Goal: Task Accomplishment & Management: Manage account settings

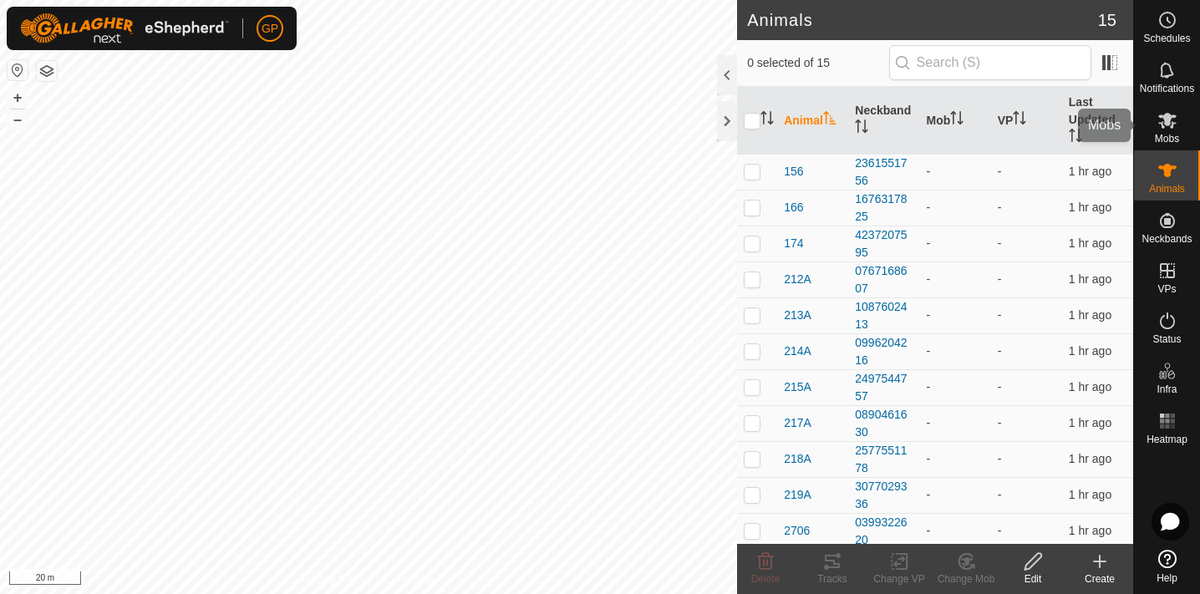
click at [1184, 120] on div "Mobs" at bounding box center [1167, 125] width 66 height 50
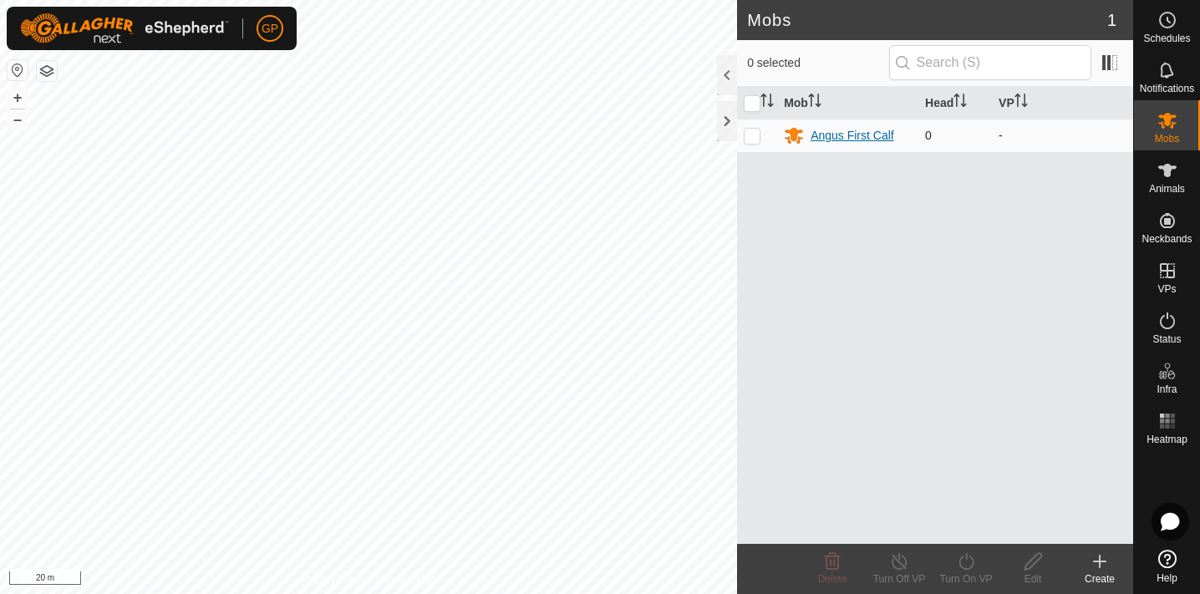
click at [848, 135] on div "Angus First Calf" at bounding box center [853, 136] width 84 height 18
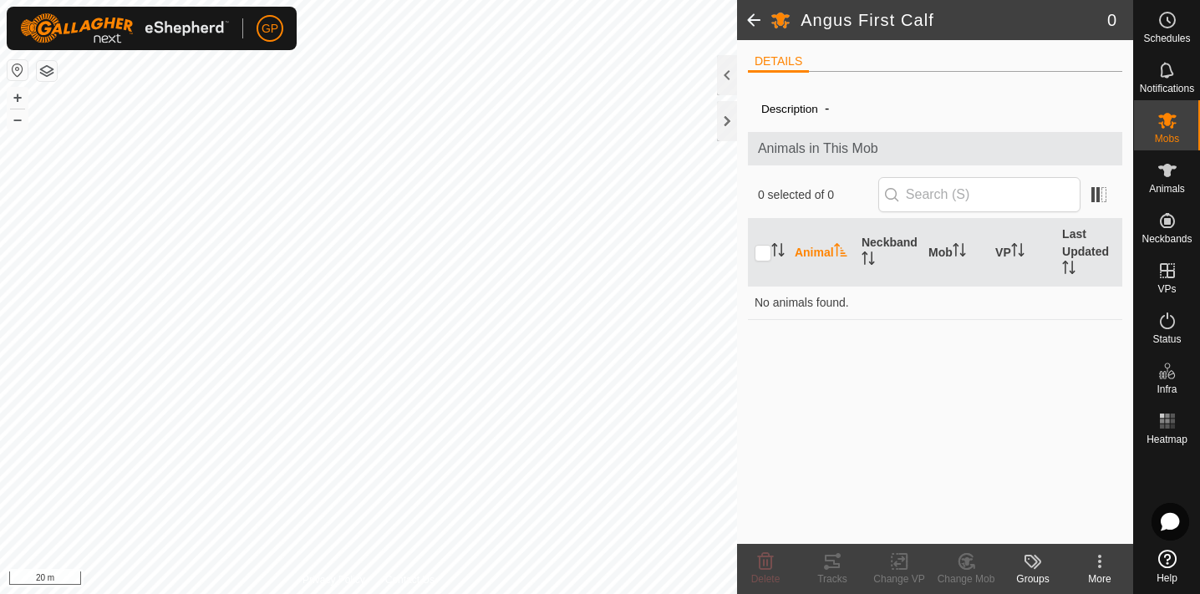
click at [1096, 563] on icon at bounding box center [1100, 562] width 20 height 20
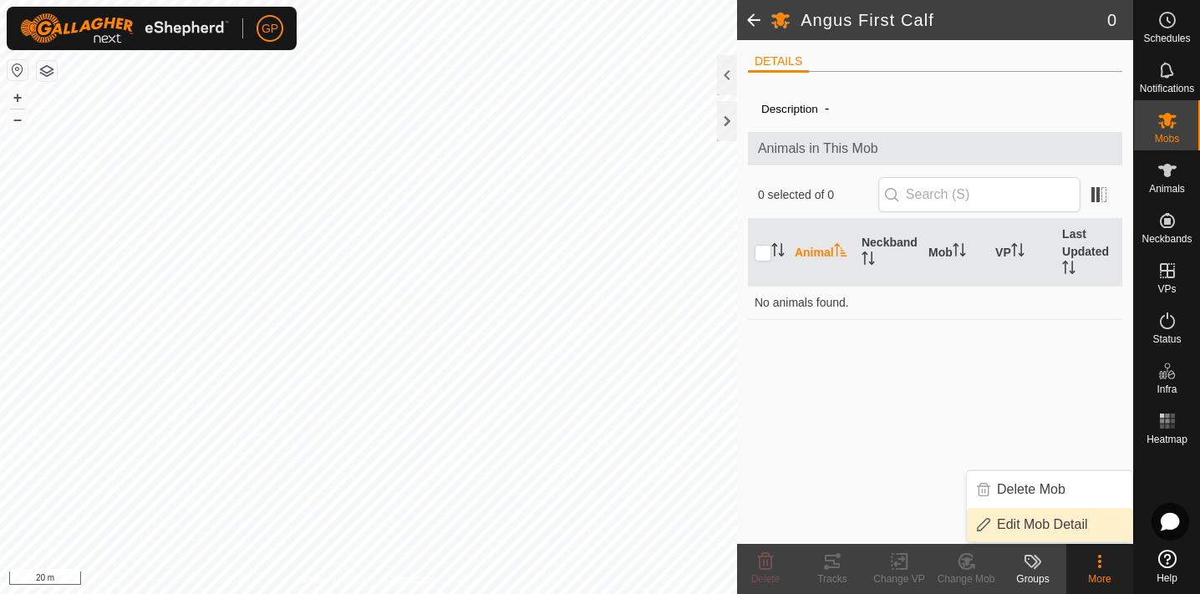
click at [1052, 517] on link "Edit Mob Detail" at bounding box center [1049, 524] width 165 height 33
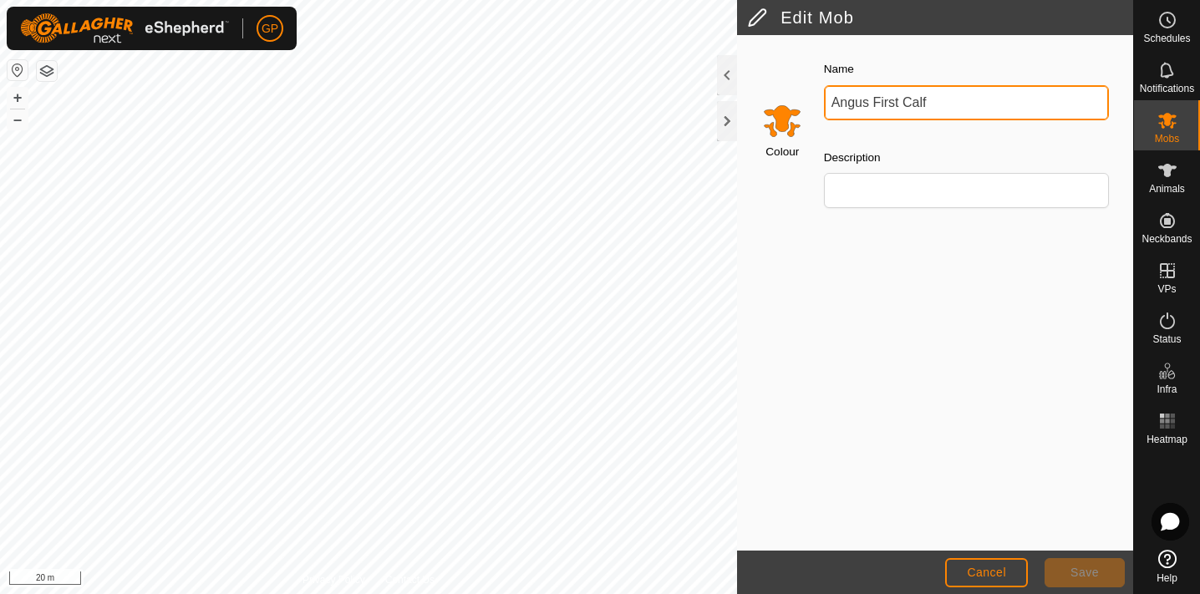
click at [902, 112] on input "Angus First Calf" at bounding box center [967, 102] width 286 height 35
type input "M"
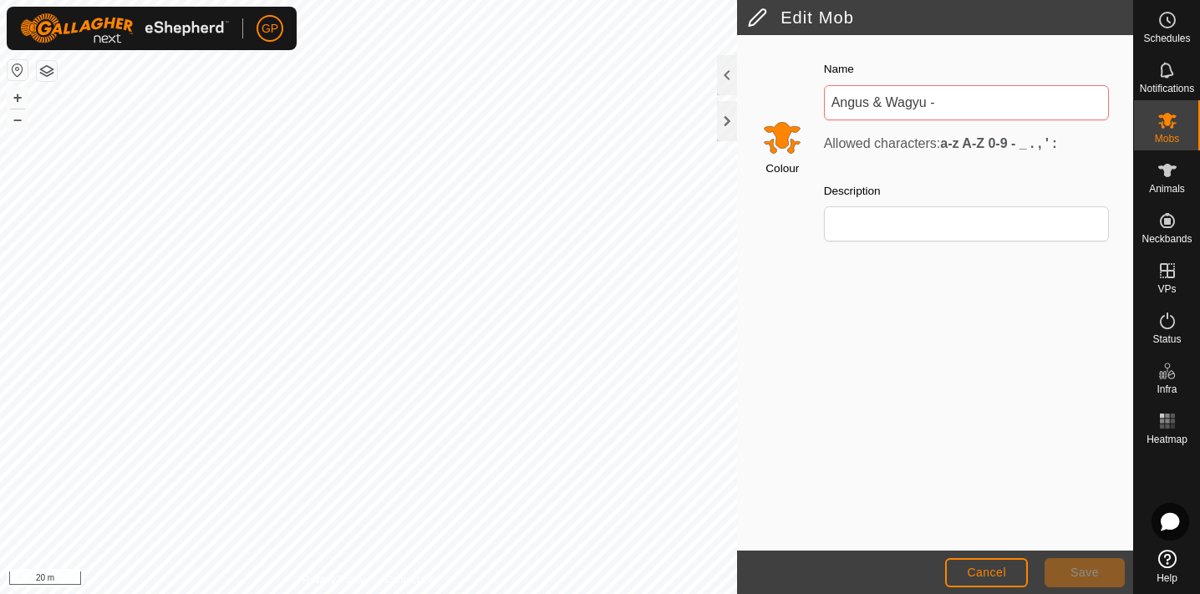
click at [1056, 150] on strong "a-z A-Z 0-9 - _ . , ' :" at bounding box center [998, 143] width 116 height 14
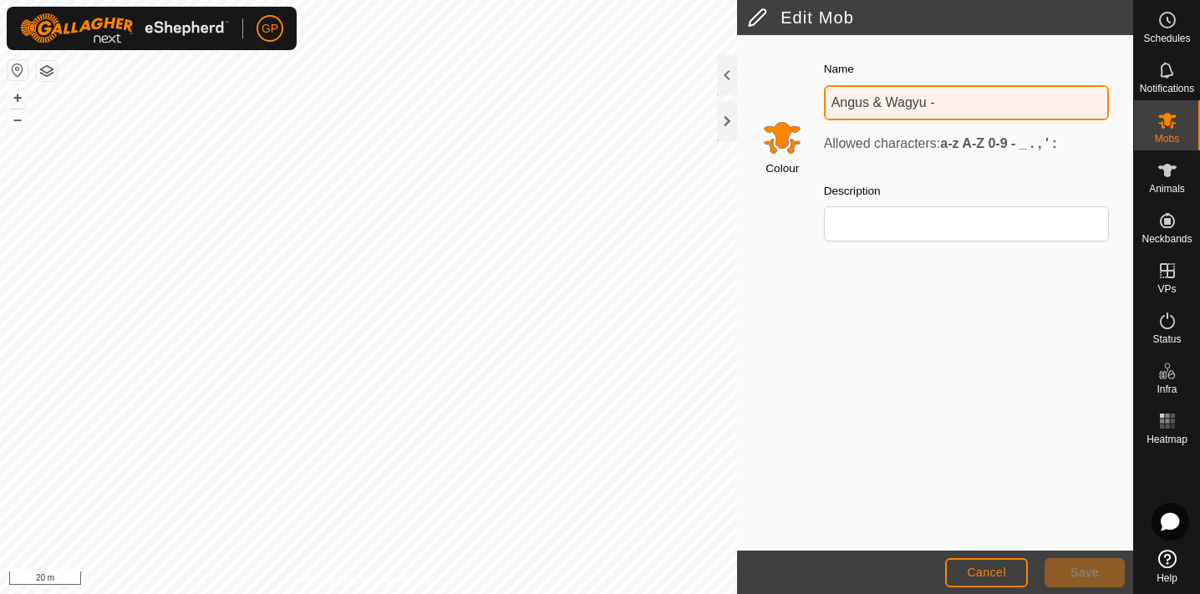
click at [1010, 112] on input "Angus & Wagyu -" at bounding box center [967, 102] width 286 height 35
click at [832, 100] on input "Angus & Wagyu - Mixed" at bounding box center [967, 102] width 286 height 35
click at [987, 110] on input "Angus & Wagyu - Mixed" at bounding box center [967, 102] width 286 height 35
type input "Angus & Wagyu - Mixed Calf"
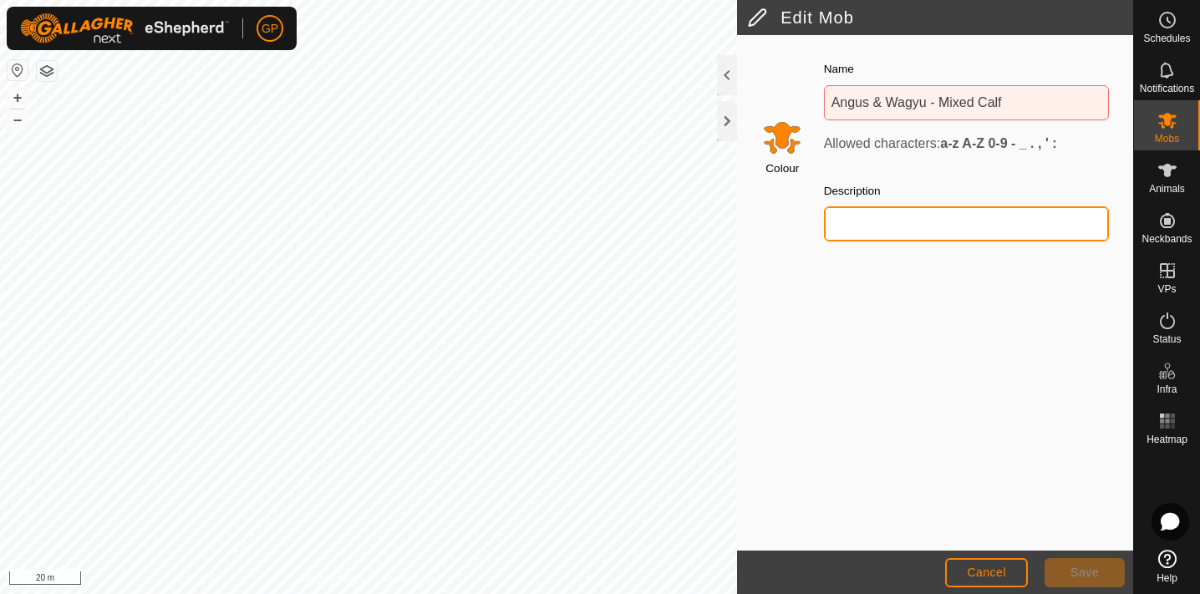
click at [953, 216] on input "Description" at bounding box center [967, 223] width 286 height 35
click at [847, 224] on input "10 Angus & 4 Wagyu" at bounding box center [967, 223] width 286 height 35
click at [895, 221] on input "Angus & 4 Wagyu" at bounding box center [967, 223] width 286 height 35
click at [837, 225] on input "Angus & 9 Wagyu" at bounding box center [967, 223] width 286 height 35
click at [896, 225] on input "Angus & 9 Wagyu" at bounding box center [967, 223] width 286 height 35
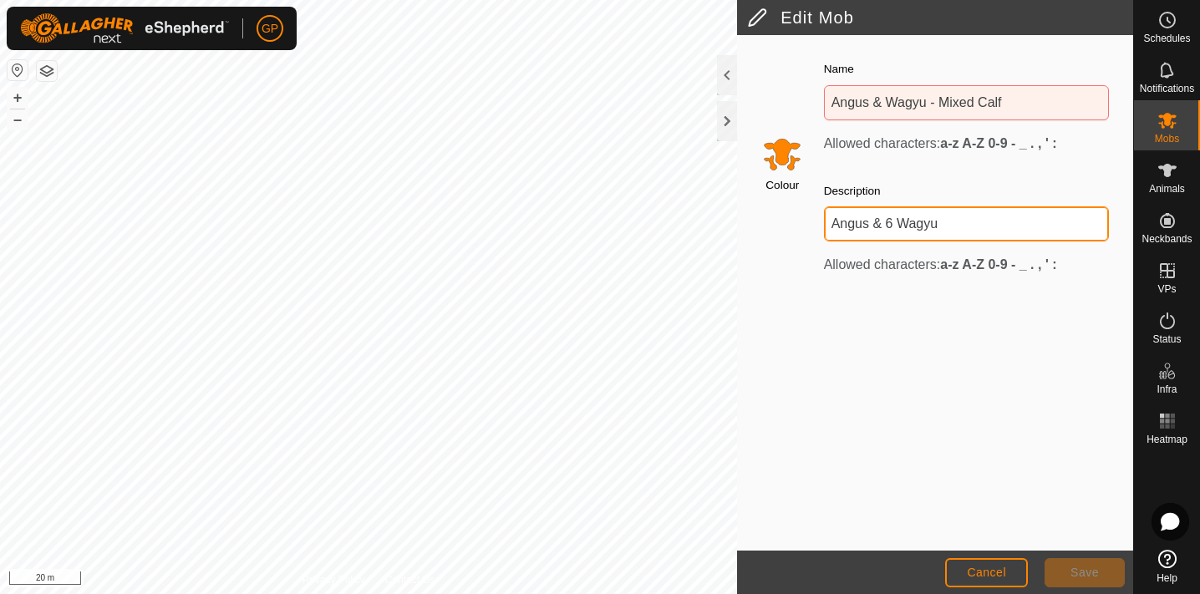
click at [840, 224] on input "Angus & 6 Wagyu" at bounding box center [967, 223] width 286 height 35
click at [838, 224] on input "Angus & 6 Wagyu" at bounding box center [967, 223] width 286 height 35
click at [894, 223] on input "8 Angus & 6 Wagyu" at bounding box center [967, 223] width 286 height 35
click at [951, 227] on input "8 Angus, 6 Wagyu" at bounding box center [967, 223] width 286 height 35
click at [1041, 225] on input "8 Angus, 6 Wagyu & 1 Charolais" at bounding box center [967, 223] width 286 height 35
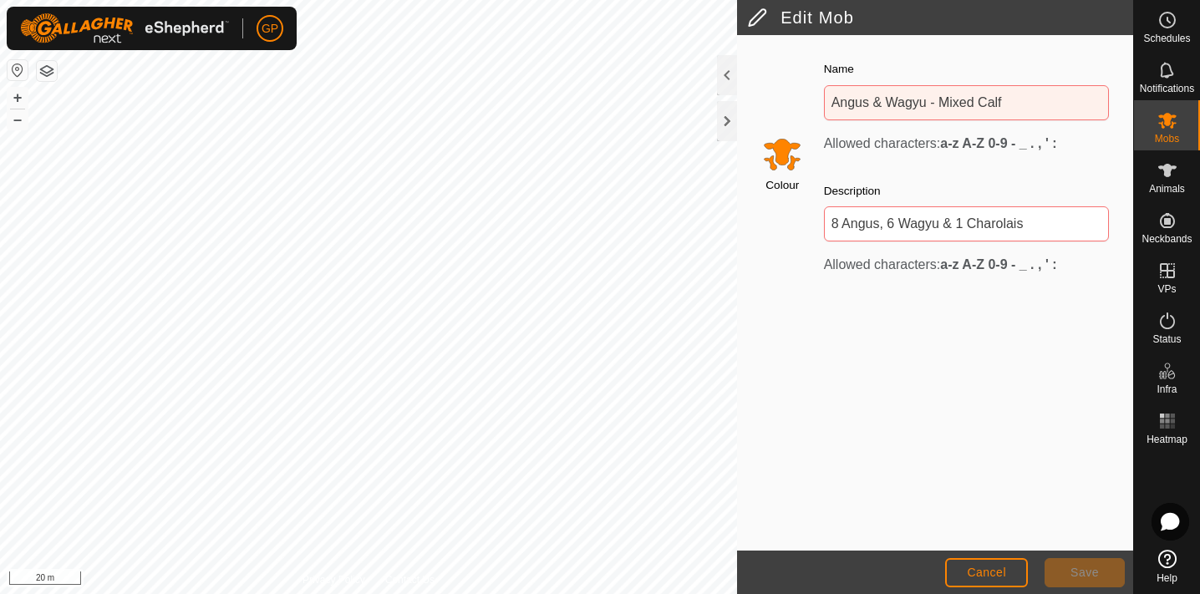
click at [1010, 332] on div "Colour Name [PERSON_NAME] & Wagyu - Mixed Calf Allowed characters: a-z A-Z 0-9 …" at bounding box center [935, 293] width 396 height 516
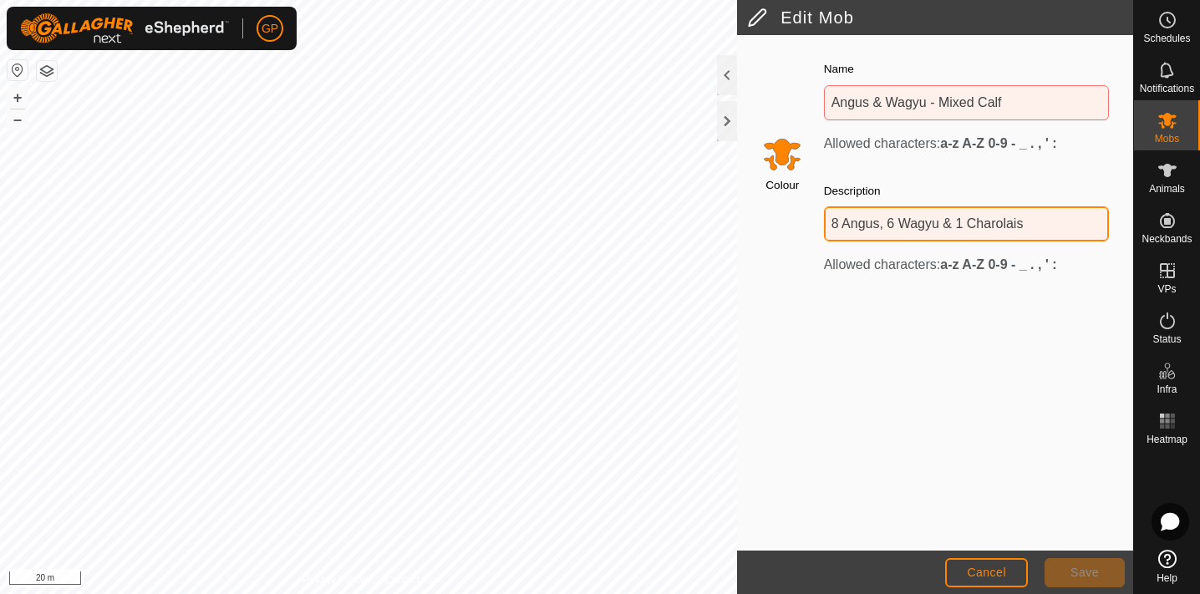
click at [957, 228] on input "8 Angus, 6 Wagyu & 1 Charolais" at bounding box center [967, 223] width 286 height 35
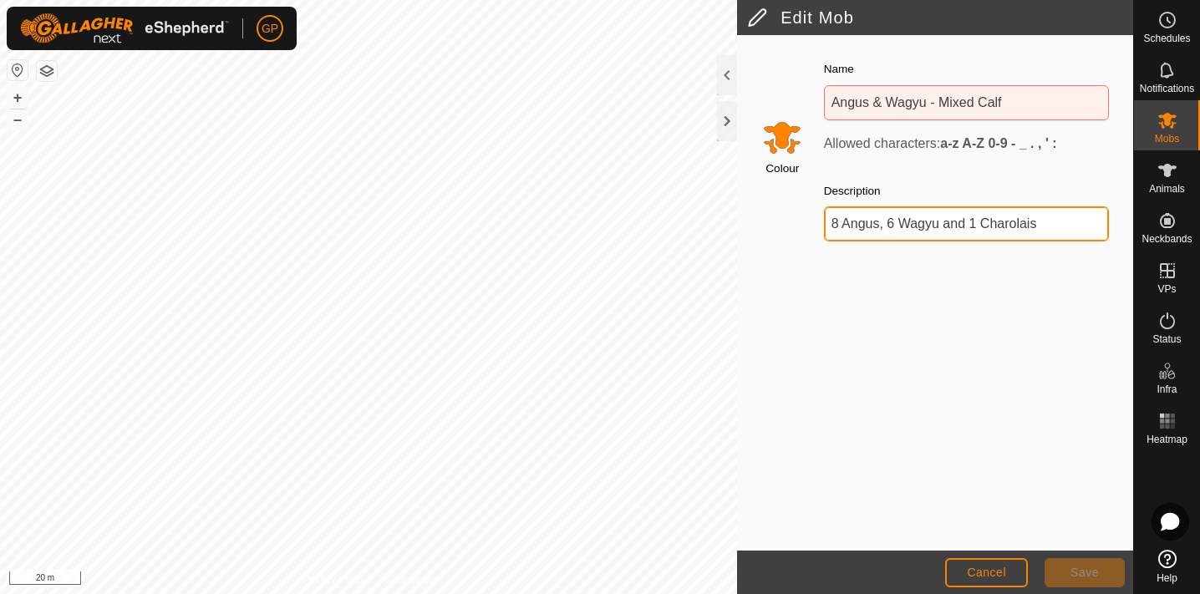
type input "8 Angus, 6 Wagyu and 1 Charolais"
click at [964, 161] on div "Name [PERSON_NAME] & Wagyu - Mixed Calf Allowed characters: a-z A-Z 0-9 - _ . ,…" at bounding box center [967, 156] width 313 height 223
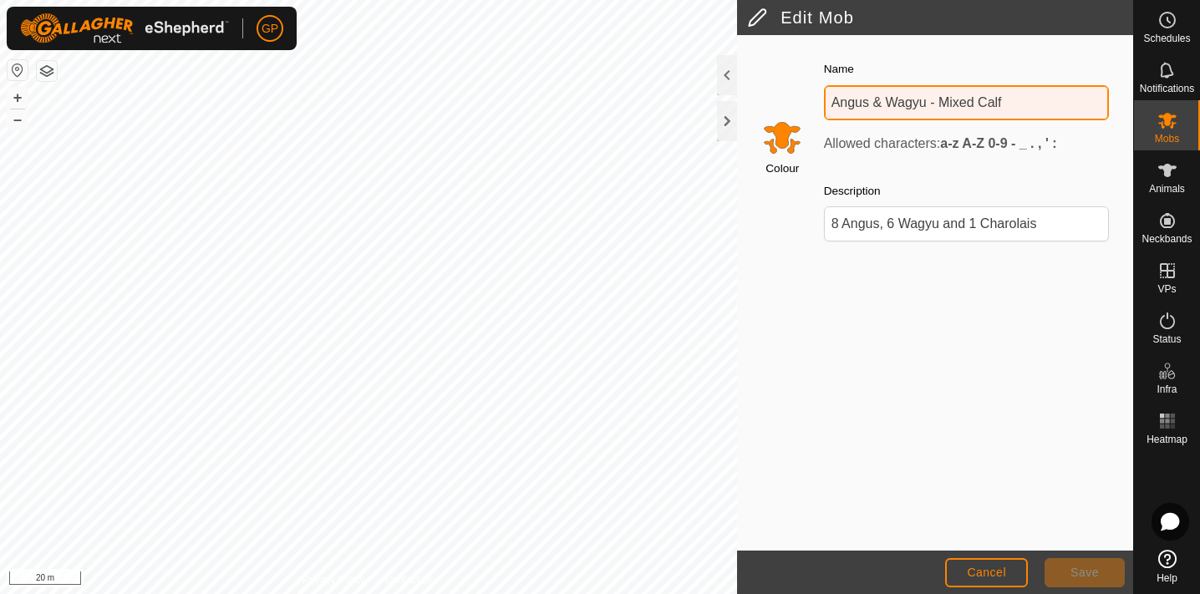
click at [882, 102] on input "Angus & Wagyu - Mixed Calf" at bounding box center [967, 102] width 286 height 35
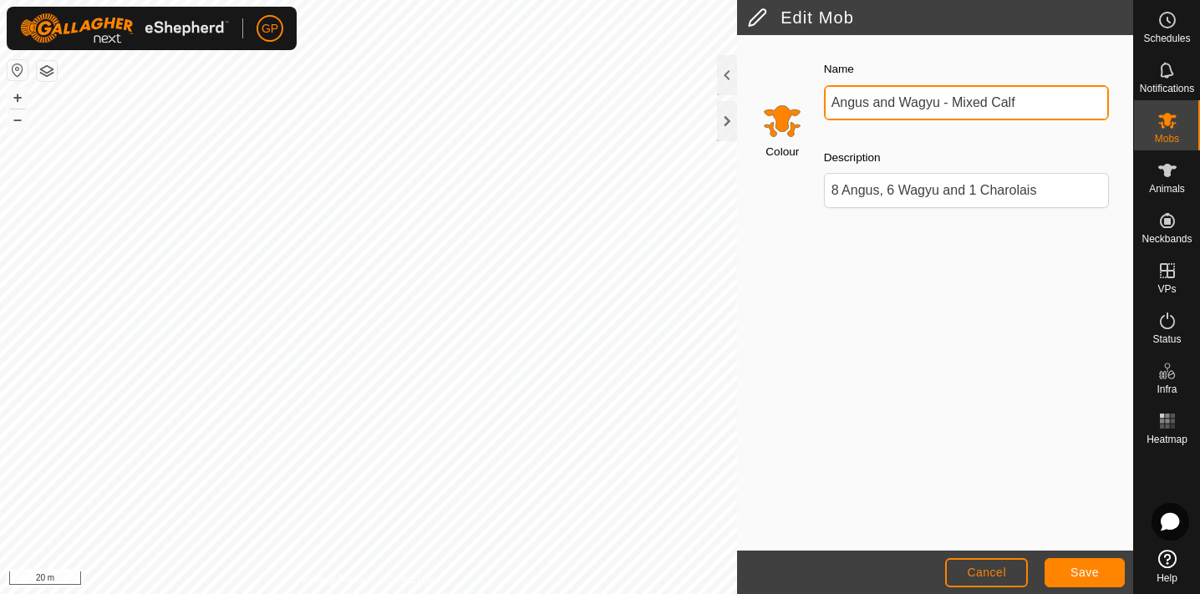
type input "Angus and Wagyu - Mixed Calf"
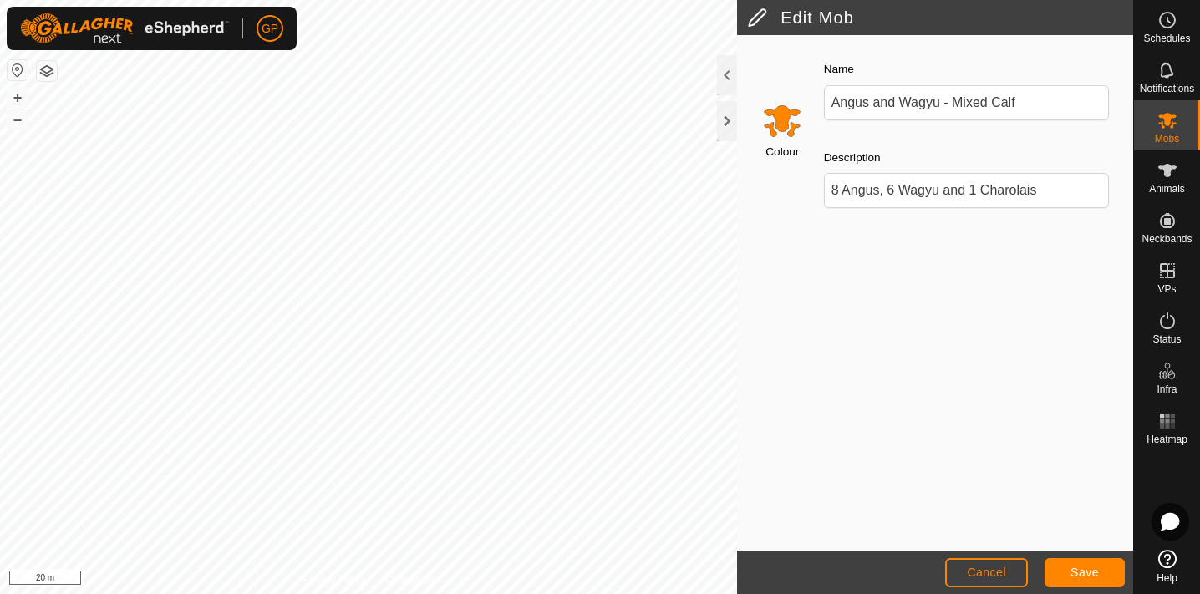
click at [1076, 572] on span "Save" at bounding box center [1085, 572] width 28 height 13
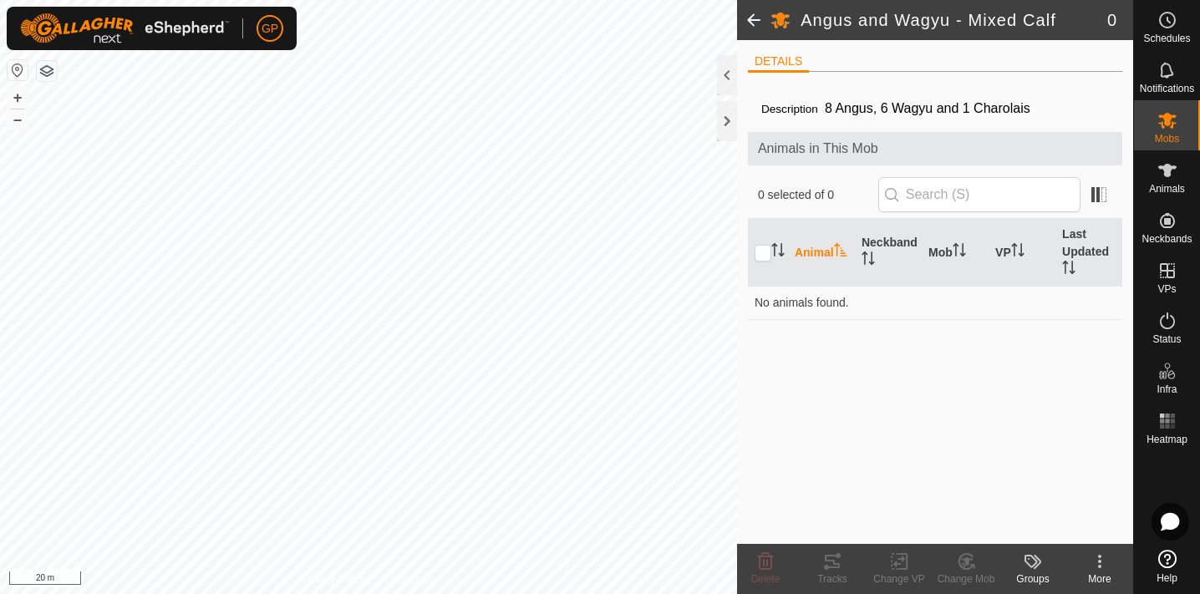
click at [1047, 566] on labels-svg-icon at bounding box center [1033, 562] width 67 height 20
click at [1025, 392] on div "Description 8 Angus, 6 Wagyu and 1 Charolais Animals in This Mob 0 selected of …" at bounding box center [935, 314] width 374 height 459
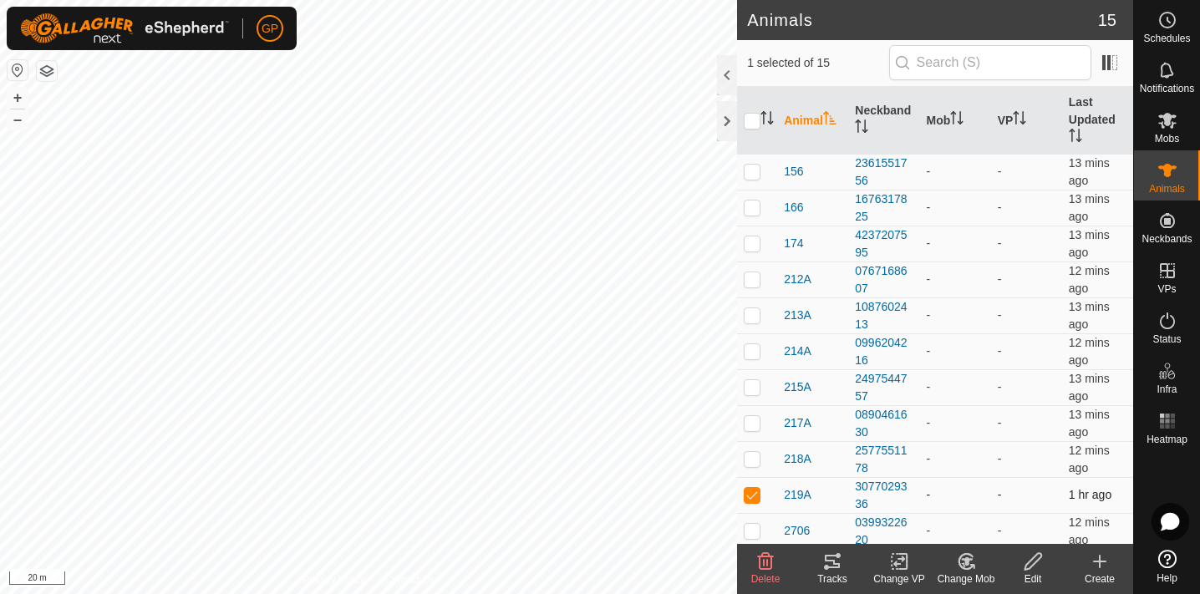
click at [756, 493] on p-checkbox at bounding box center [752, 494] width 17 height 13
checkbox input "true"
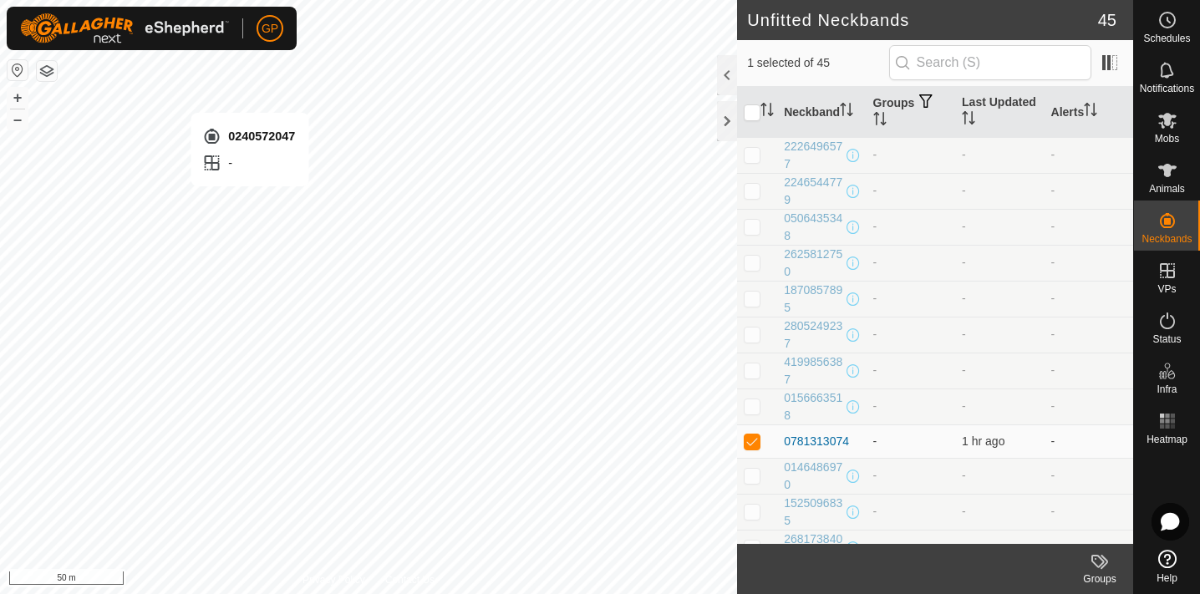
checkbox input "false"
checkbox input "true"
click at [1163, 170] on icon at bounding box center [1167, 170] width 18 height 13
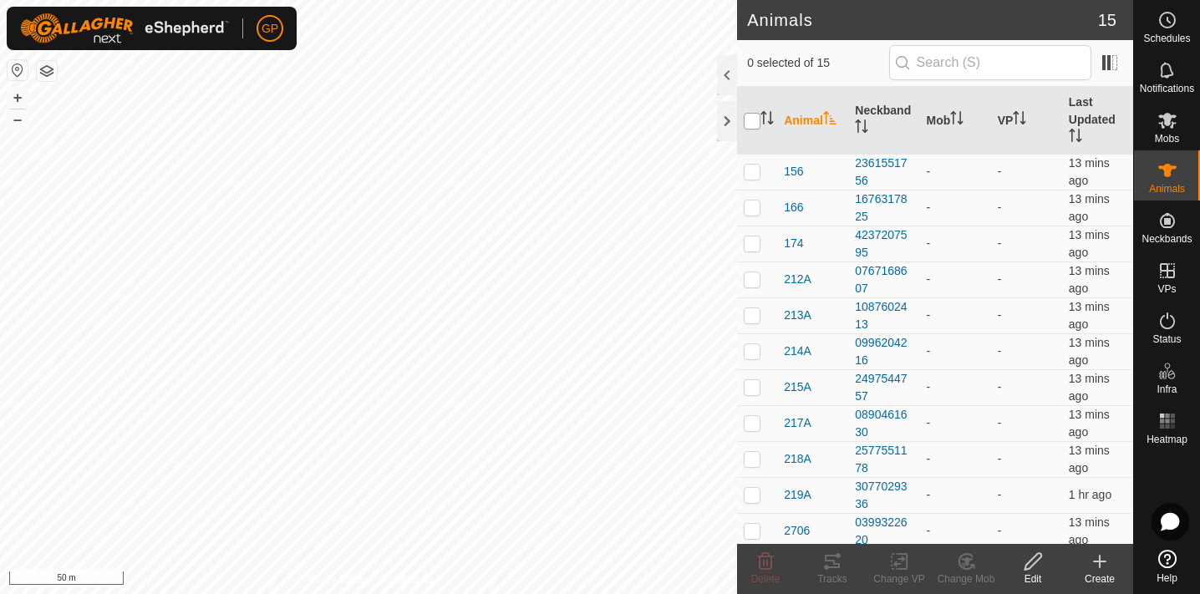
click at [752, 123] on input "checkbox" at bounding box center [752, 121] width 17 height 17
checkbox input "true"
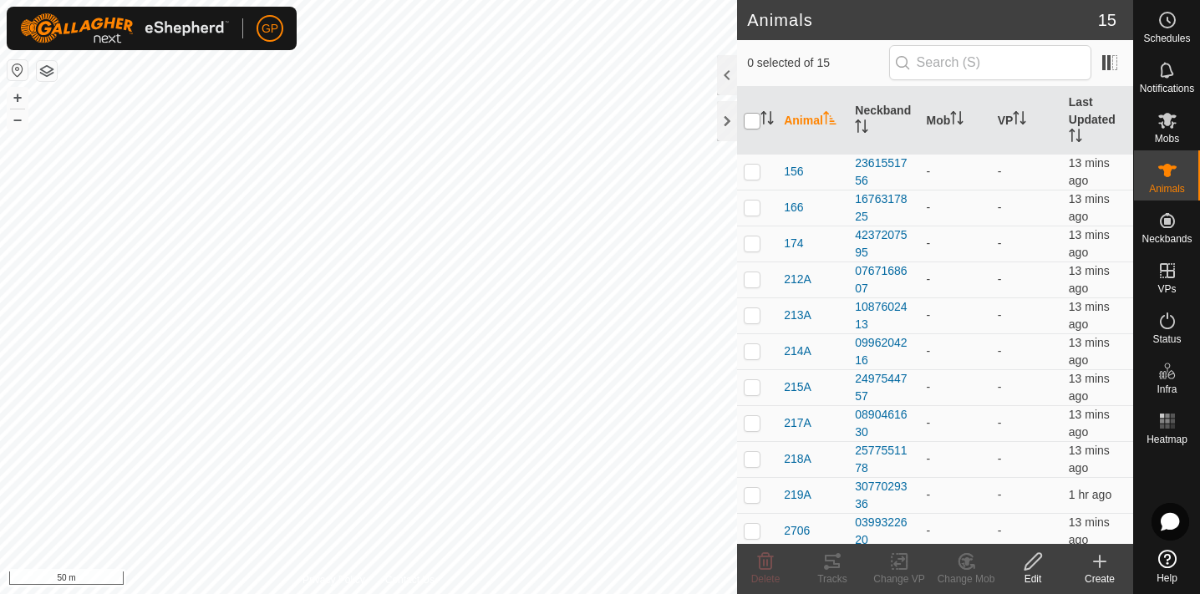
checkbox input "true"
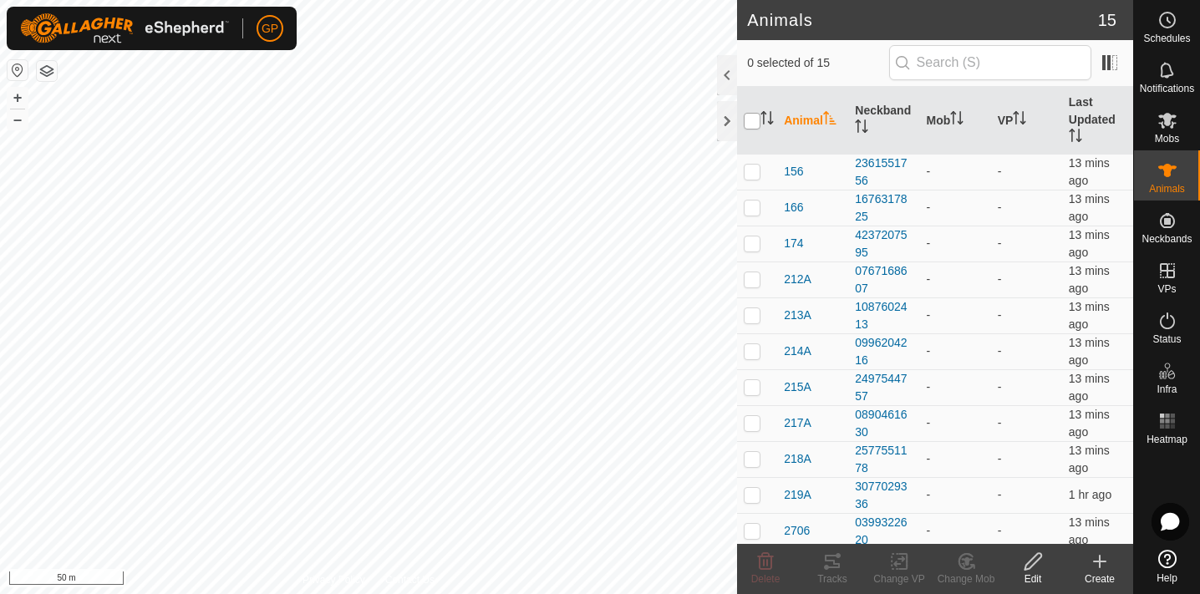
checkbox input "true"
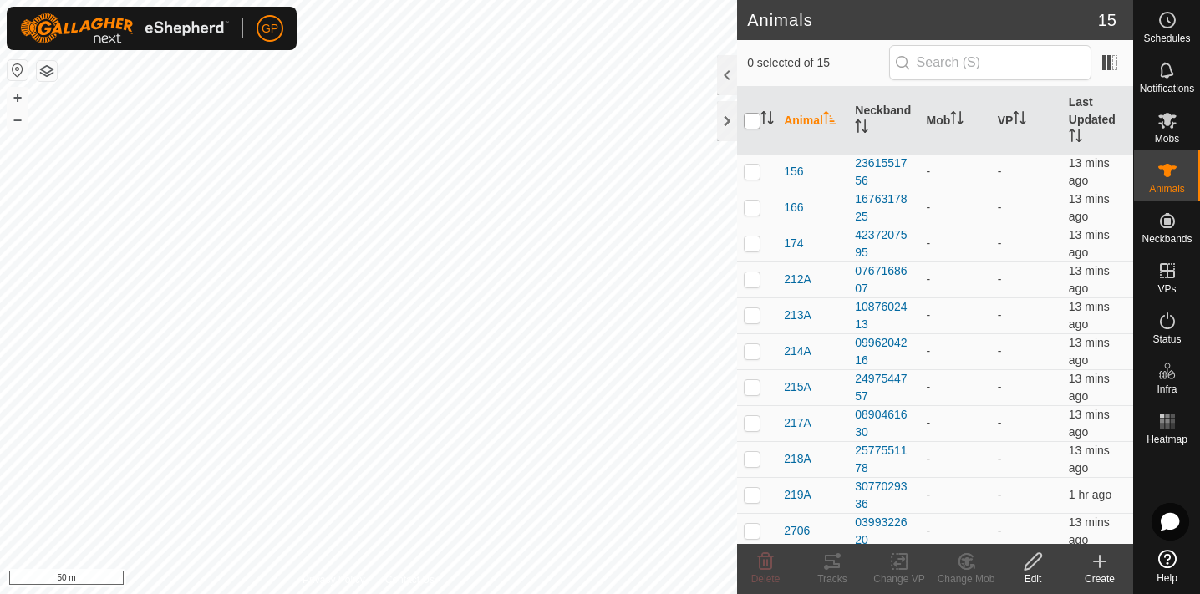
checkbox input "true"
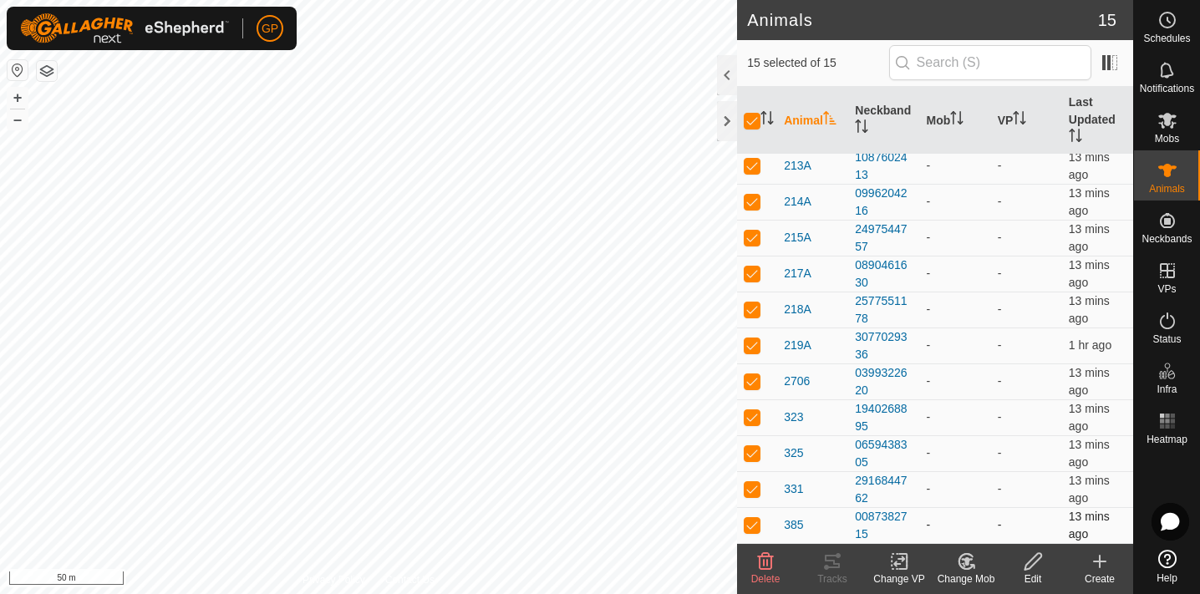
scroll to position [150, 0]
click at [972, 568] on icon at bounding box center [966, 562] width 21 height 20
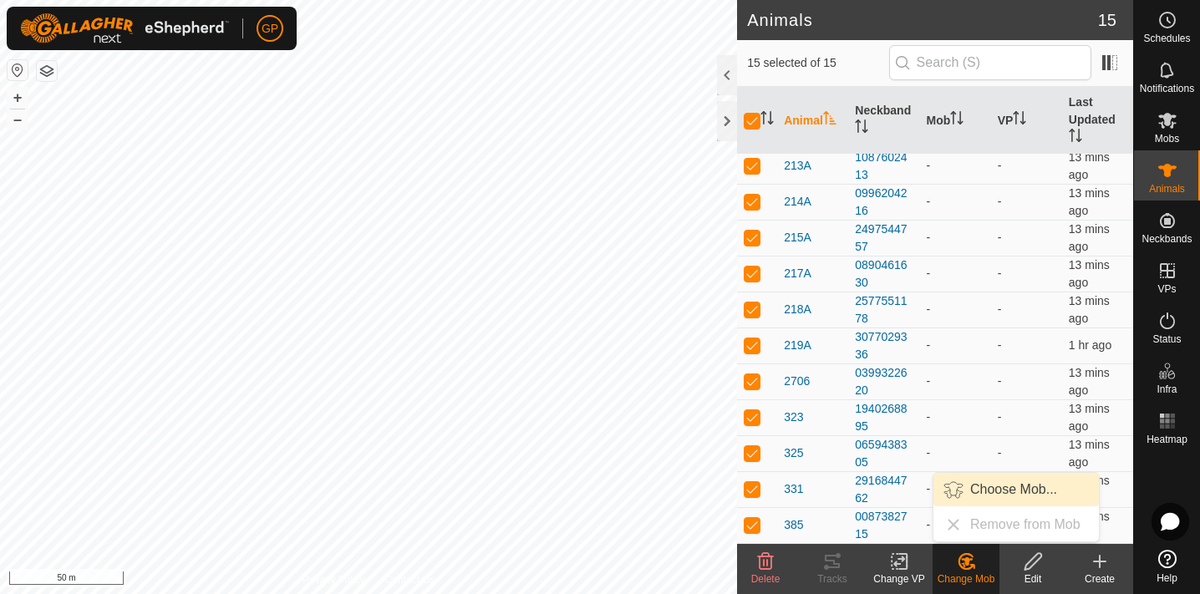
click at [979, 498] on link "Choose Mob..." at bounding box center [1016, 489] width 165 height 33
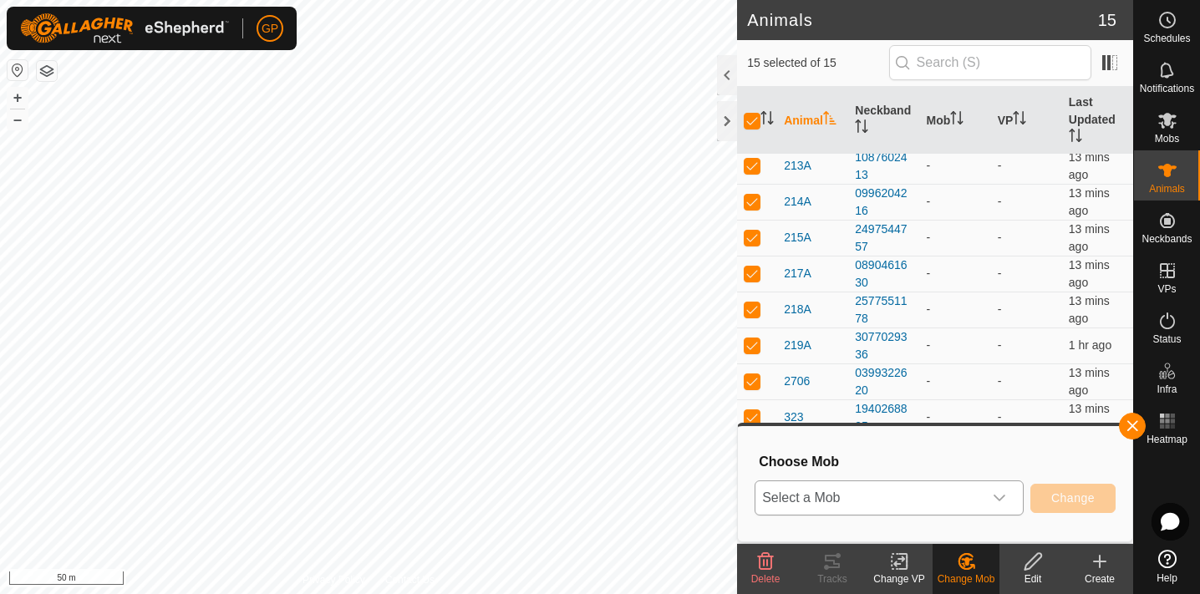
click at [908, 491] on span "Select a Mob" at bounding box center [869, 497] width 227 height 33
click at [868, 468] on li "Angus and Wagyu - Mixed Calf" at bounding box center [889, 461] width 267 height 42
click at [1092, 504] on span "Change" at bounding box center [1072, 497] width 43 height 13
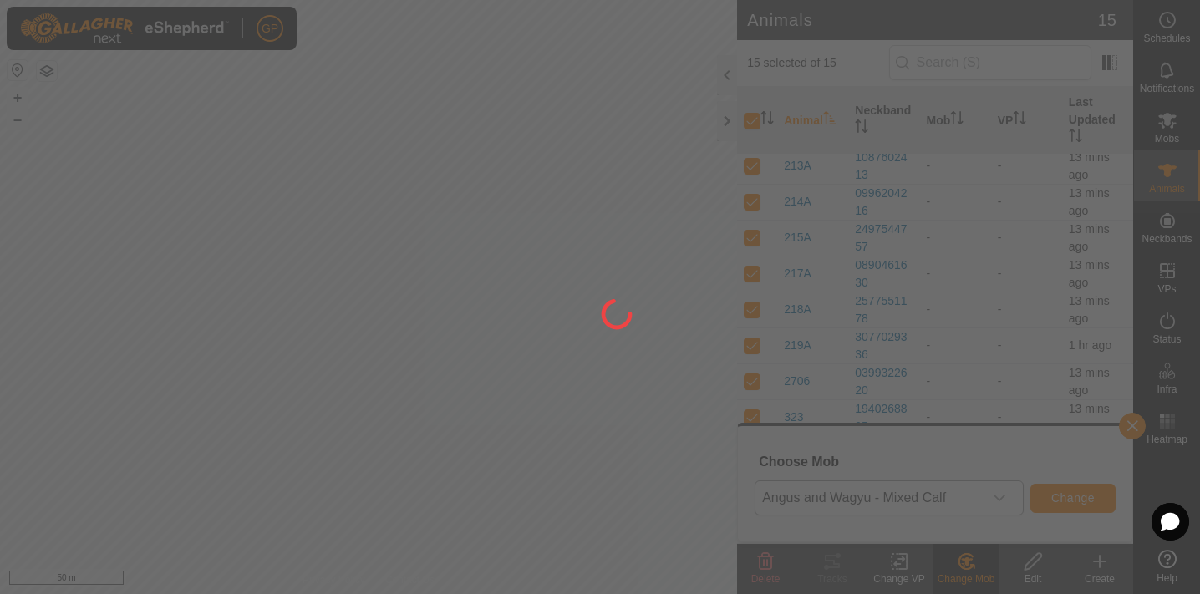
checkbox input "false"
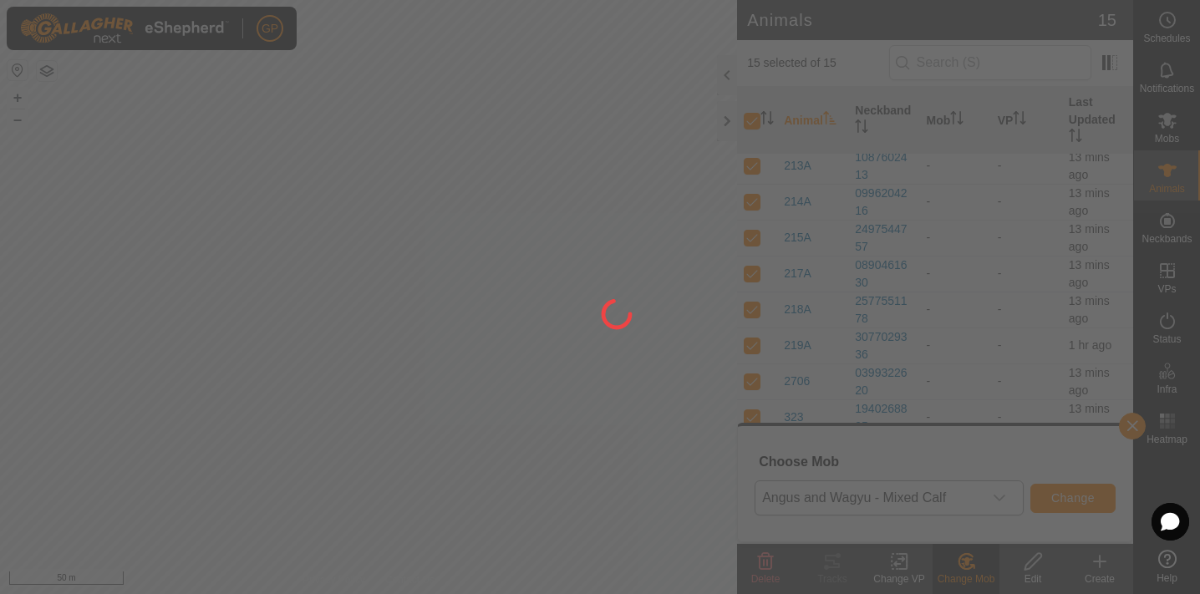
checkbox input "false"
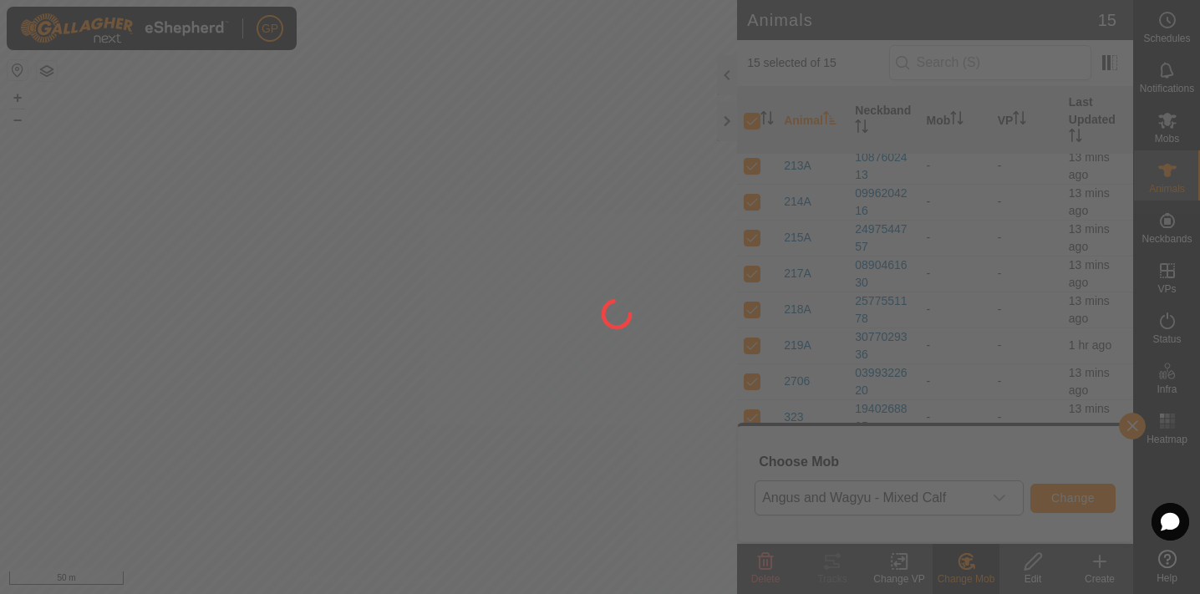
checkbox input "false"
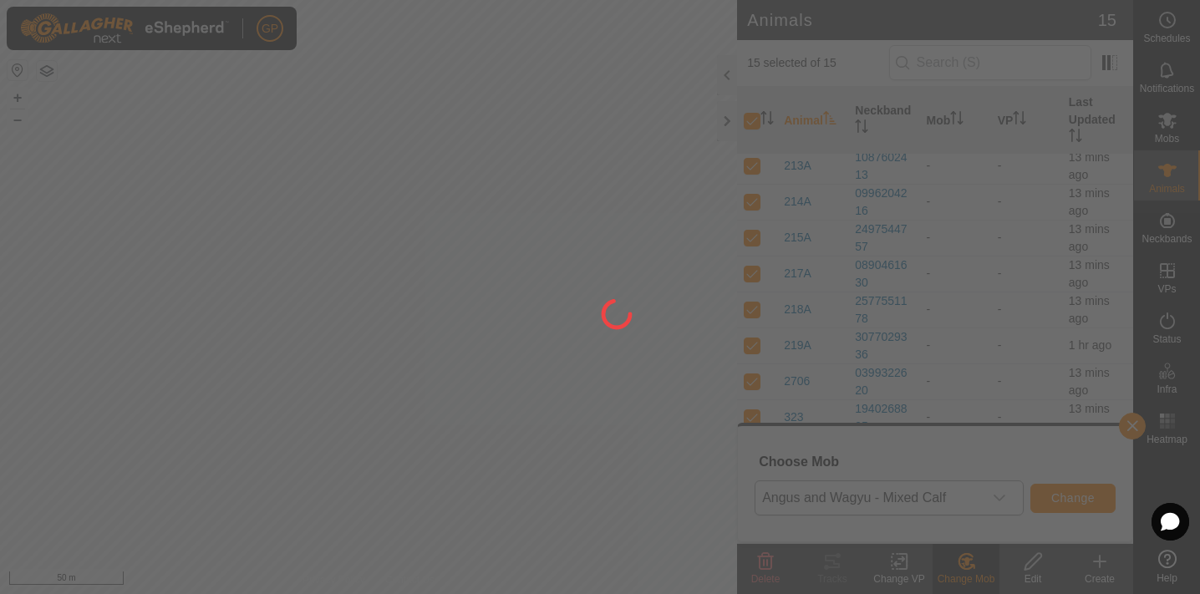
checkbox input "false"
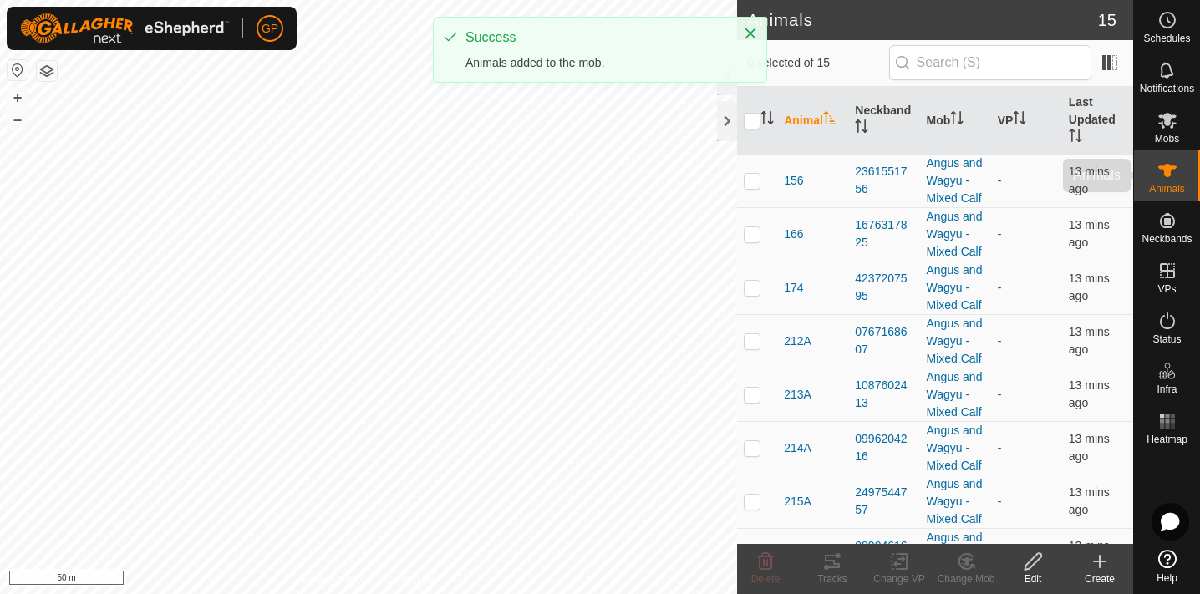
scroll to position [0, 0]
click at [1163, 130] on es-mob-svg-icon at bounding box center [1168, 120] width 30 height 27
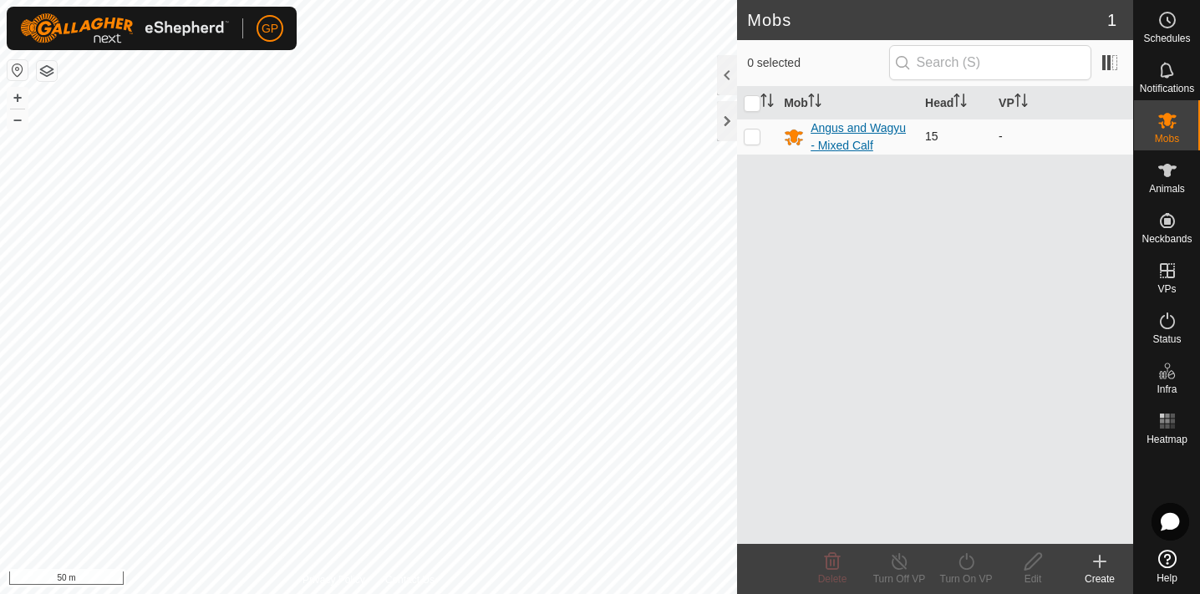
click at [828, 132] on div "Angus and Wagyu - Mixed Calf" at bounding box center [861, 137] width 101 height 35
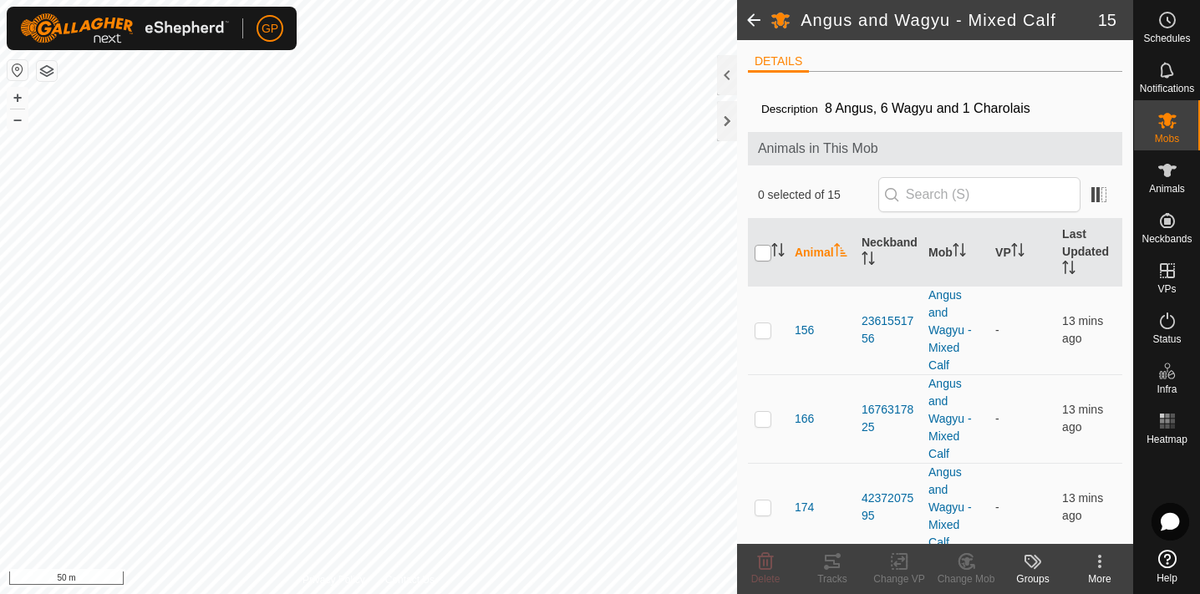
click at [761, 253] on input "checkbox" at bounding box center [763, 253] width 17 height 17
checkbox input "true"
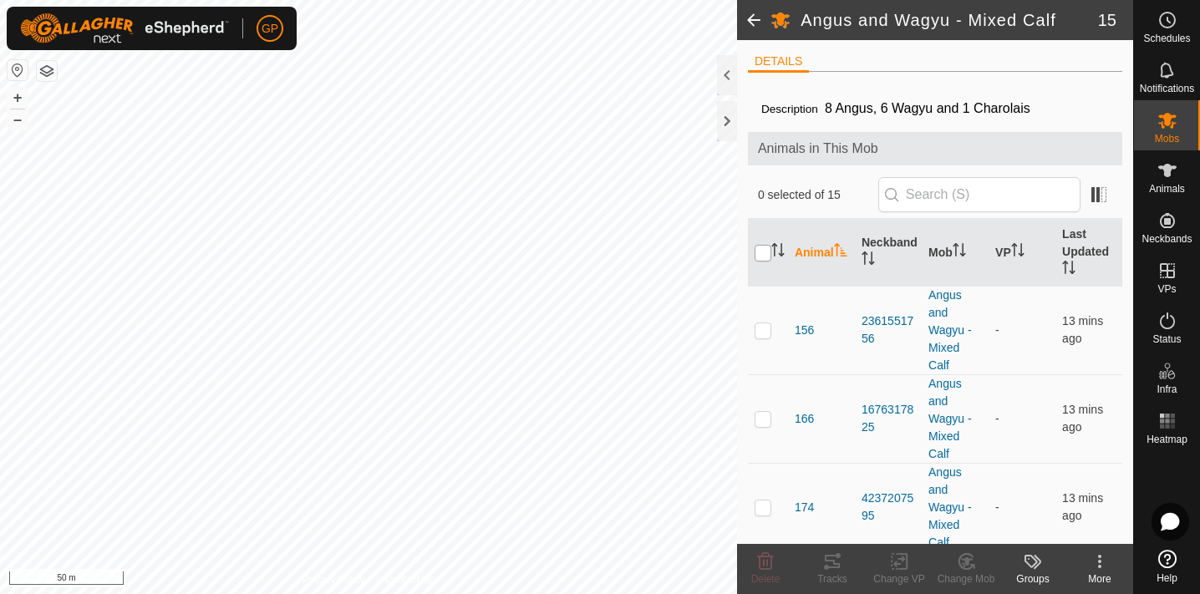
checkbox input "true"
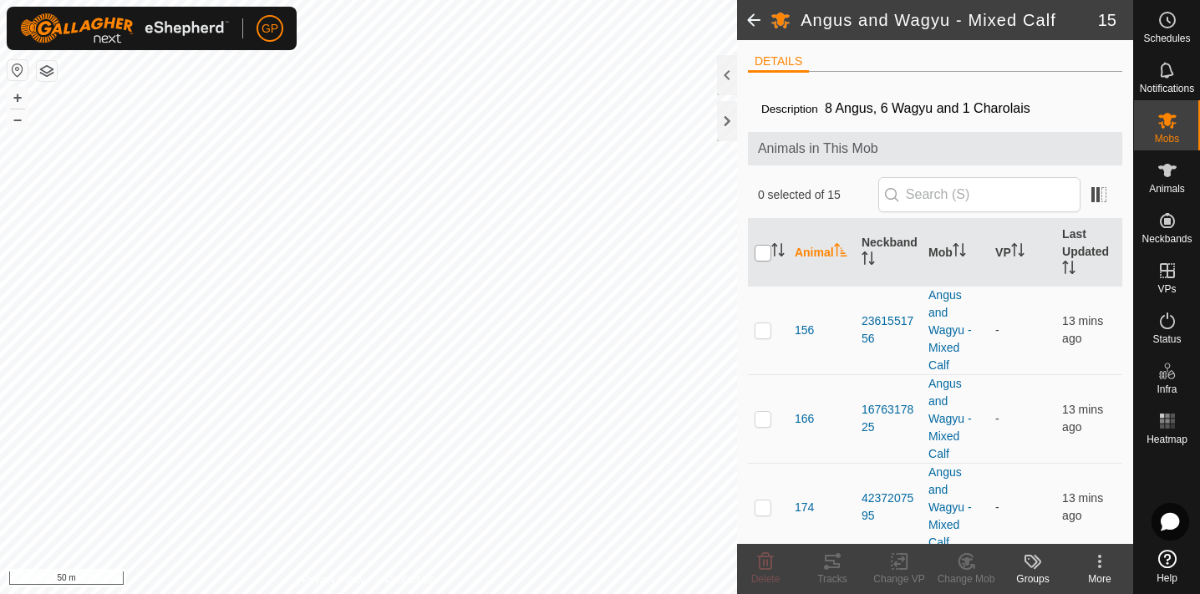
checkbox input "true"
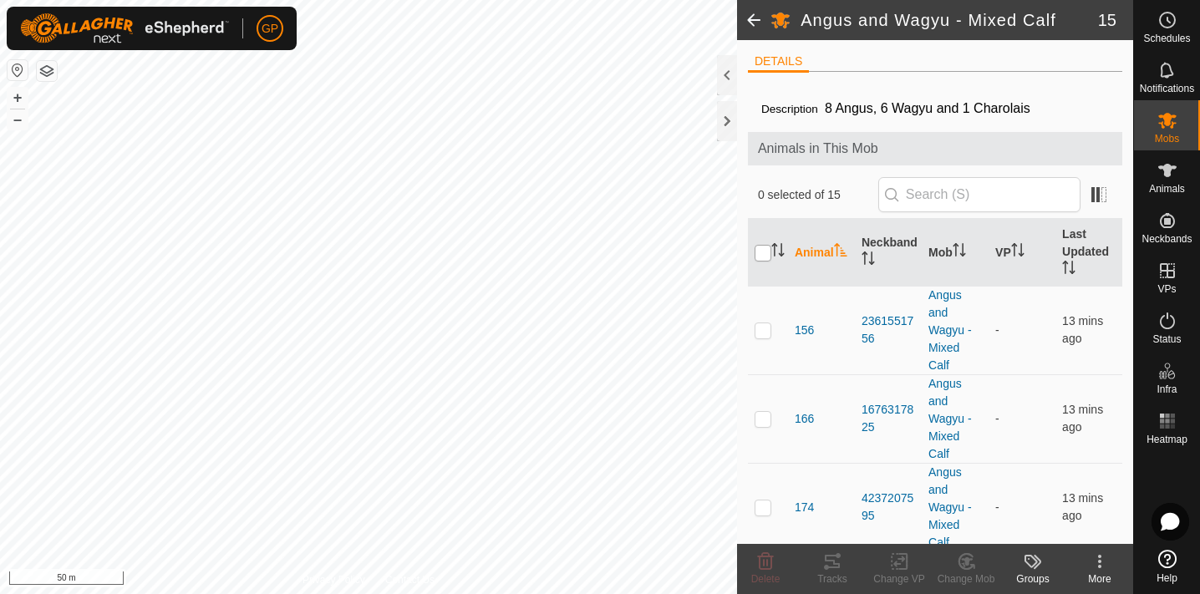
checkbox input "true"
click at [898, 564] on icon at bounding box center [899, 562] width 12 height 11
click at [730, 130] on div at bounding box center [727, 121] width 20 height 40
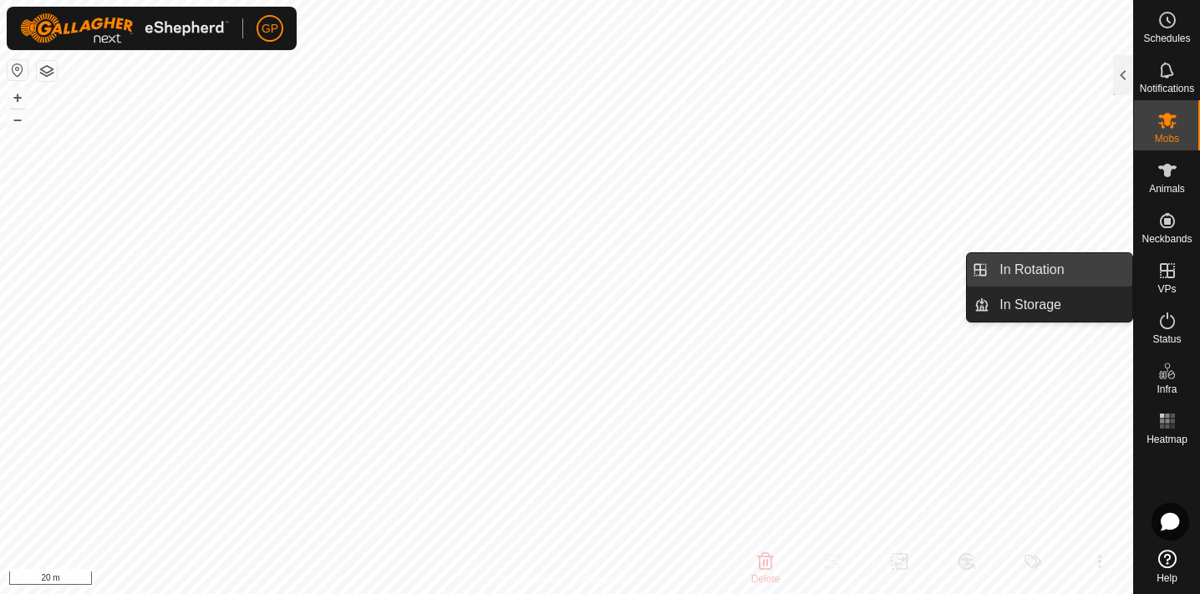
click at [1068, 267] on link "In Rotation" at bounding box center [1061, 269] width 143 height 33
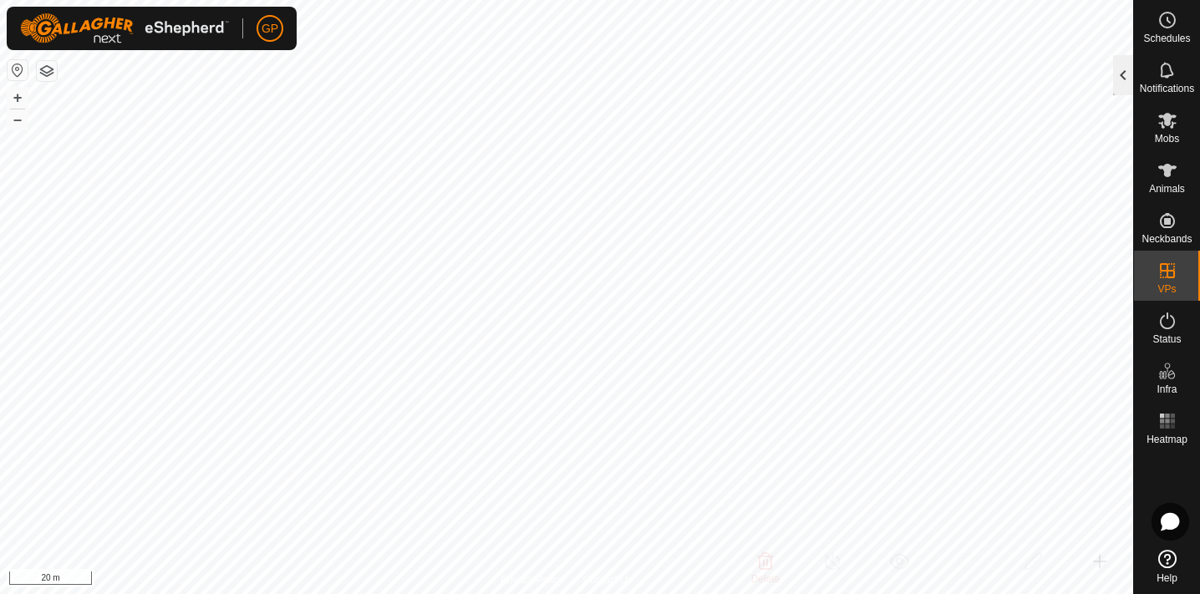
click at [1123, 80] on div at bounding box center [1123, 75] width 20 height 40
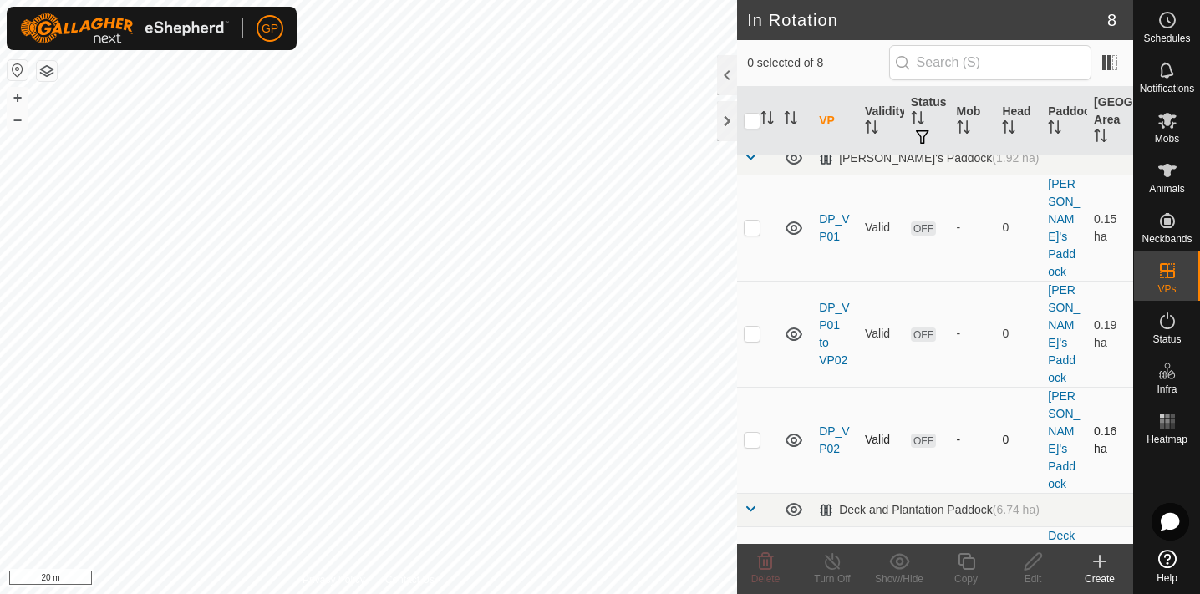
scroll to position [14, 0]
click at [794, 217] on icon at bounding box center [794, 227] width 20 height 20
click at [790, 327] on icon at bounding box center [794, 333] width 17 height 13
click at [787, 430] on icon at bounding box center [794, 440] width 20 height 20
click at [1112, 570] on create-svg-icon at bounding box center [1099, 562] width 67 height 20
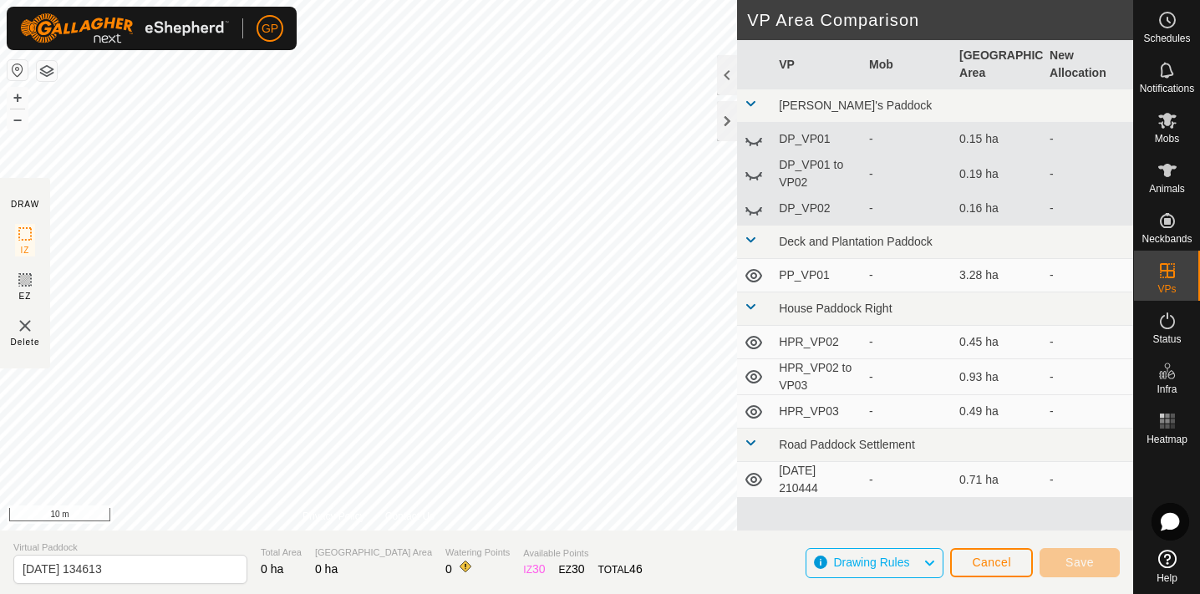
click at [775, 41] on div "DRAW IZ EZ Delete Privacy Policy Contact Us + – ⇧ i 10 m VP Area Comparison VP …" at bounding box center [566, 265] width 1133 height 531
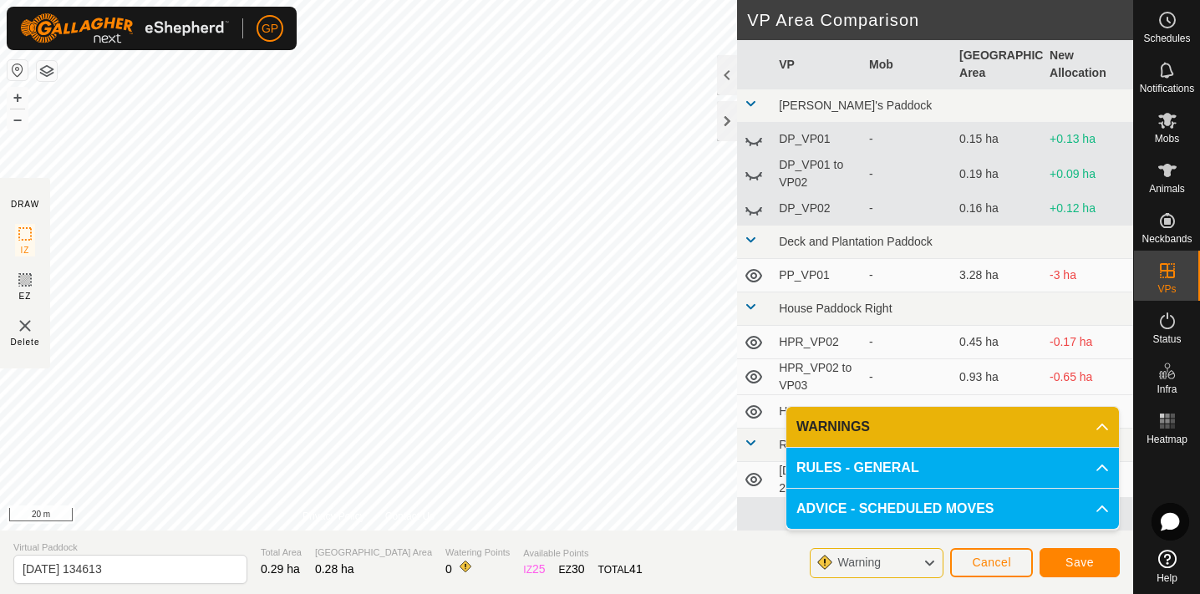
click at [738, 261] on div "DRAW IZ EZ Delete Privacy Policy Contact Us IZ interior angle must be larger th…" at bounding box center [566, 265] width 1133 height 531
click at [28, 280] on icon at bounding box center [25, 280] width 20 height 20
click at [10, 242] on section "DRAW IZ EZ Delete" at bounding box center [25, 273] width 50 height 191
click at [32, 240] on rect at bounding box center [24, 233] width 13 height 13
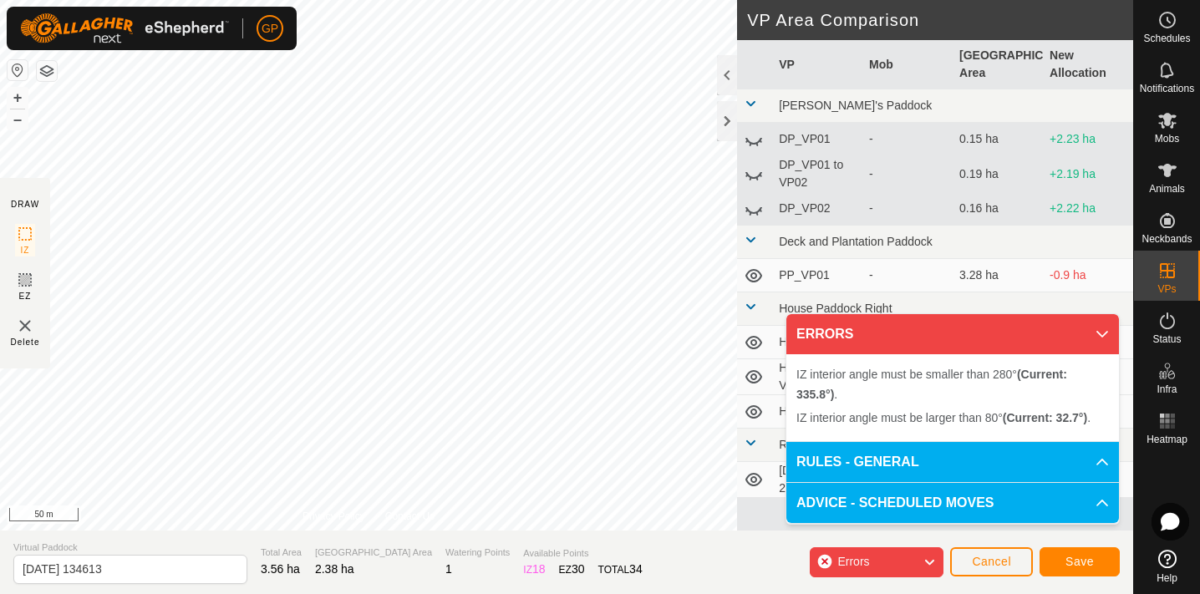
click at [974, 558] on span "Cancel" at bounding box center [991, 561] width 39 height 13
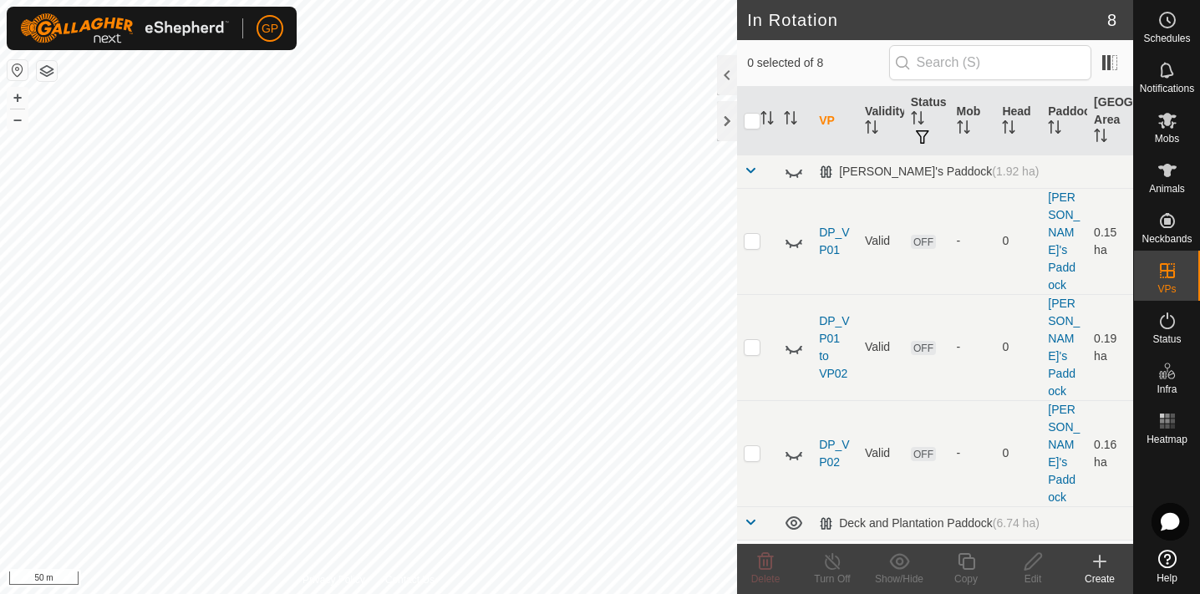
click at [1090, 557] on icon at bounding box center [1100, 562] width 20 height 20
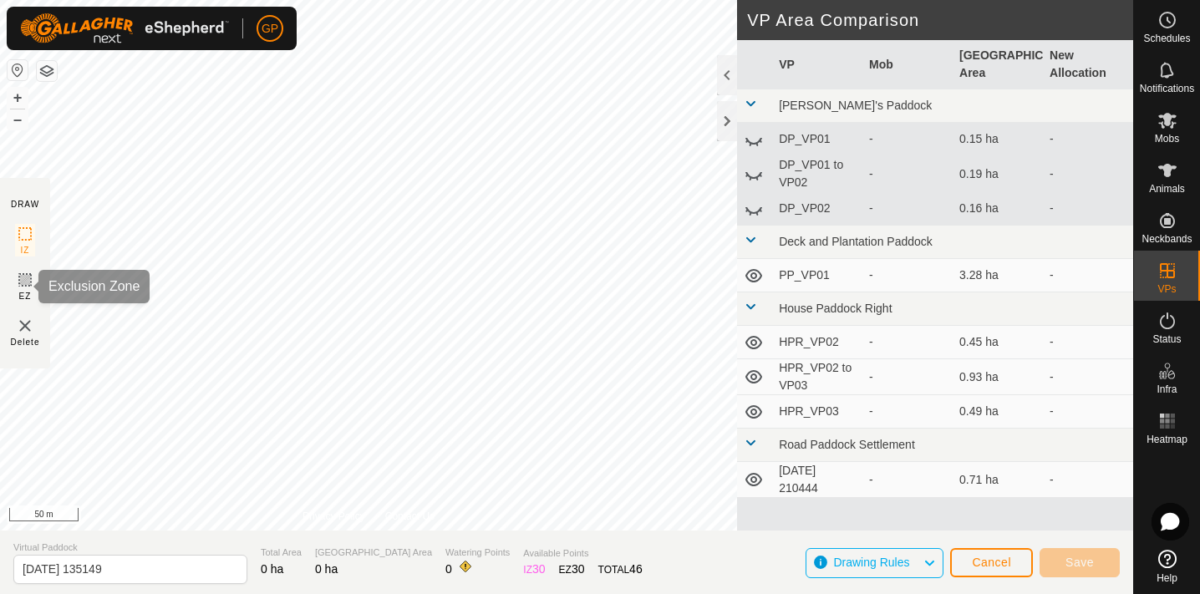
click at [23, 278] on icon at bounding box center [25, 280] width 10 height 10
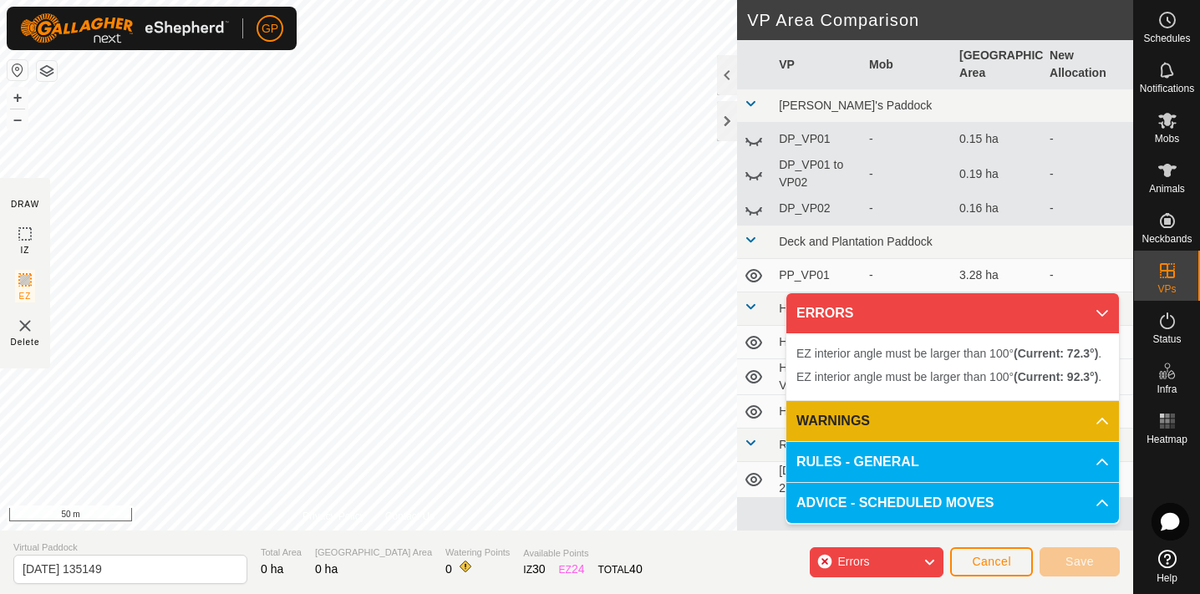
click at [537, 0] on html "GP Schedules Notifications Mobs Animals Neckbands VPs Status Infra Heatmap Help…" at bounding box center [600, 297] width 1200 height 594
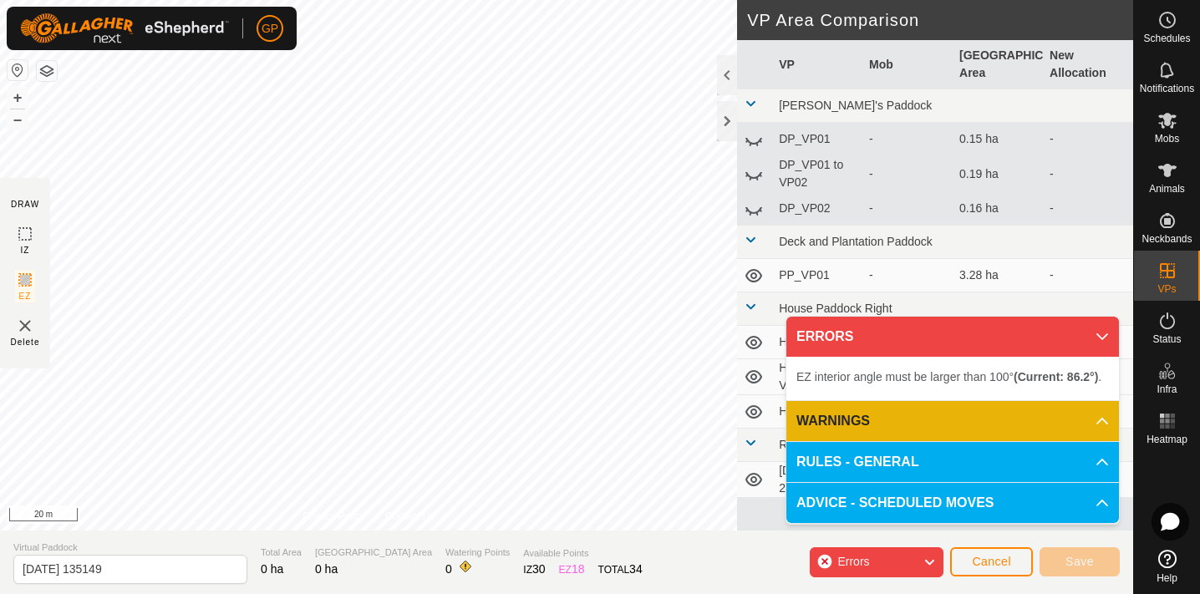
click at [535, 0] on html "GP Schedules Notifications Mobs Animals Neckbands VPs Status Infra Heatmap Help…" at bounding box center [600, 297] width 1200 height 594
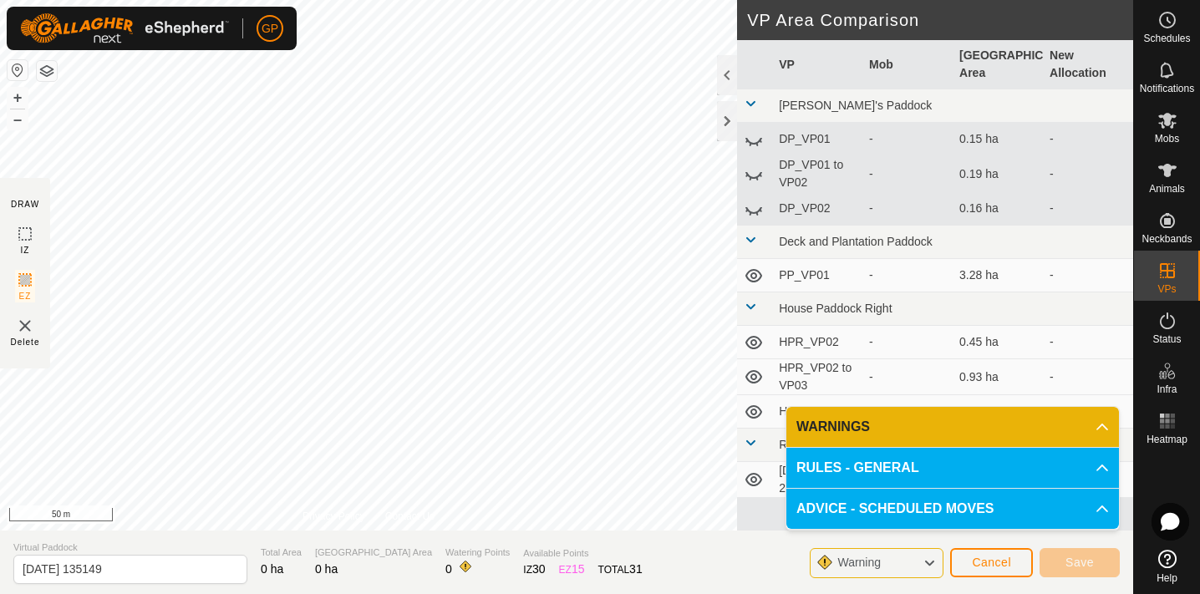
click at [869, 420] on p-accordion-header "WARNINGS" at bounding box center [952, 427] width 333 height 40
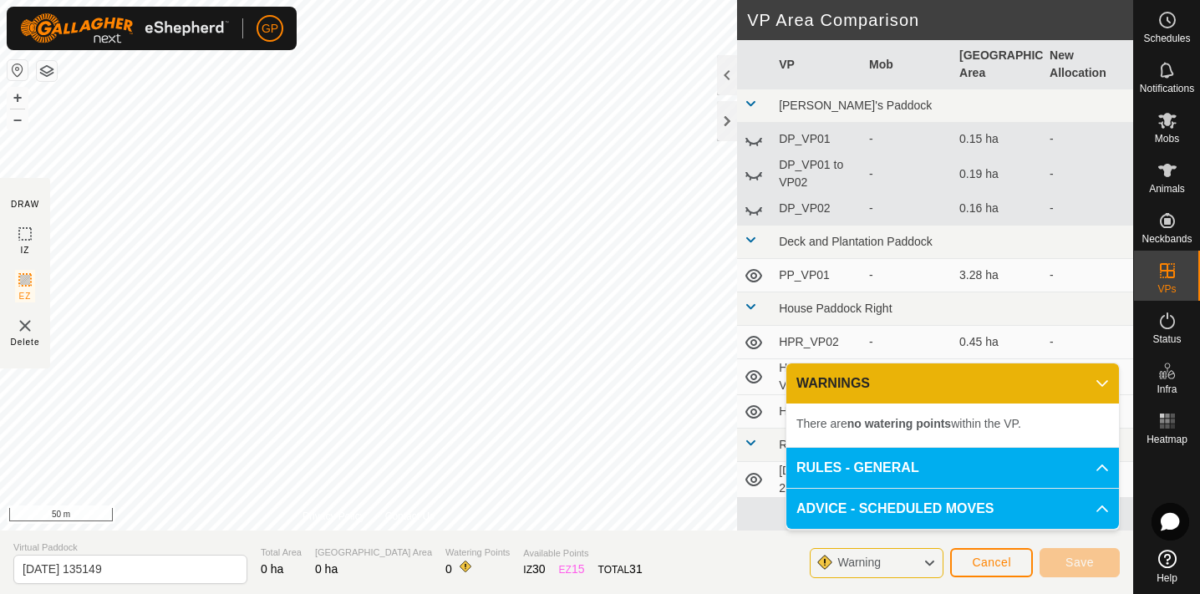
click at [893, 372] on p-accordion-header "WARNINGS" at bounding box center [952, 384] width 333 height 40
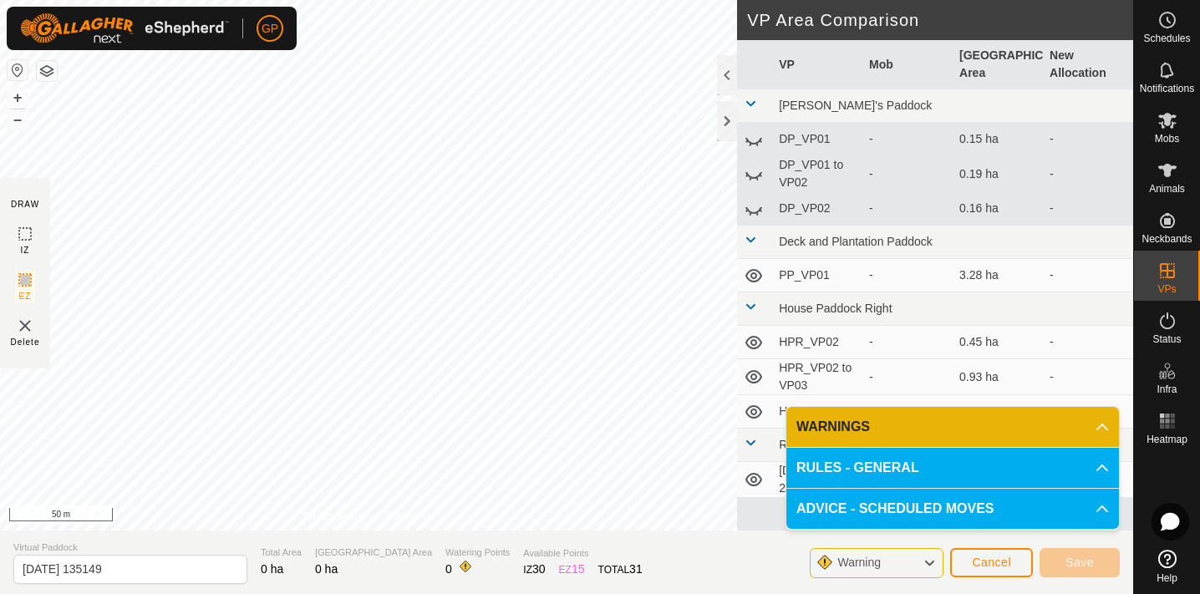
click at [989, 566] on span "Cancel" at bounding box center [991, 562] width 39 height 13
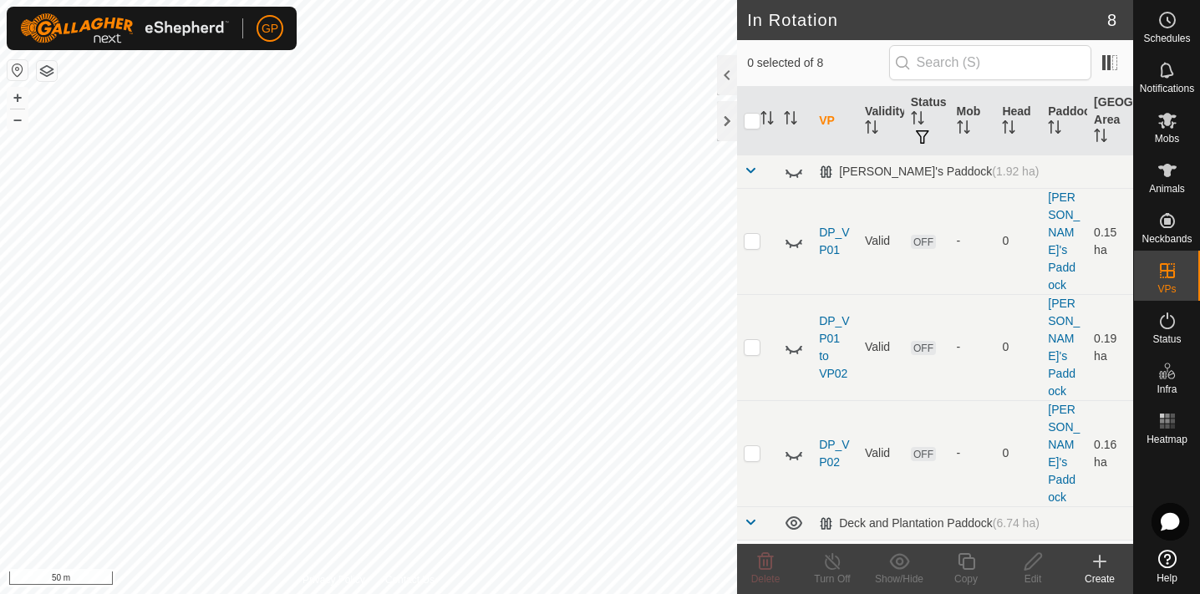
click at [1095, 558] on icon at bounding box center [1100, 562] width 20 height 20
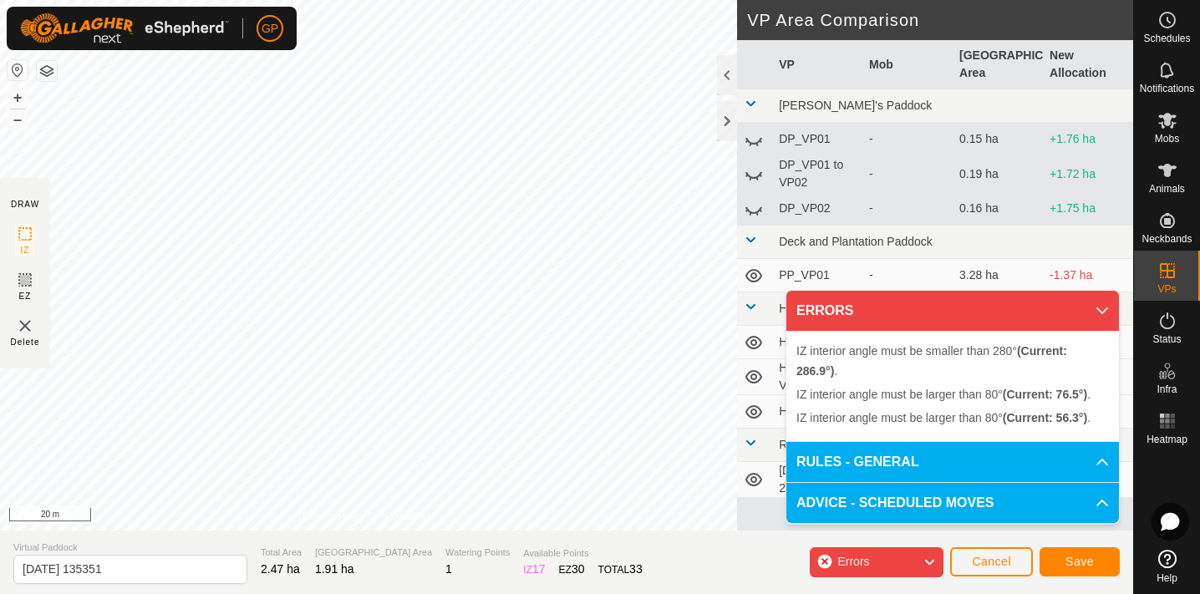
click at [419, 48] on div "IZ interior angle must be larger than 80° (Current: 56.3°) . + – ⇧ i 20 m" at bounding box center [368, 265] width 737 height 531
drag, startPoint x: 415, startPoint y: 43, endPoint x: 113, endPoint y: 48, distance: 302.6
click at [109, 48] on div "GP Schedules Notifications Mobs Animals Neckbands VPs Status Infra Heatmap Help…" at bounding box center [600, 297] width 1200 height 594
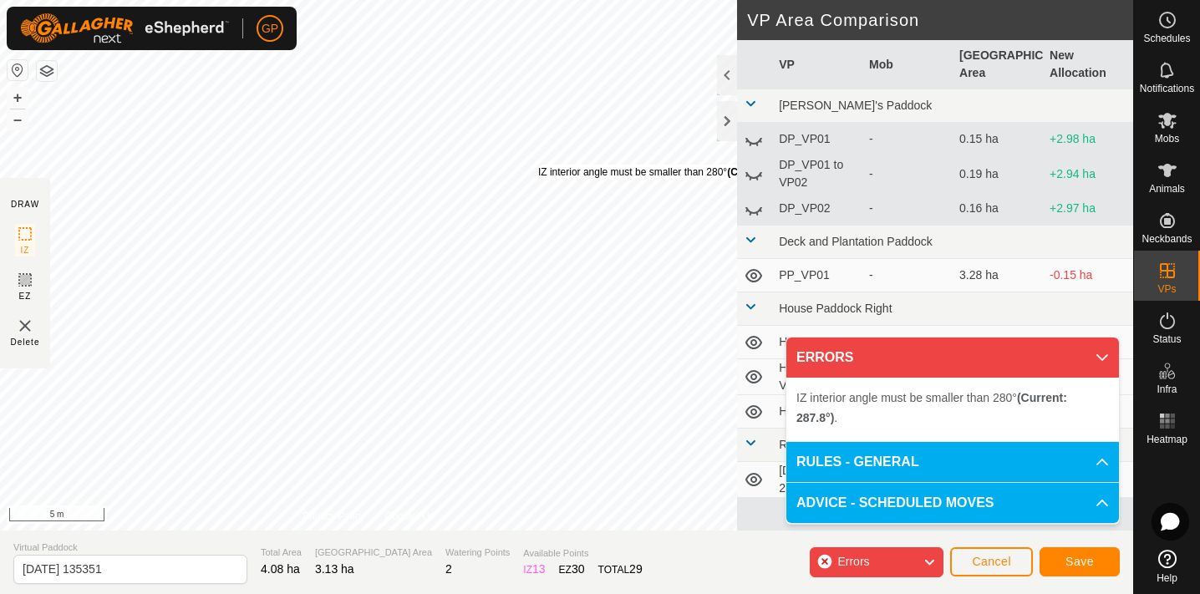
click at [538, 165] on div "IZ interior angle must be smaller than 280° (Current: 287.8°) ." at bounding box center [673, 172] width 270 height 15
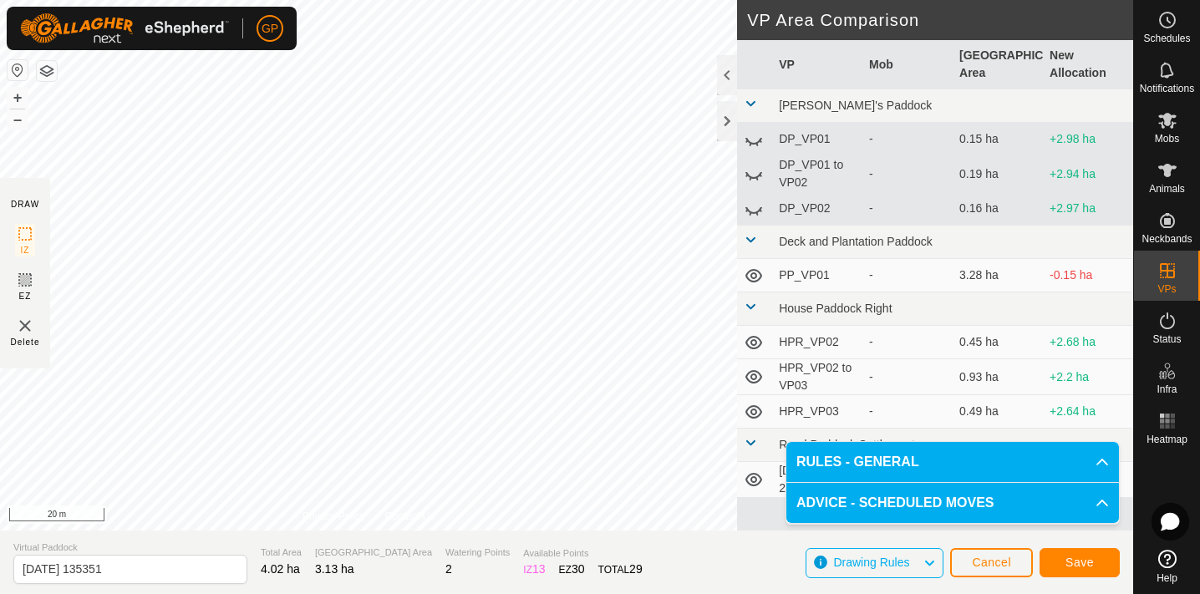
click at [1061, 551] on button "Save" at bounding box center [1080, 562] width 80 height 29
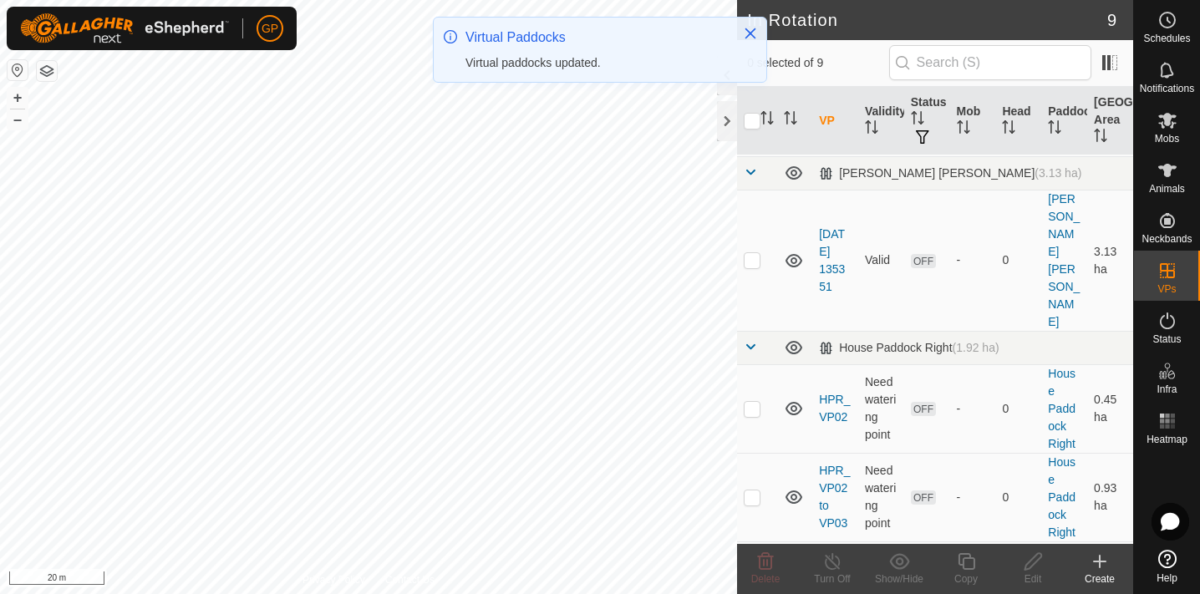
scroll to position [489, 0]
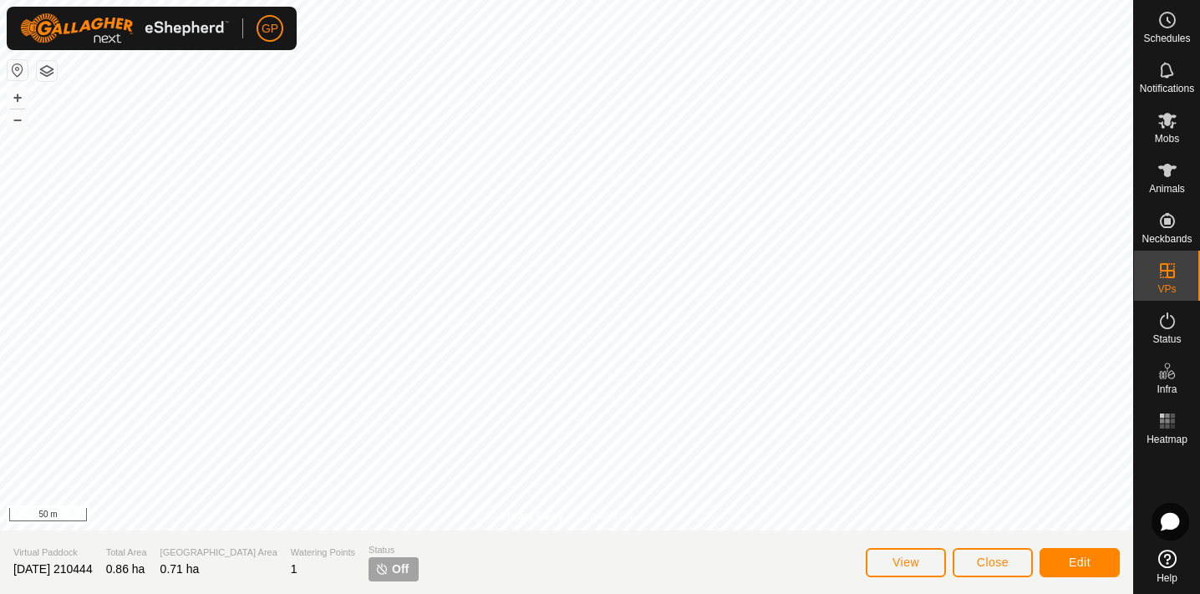
click at [64, 567] on span "[DATE] 210444" at bounding box center [52, 568] width 79 height 13
click at [1093, 561] on button "Edit" at bounding box center [1080, 562] width 80 height 29
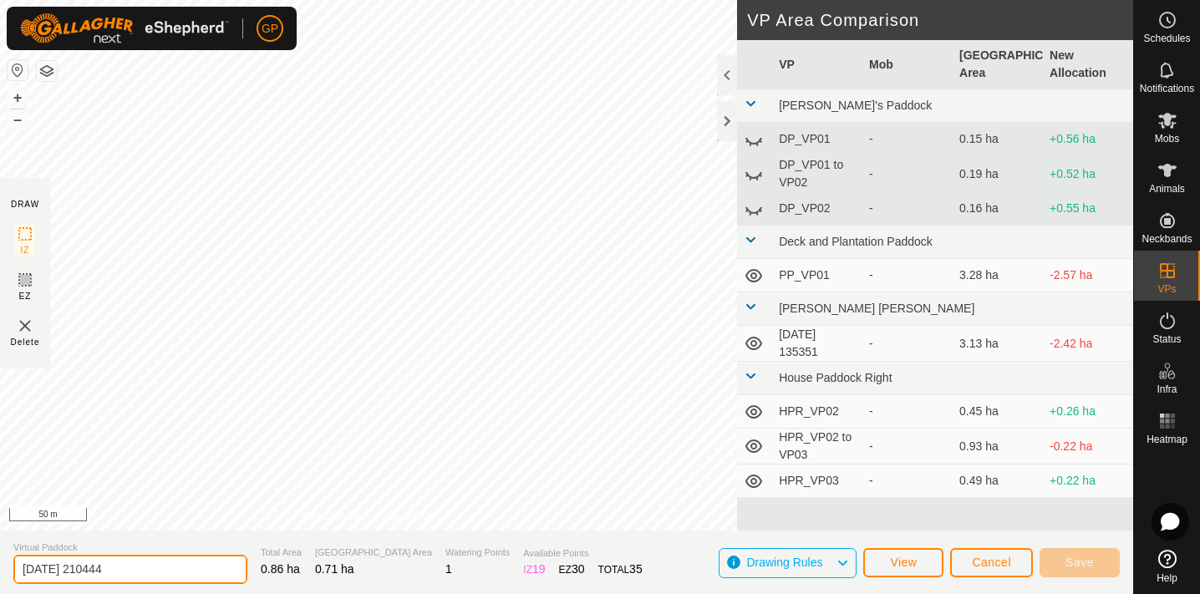
click at [81, 572] on input "[DATE] 210444" at bounding box center [130, 569] width 234 height 29
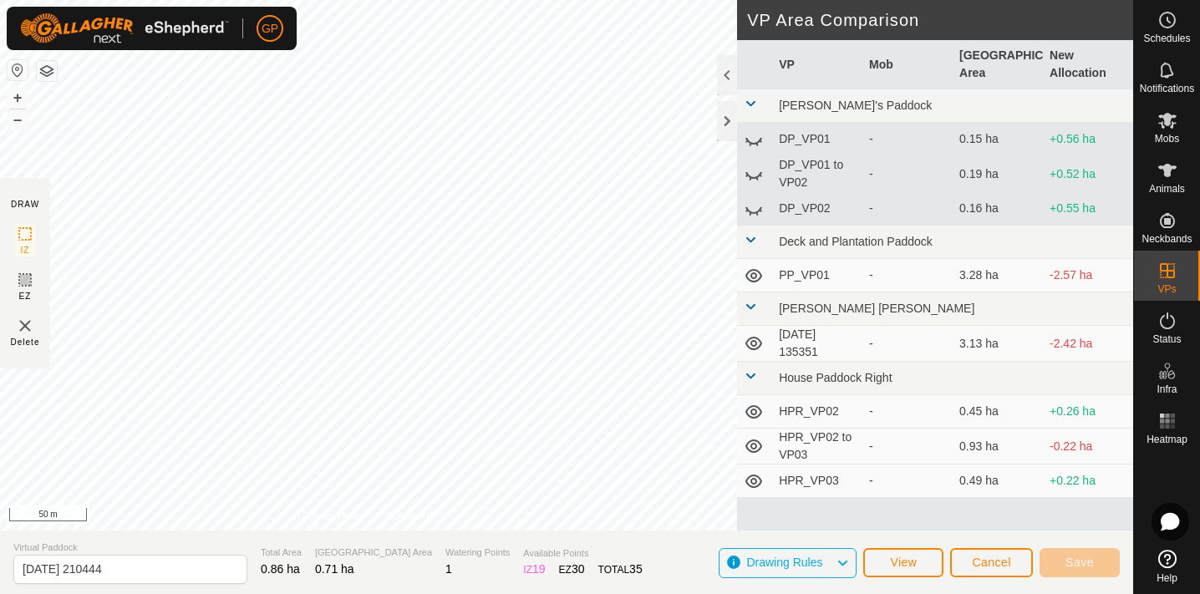
click at [1013, 565] on button "Cancel" at bounding box center [991, 562] width 83 height 29
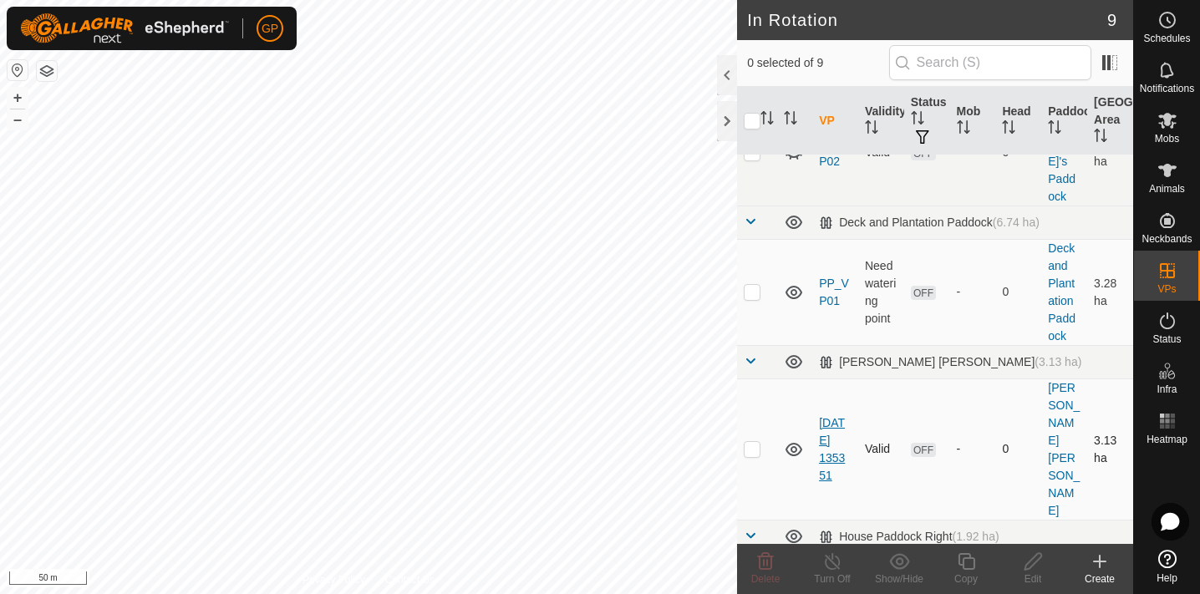
scroll to position [301, 0]
click at [832, 416] on link "[DATE] 135351" at bounding box center [832, 449] width 26 height 66
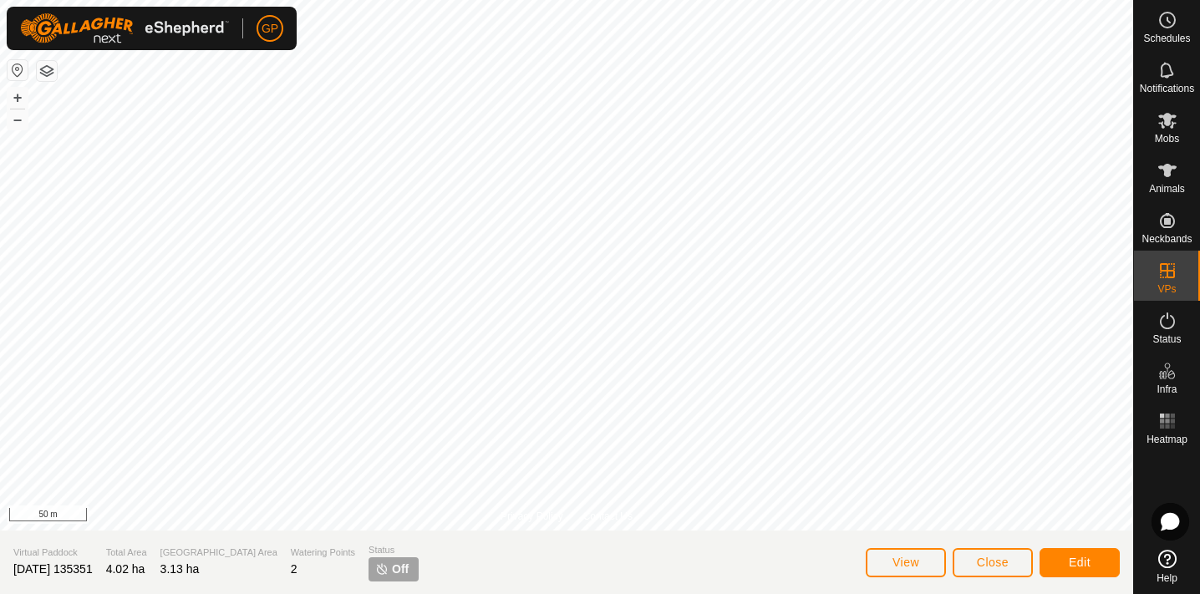
click at [1066, 567] on button "Edit" at bounding box center [1080, 562] width 80 height 29
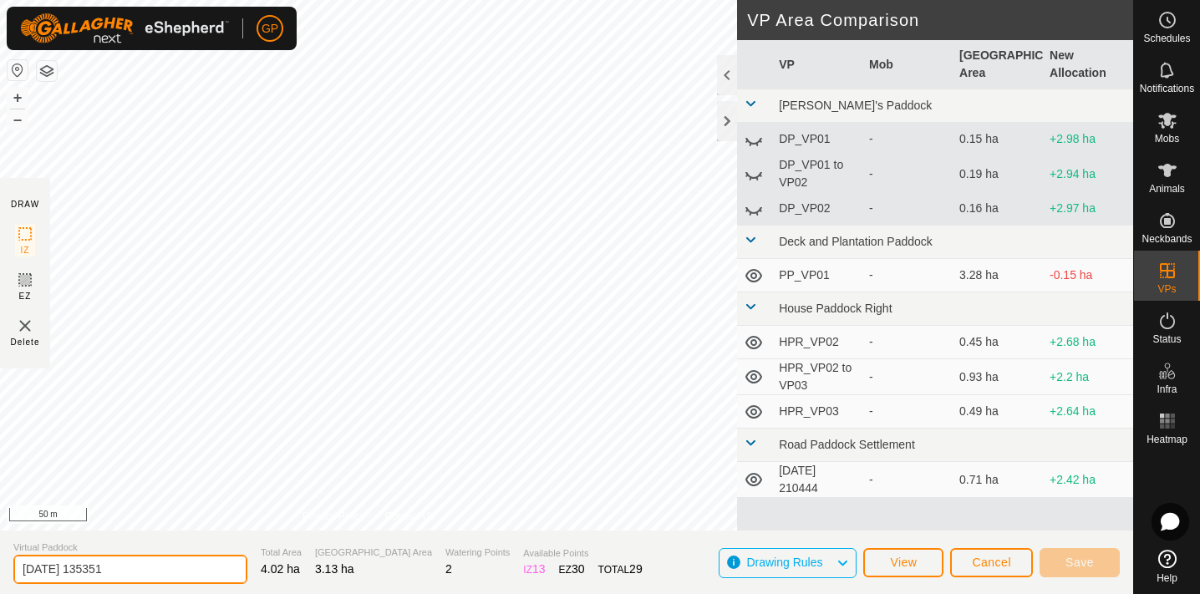
click at [90, 566] on input "[DATE] 135351" at bounding box center [130, 569] width 234 height 29
click at [90, 567] on input "[DATE] 135351" at bounding box center [130, 569] width 234 height 29
type input "G"
type input "GP_VP01"
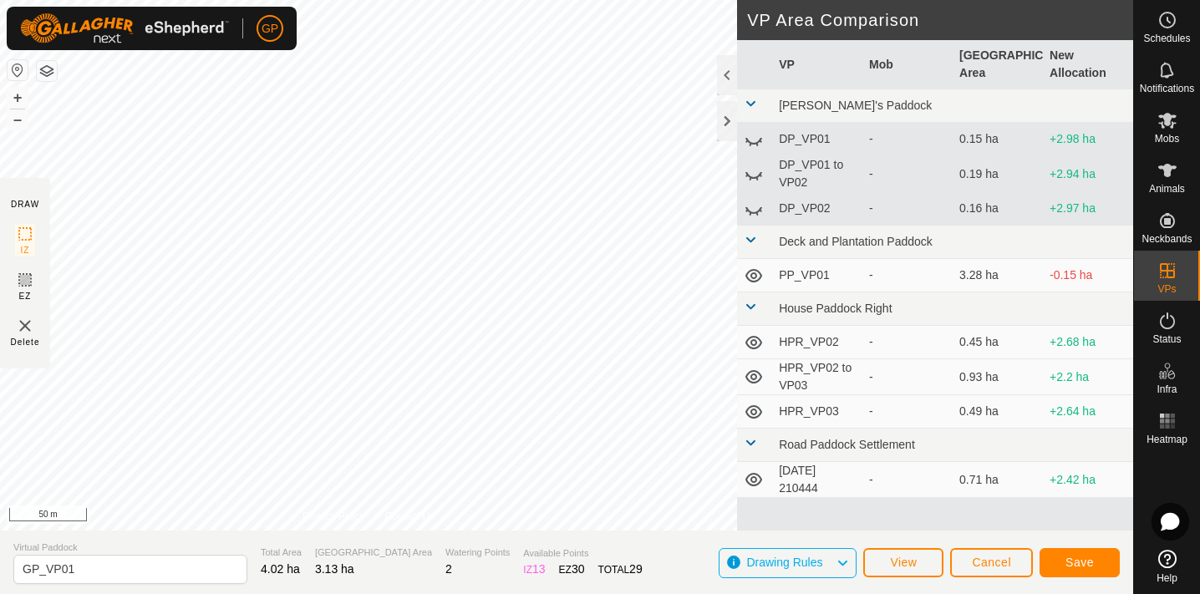
click at [1056, 573] on button "Save" at bounding box center [1080, 562] width 80 height 29
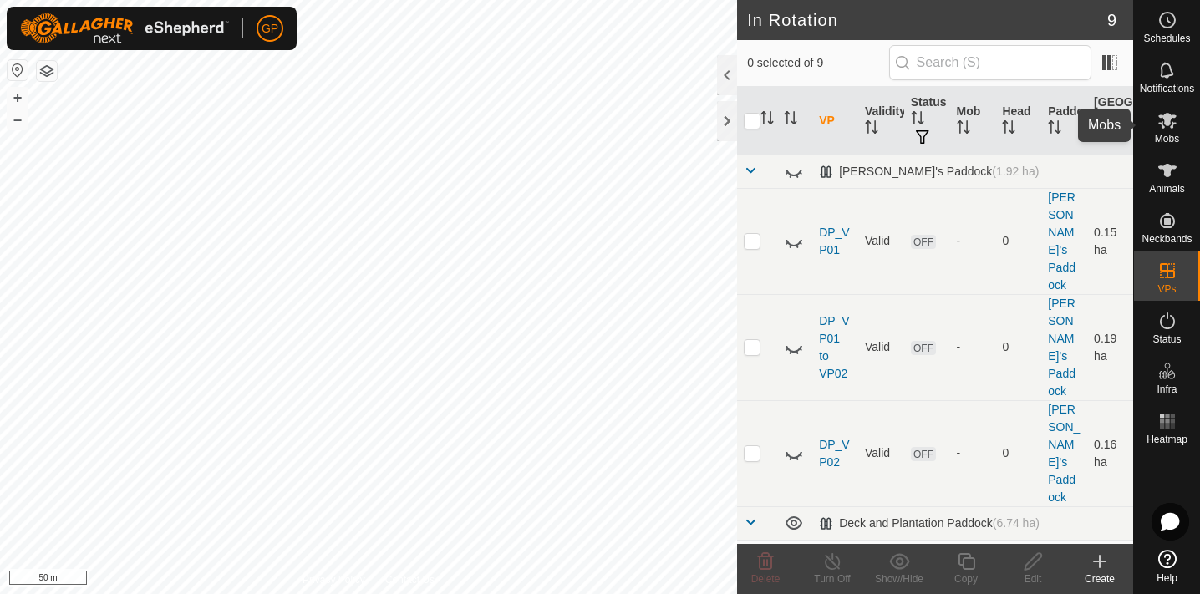
click at [1169, 122] on icon at bounding box center [1167, 121] width 18 height 16
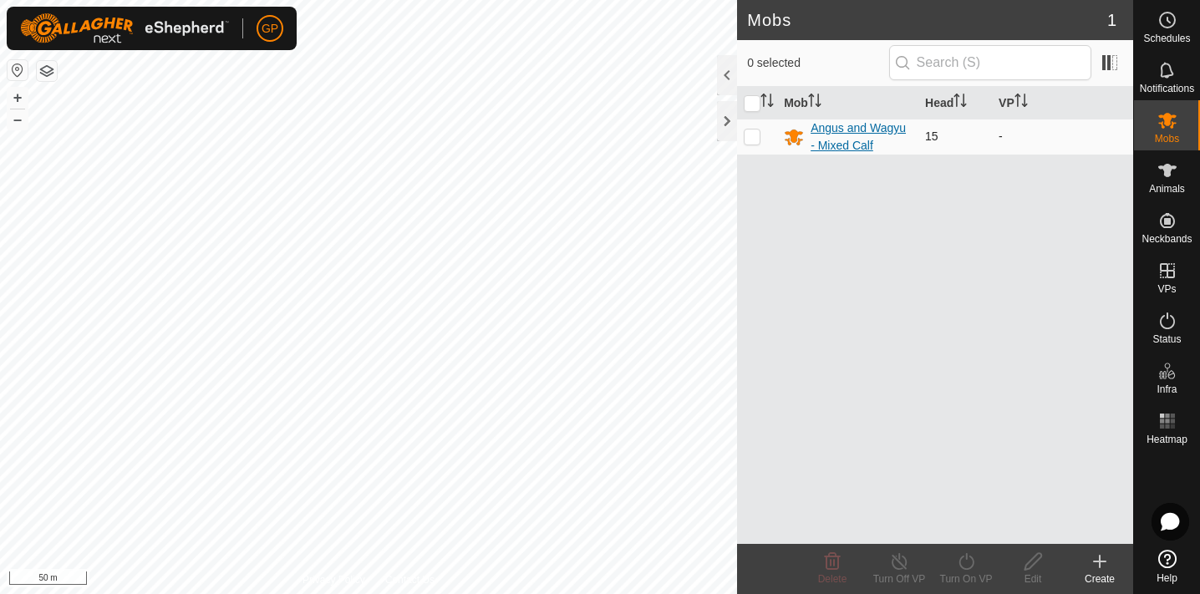
click at [826, 124] on div "Angus and Wagyu - Mixed Calf" at bounding box center [861, 137] width 101 height 35
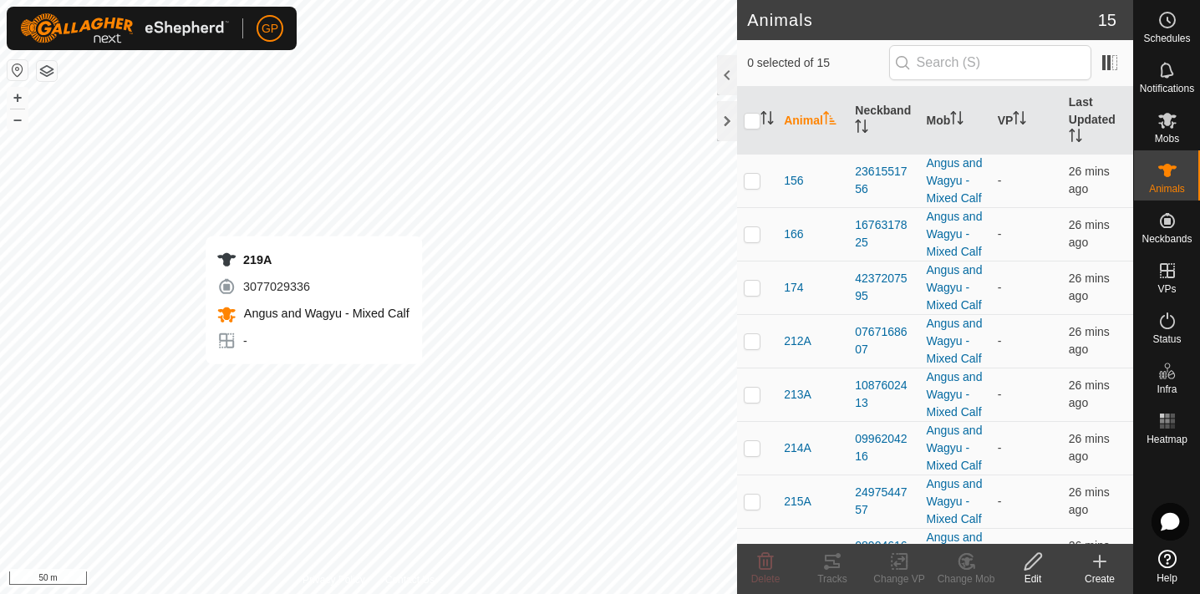
checkbox input "true"
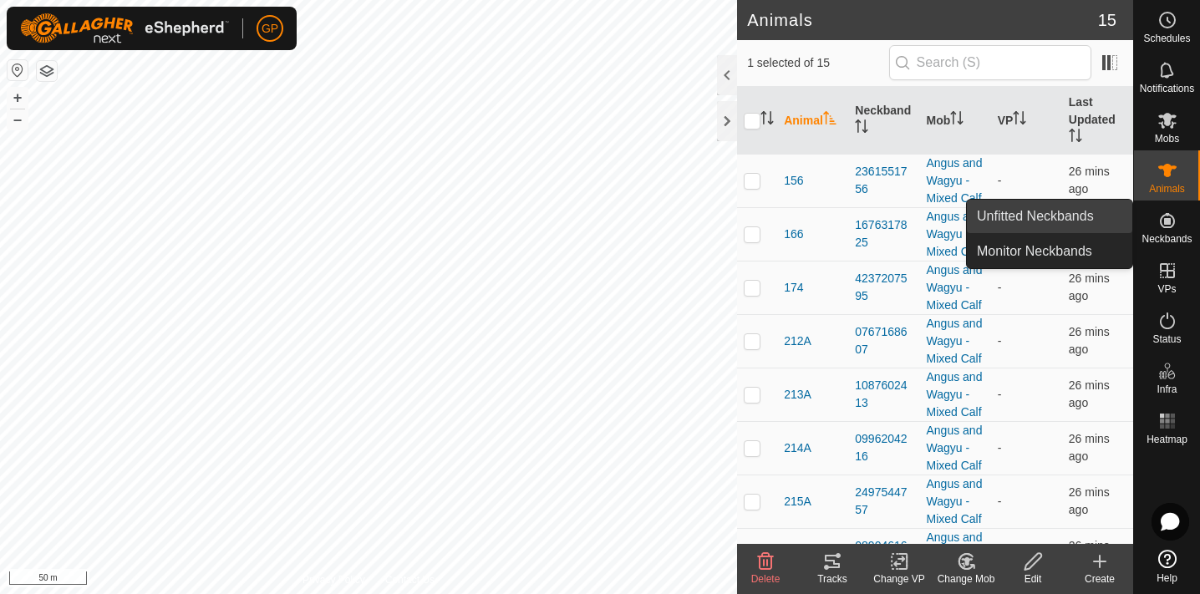
click at [1089, 221] on link "Unfitted Neckbands" at bounding box center [1049, 216] width 165 height 33
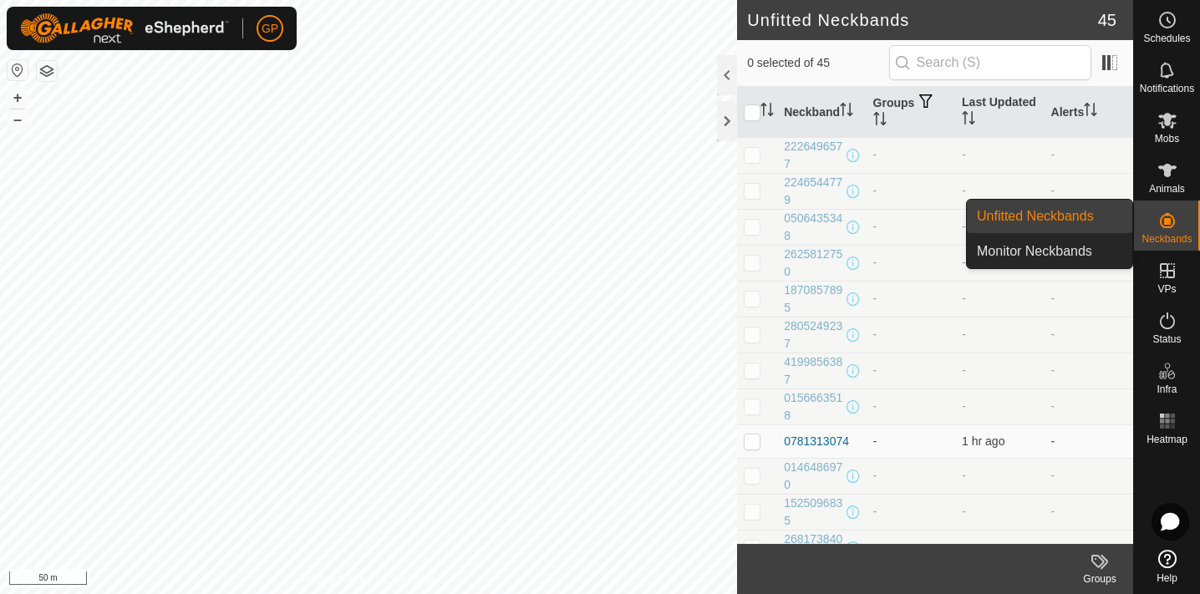
click at [1092, 255] on link "Monitor Neckbands" at bounding box center [1049, 251] width 165 height 33
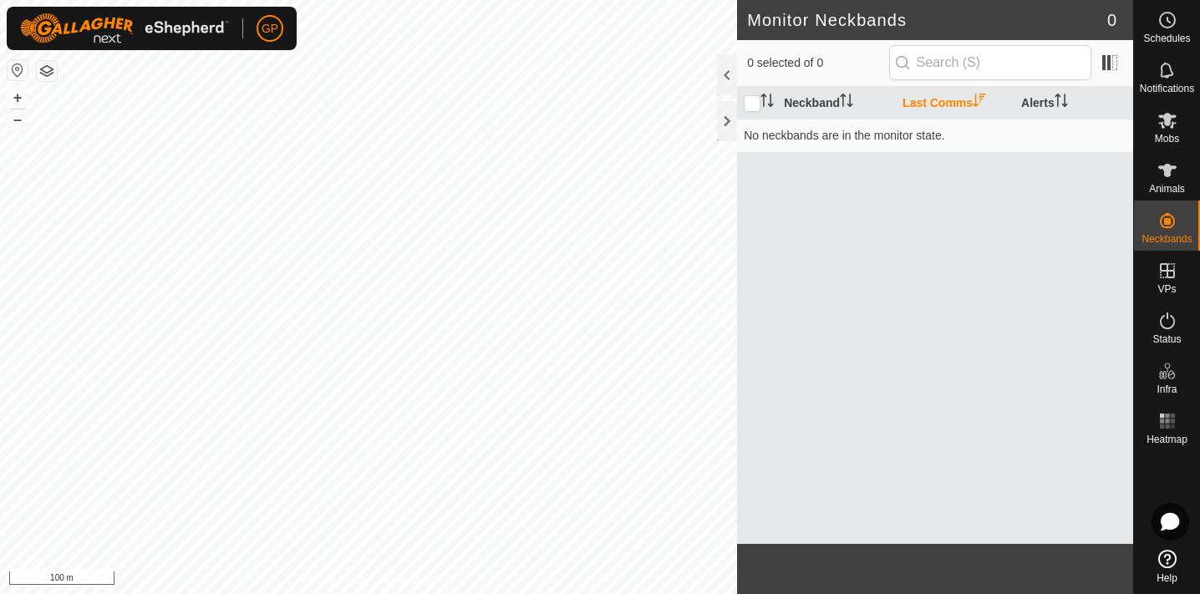
click at [48, 73] on button "button" at bounding box center [47, 71] width 20 height 20
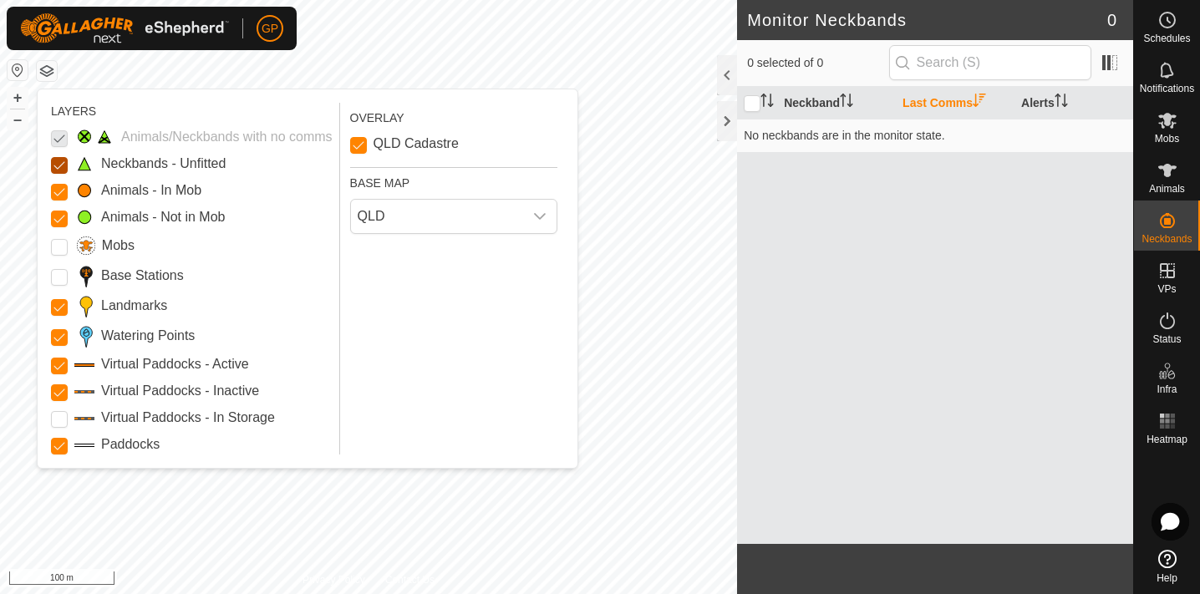
click at [59, 168] on Unfitted "Neckbands - Unfitted" at bounding box center [59, 165] width 17 height 17
click at [52, 425] on Storage "Virtual Paddocks - In Storage" at bounding box center [59, 419] width 17 height 17
click at [61, 250] on input "Mobs" at bounding box center [59, 247] width 17 height 17
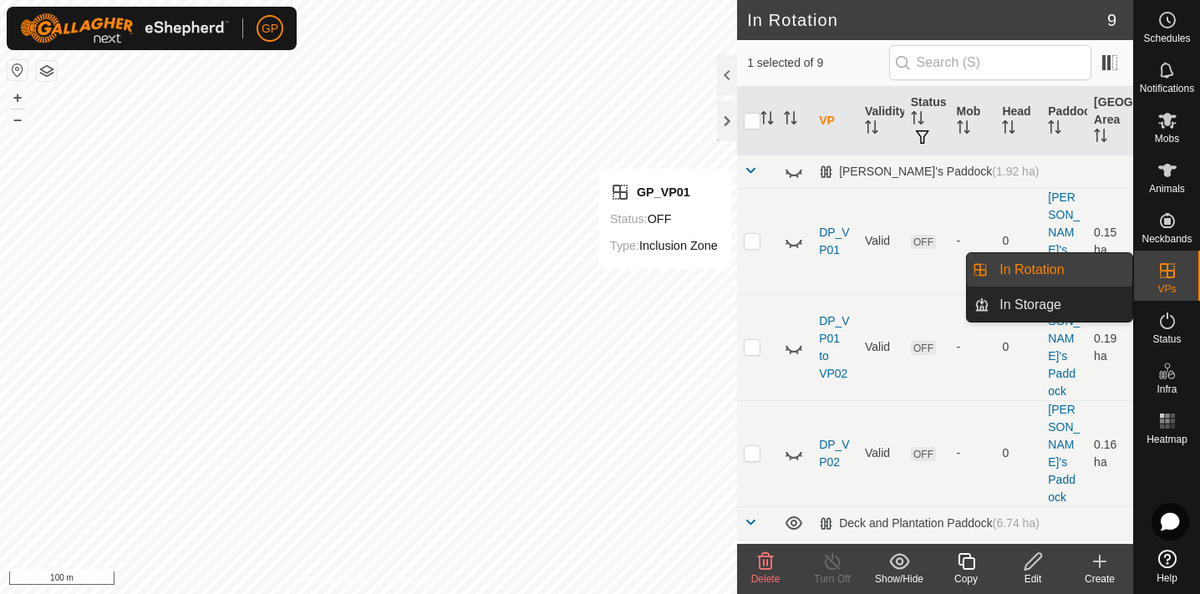
click at [1182, 277] on es-virtualpaddocks-svg-icon at bounding box center [1168, 270] width 30 height 27
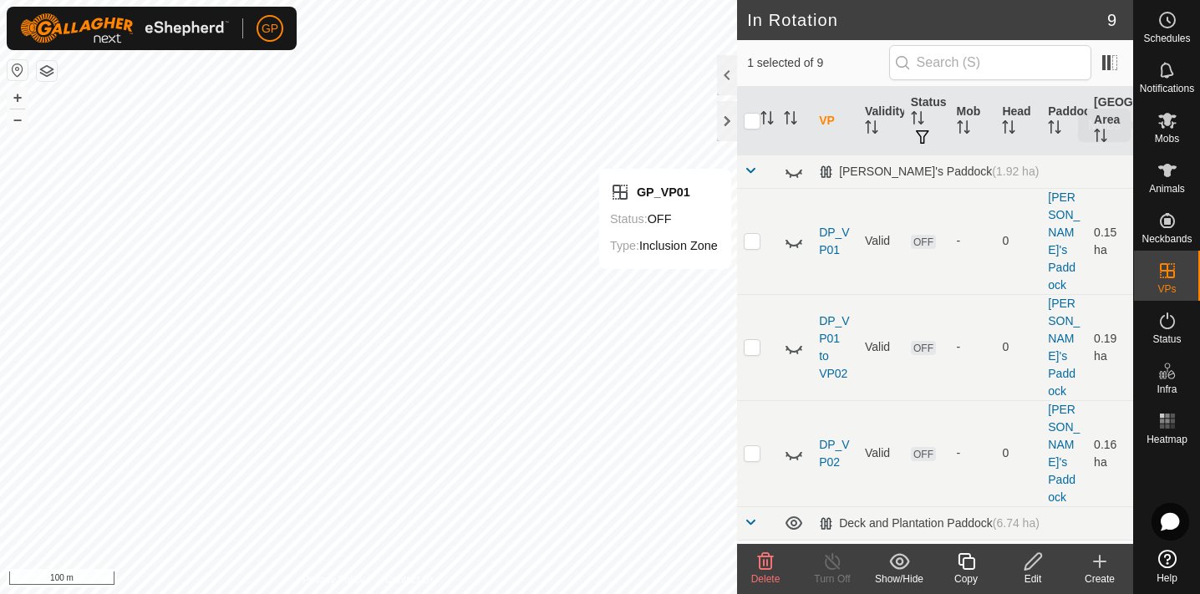
click at [1156, 126] on es-mob-svg-icon at bounding box center [1168, 120] width 30 height 27
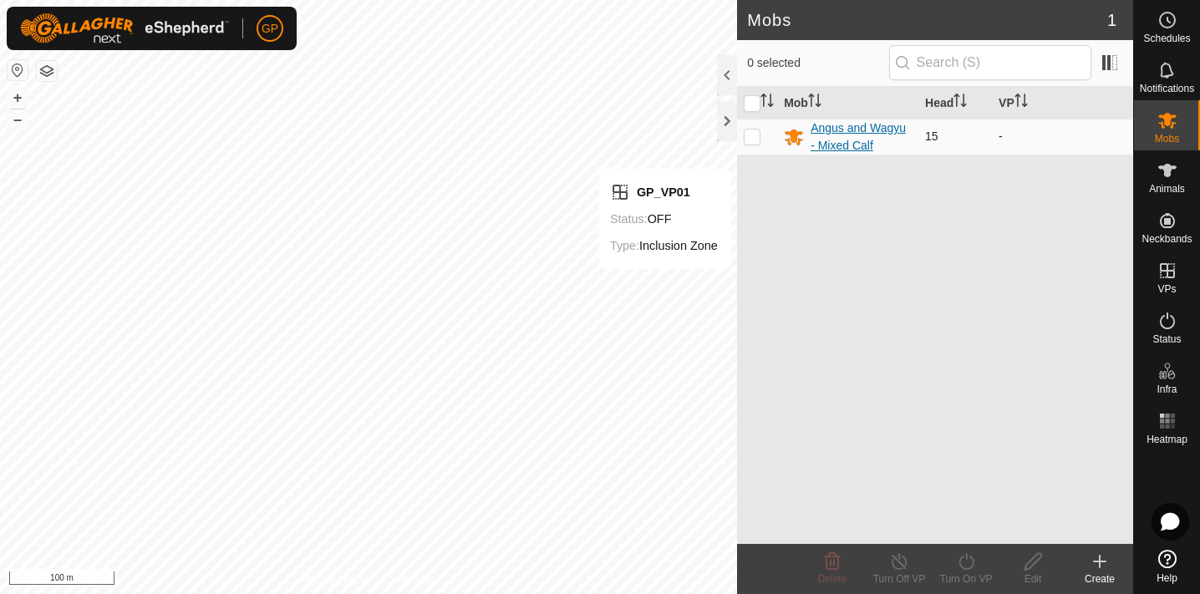
click at [866, 140] on div "Angus and Wagyu - Mixed Calf" at bounding box center [861, 137] width 101 height 35
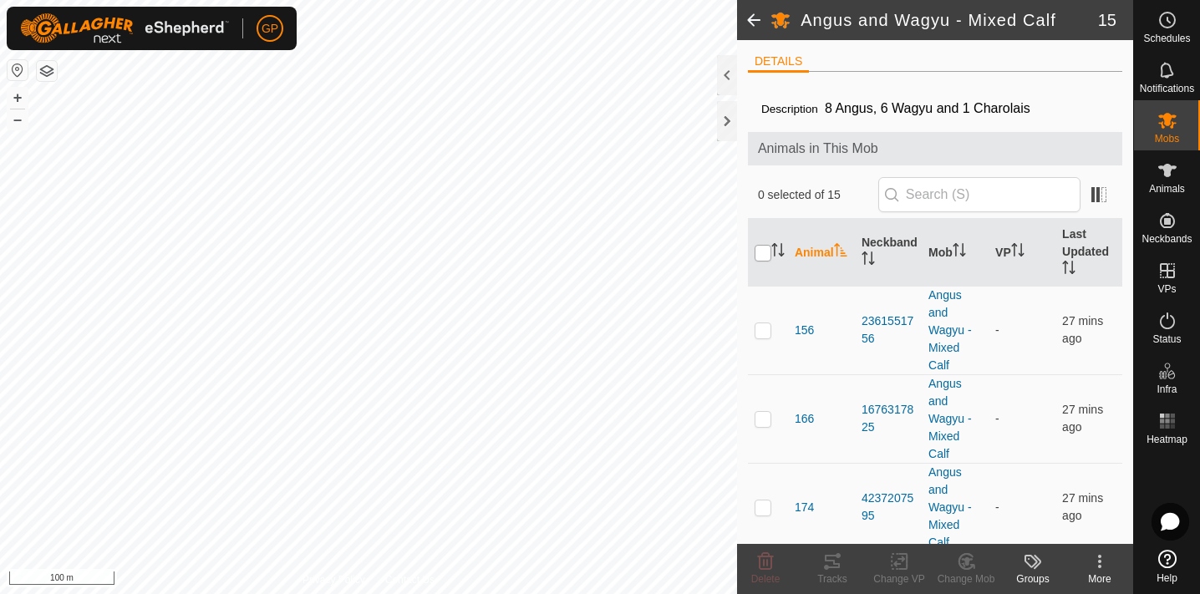
click at [761, 261] on input "checkbox" at bounding box center [763, 253] width 17 height 17
checkbox input "true"
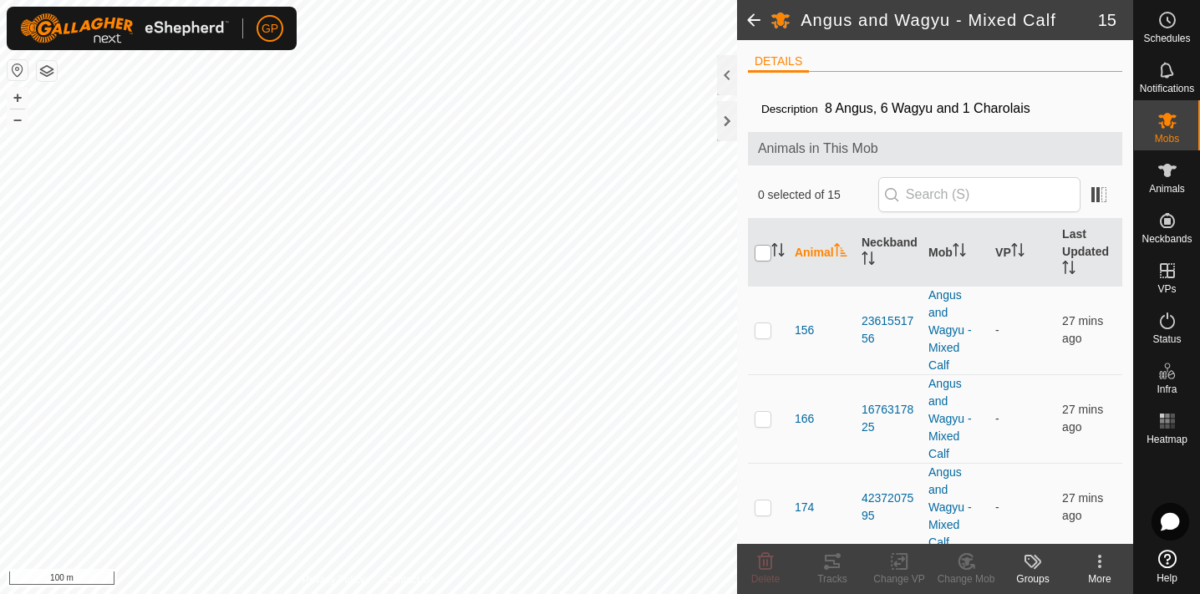
checkbox input "true"
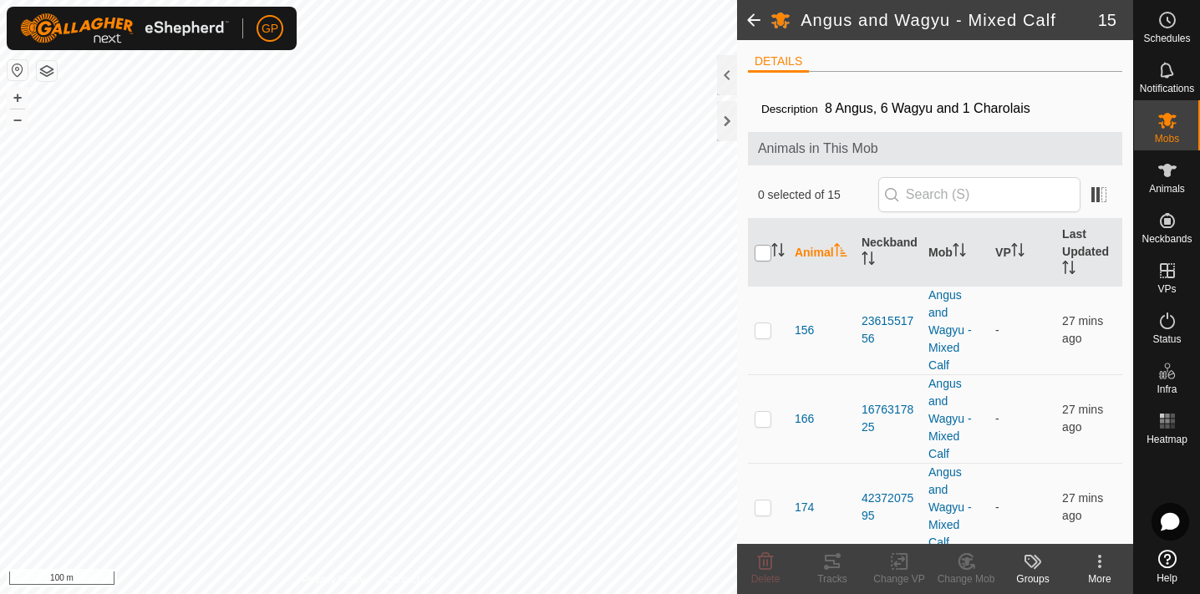
checkbox input "true"
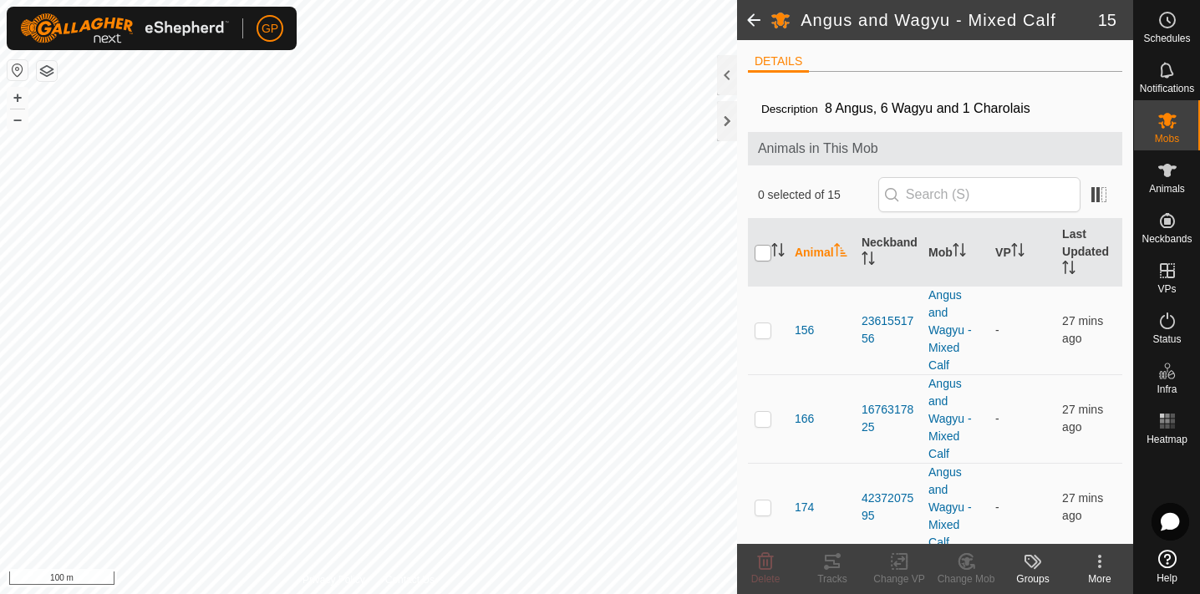
checkbox input "true"
click at [901, 567] on icon at bounding box center [899, 562] width 21 height 20
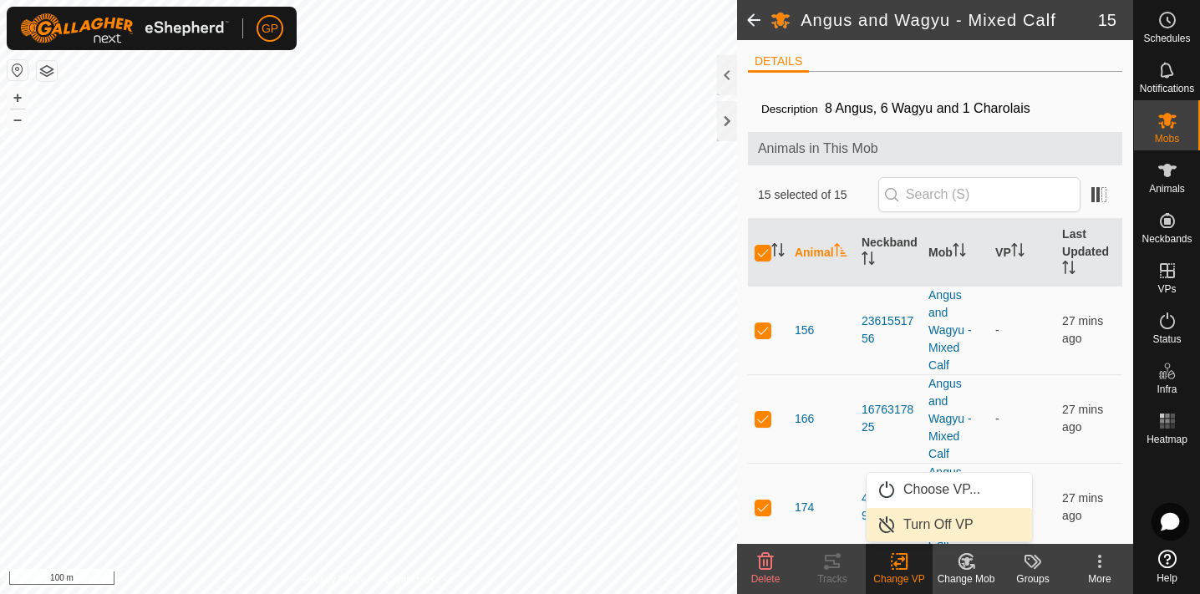
click at [904, 525] on link "Turn Off VP" at bounding box center [949, 524] width 165 height 33
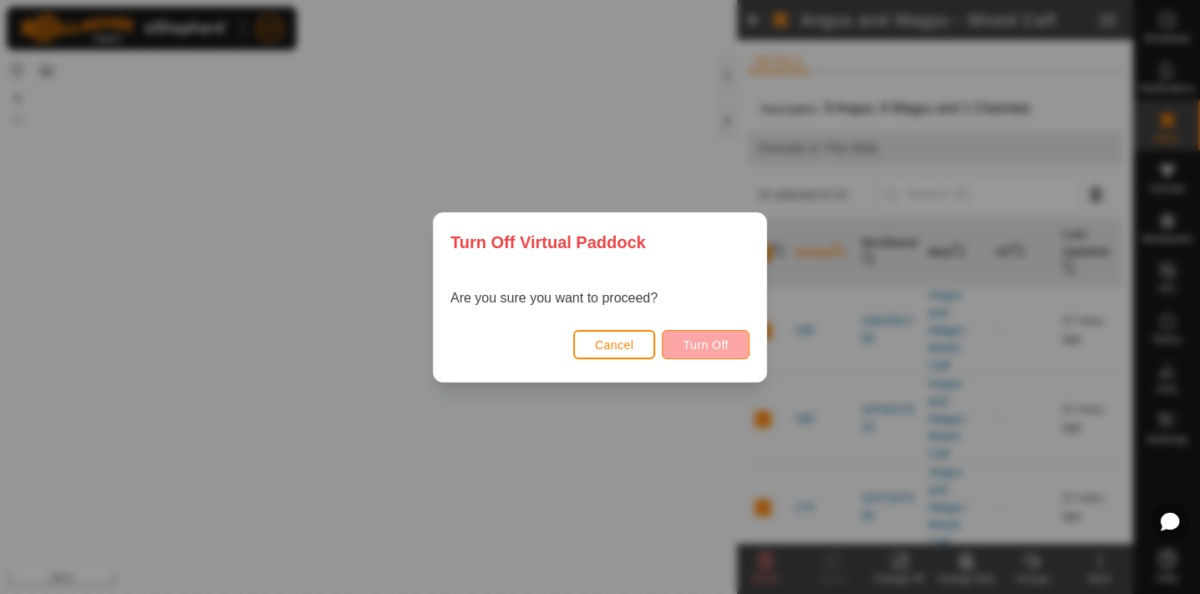
click at [700, 345] on span "Turn Off" at bounding box center [706, 344] width 46 height 13
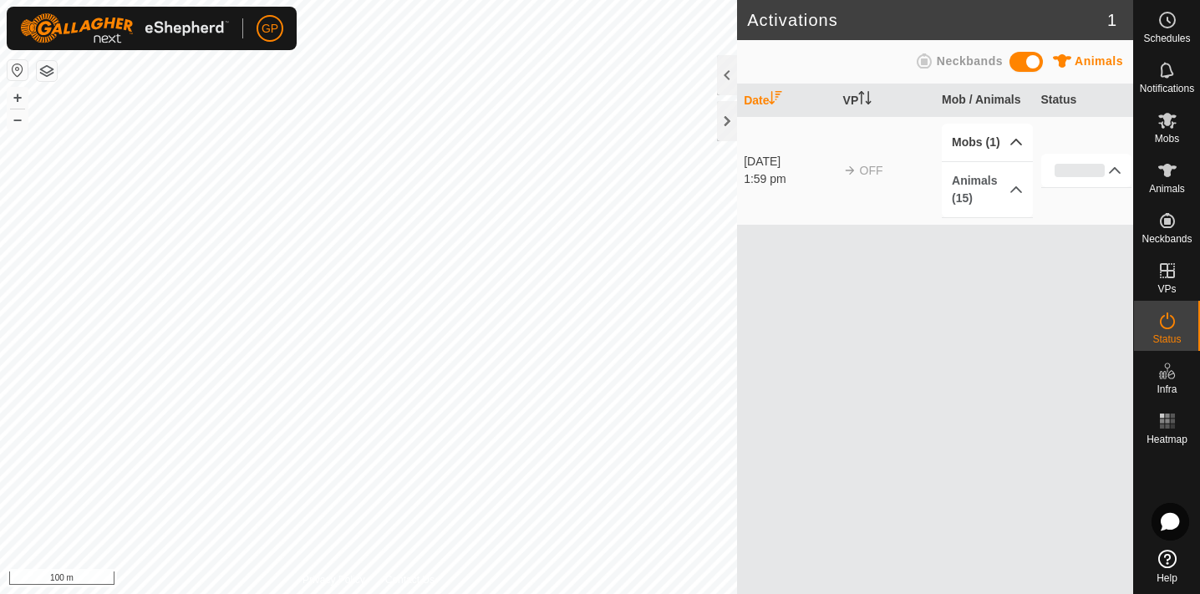
click at [1010, 143] on p-accordion-header "Mobs (1)" at bounding box center [987, 143] width 91 height 38
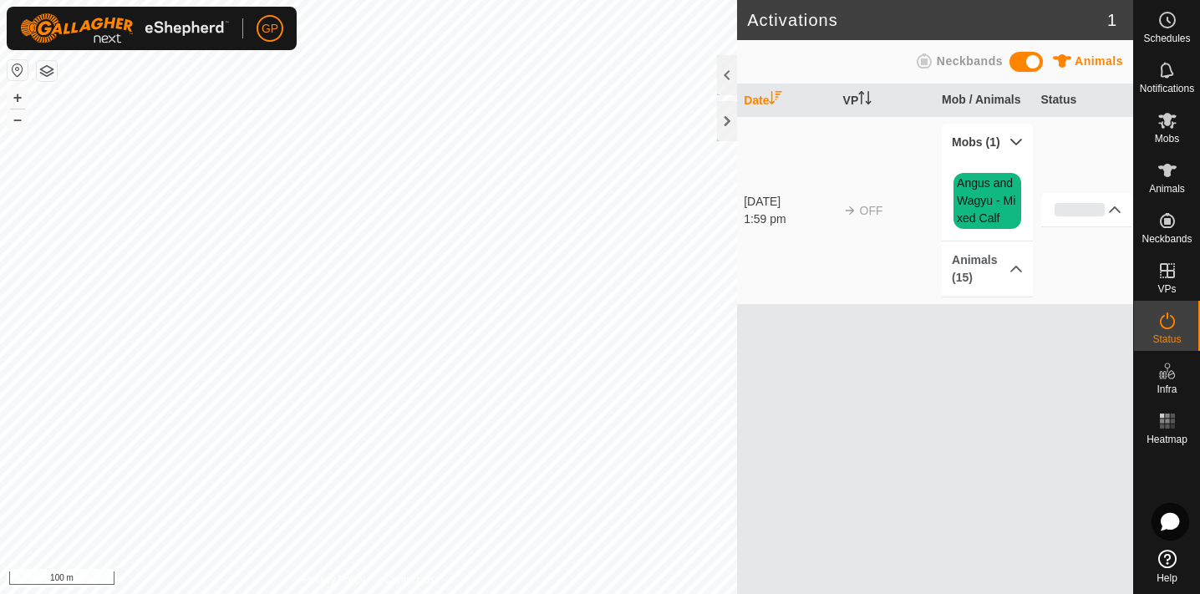
click at [1010, 143] on p-accordion-header "Mobs (1)" at bounding box center [987, 143] width 91 height 38
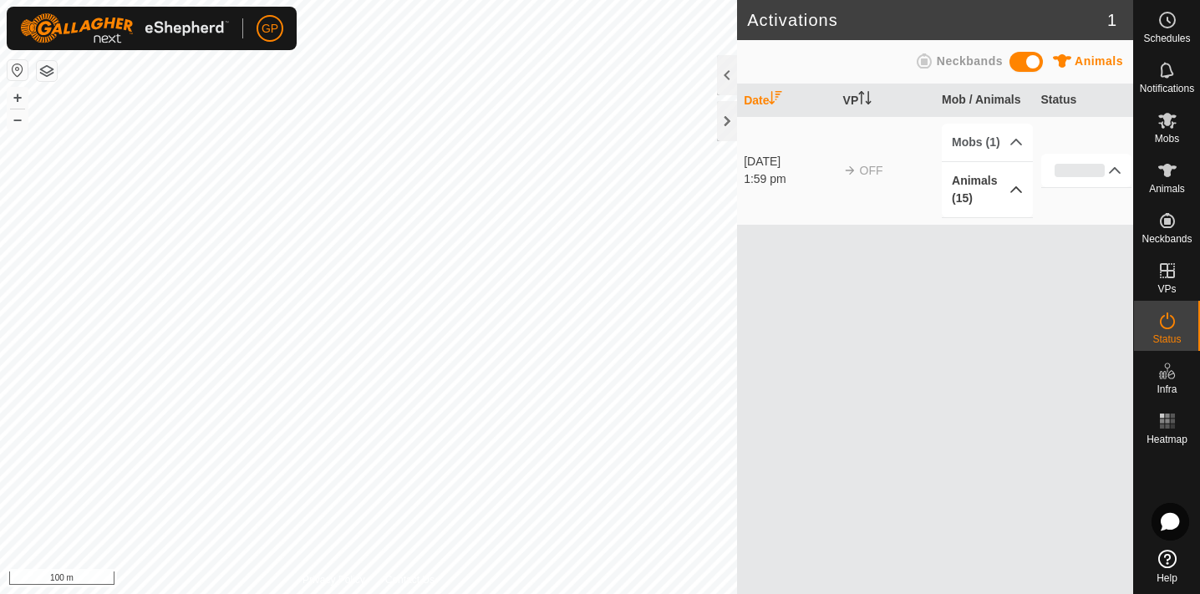
click at [1012, 190] on p-accordion-header "Animals (15)" at bounding box center [987, 189] width 91 height 55
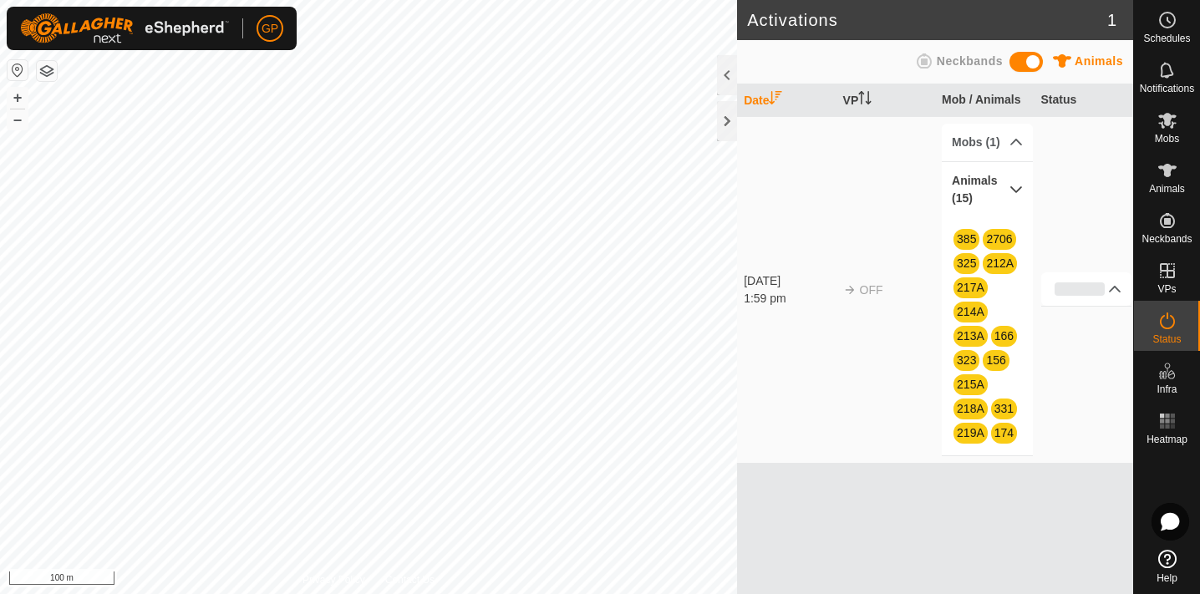
click at [1014, 186] on p-accordion-header "Animals (15)" at bounding box center [987, 189] width 91 height 55
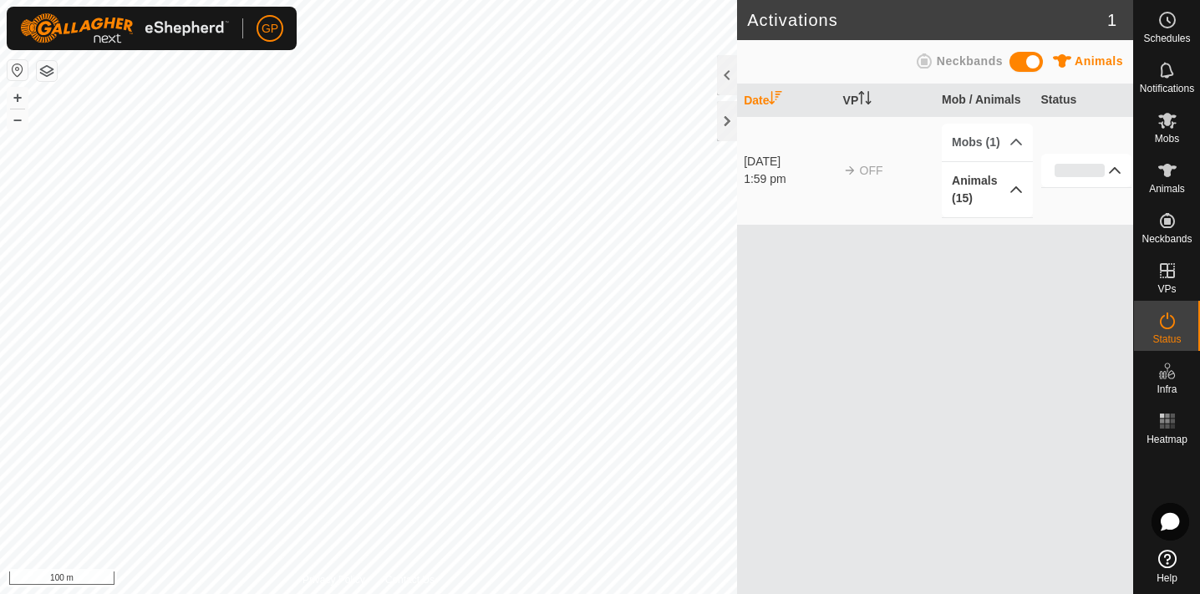
click at [1100, 166] on p-accordion-header "0%" at bounding box center [1086, 170] width 91 height 33
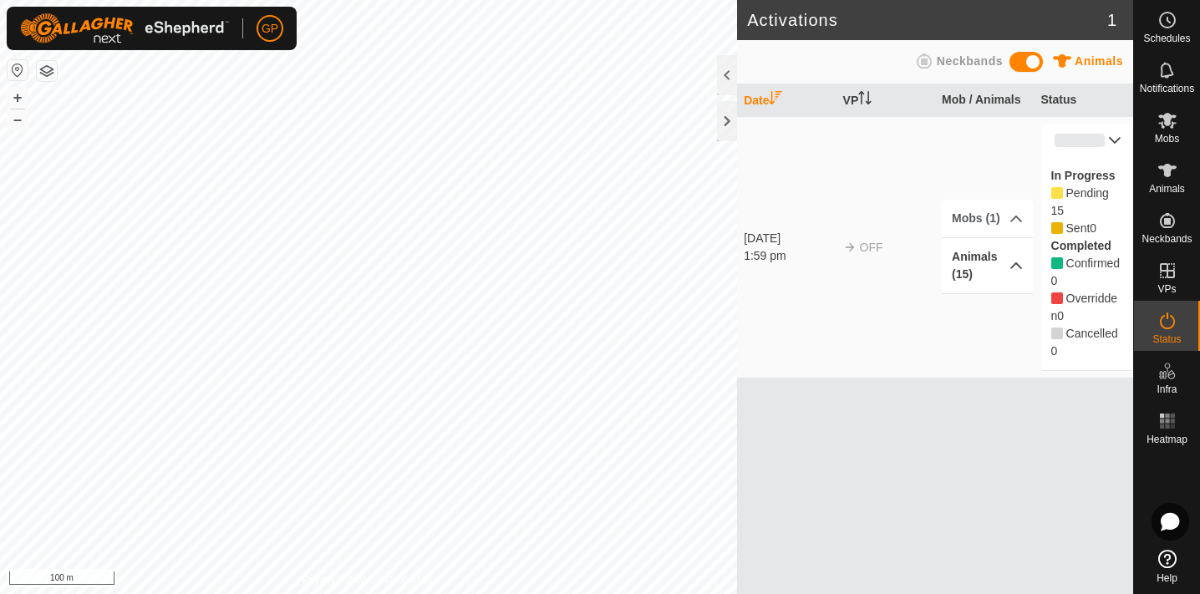
click at [1117, 143] on p-accordion-header "0%" at bounding box center [1086, 140] width 91 height 33
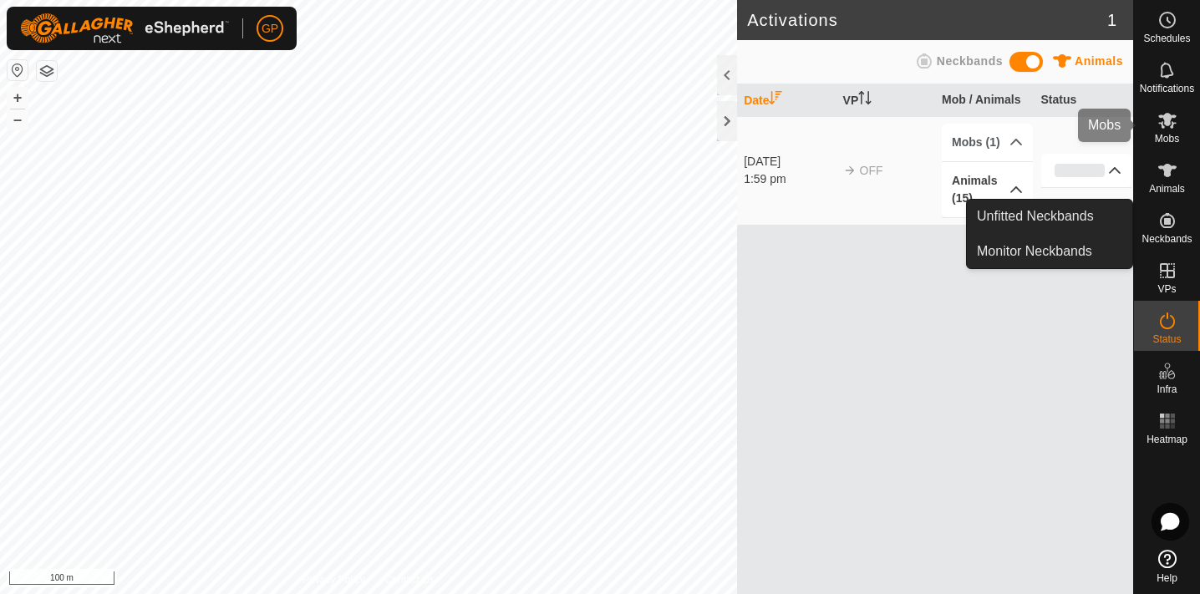
click at [1168, 130] on icon at bounding box center [1168, 120] width 20 height 20
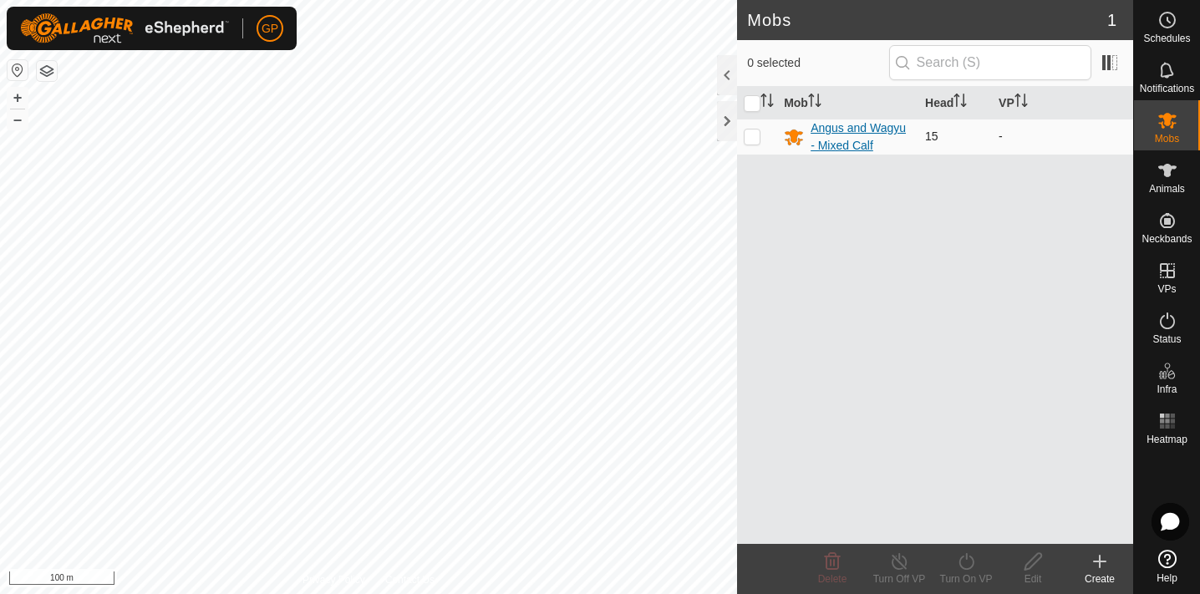
click at [832, 125] on div "Angus and Wagyu - Mixed Calf" at bounding box center [861, 137] width 101 height 35
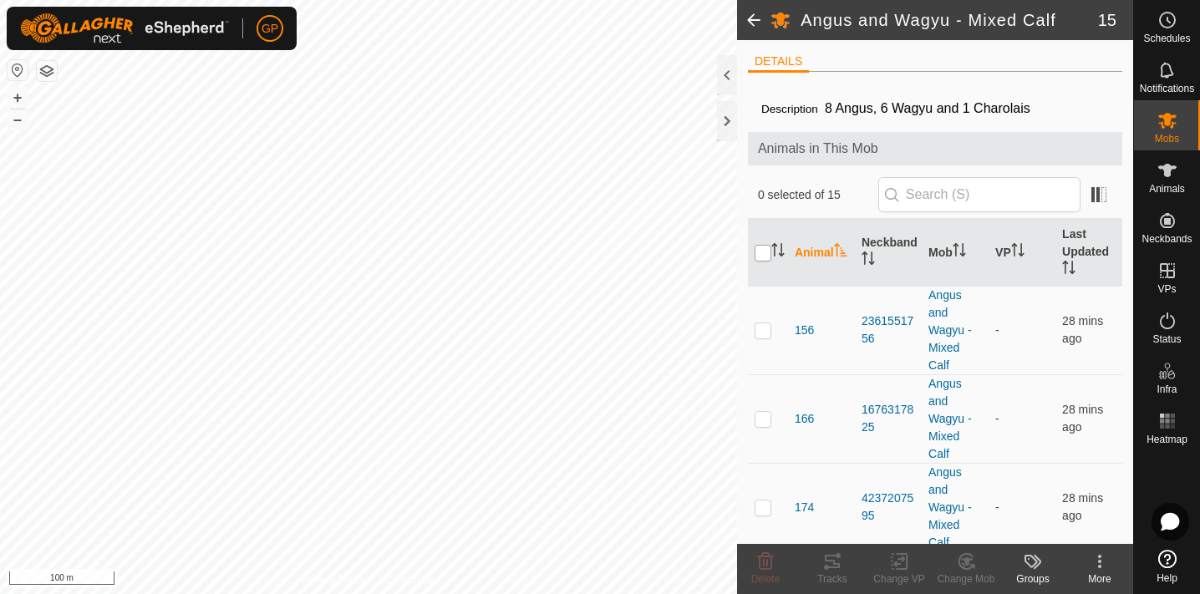
click at [761, 250] on input "checkbox" at bounding box center [763, 253] width 17 height 17
checkbox input "true"
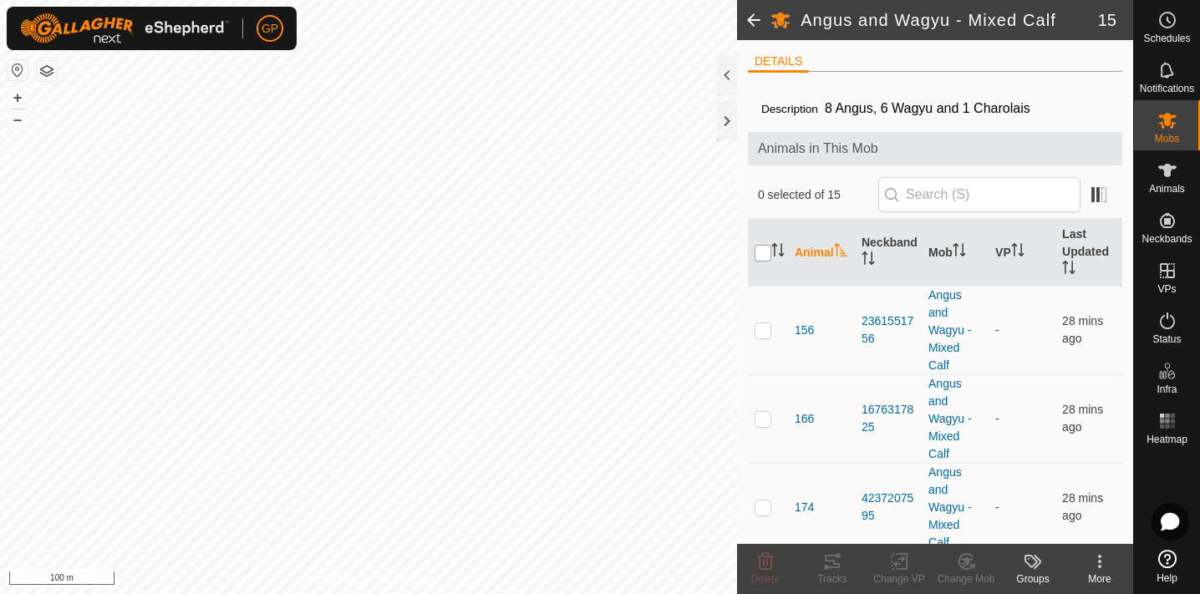
checkbox input "true"
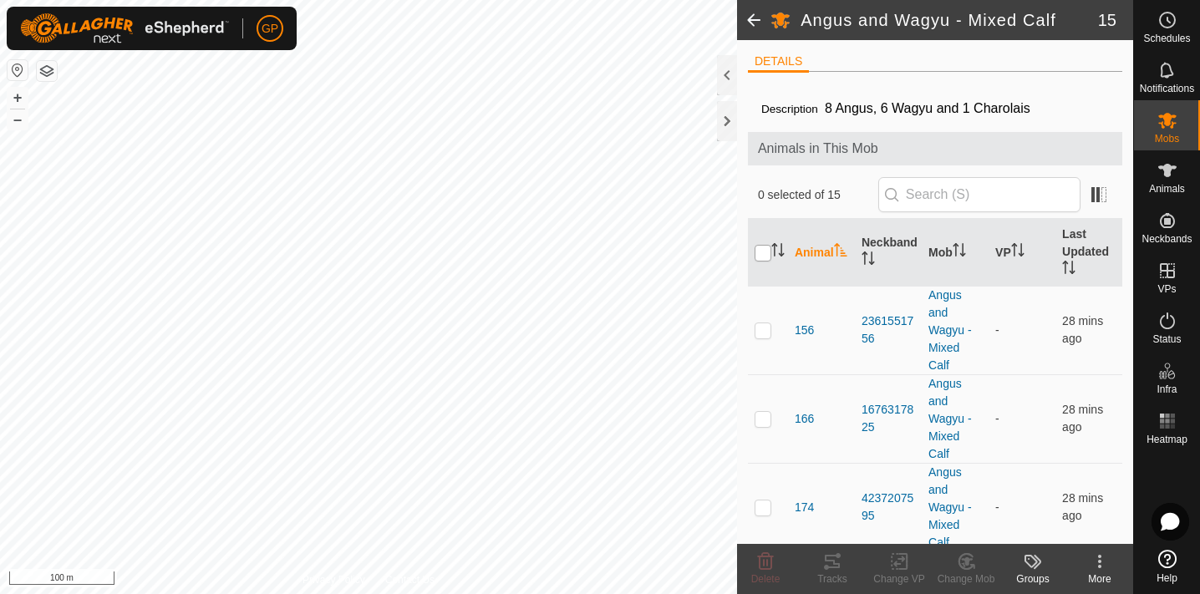
checkbox input "true"
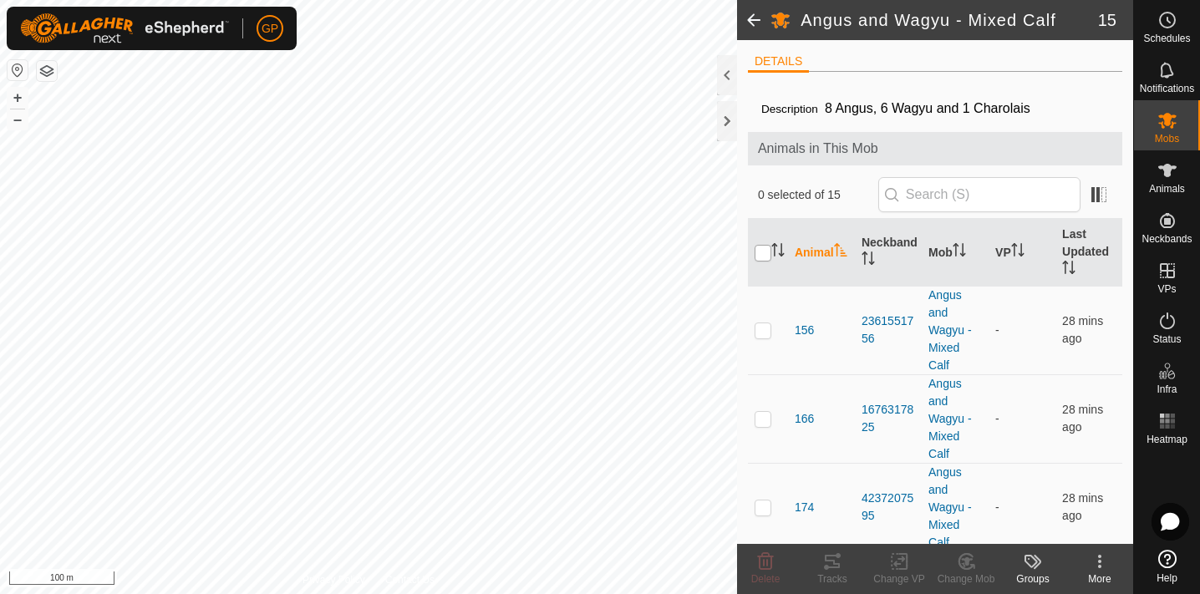
checkbox input "true"
click at [911, 569] on change-vp-svg-icon at bounding box center [899, 562] width 67 height 20
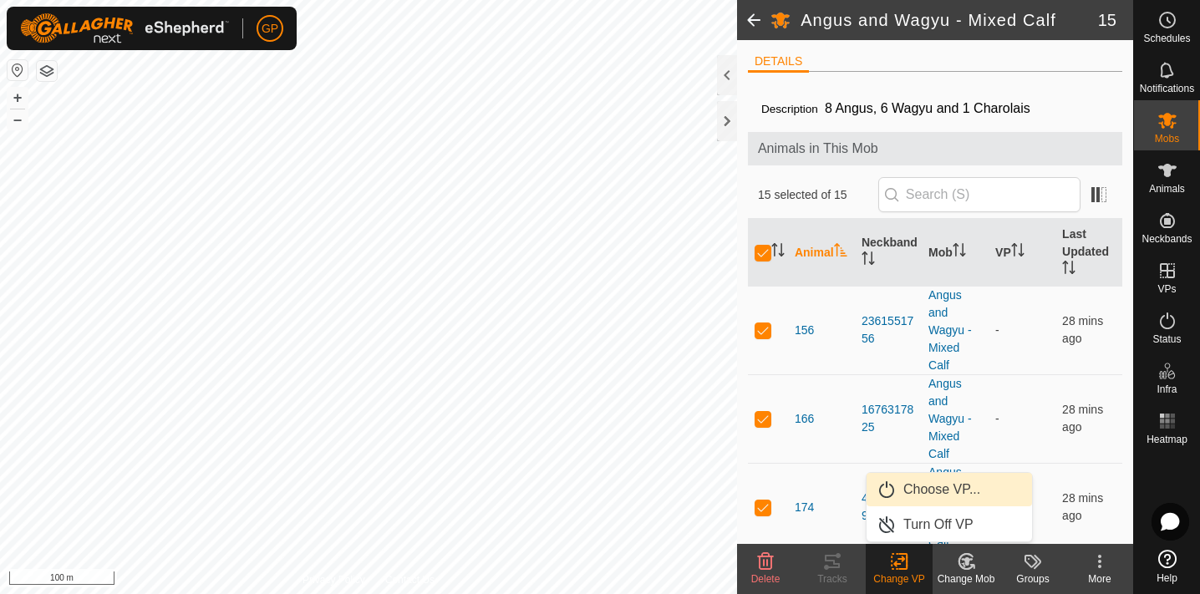
click at [924, 491] on link "Choose VP..." at bounding box center [949, 489] width 165 height 33
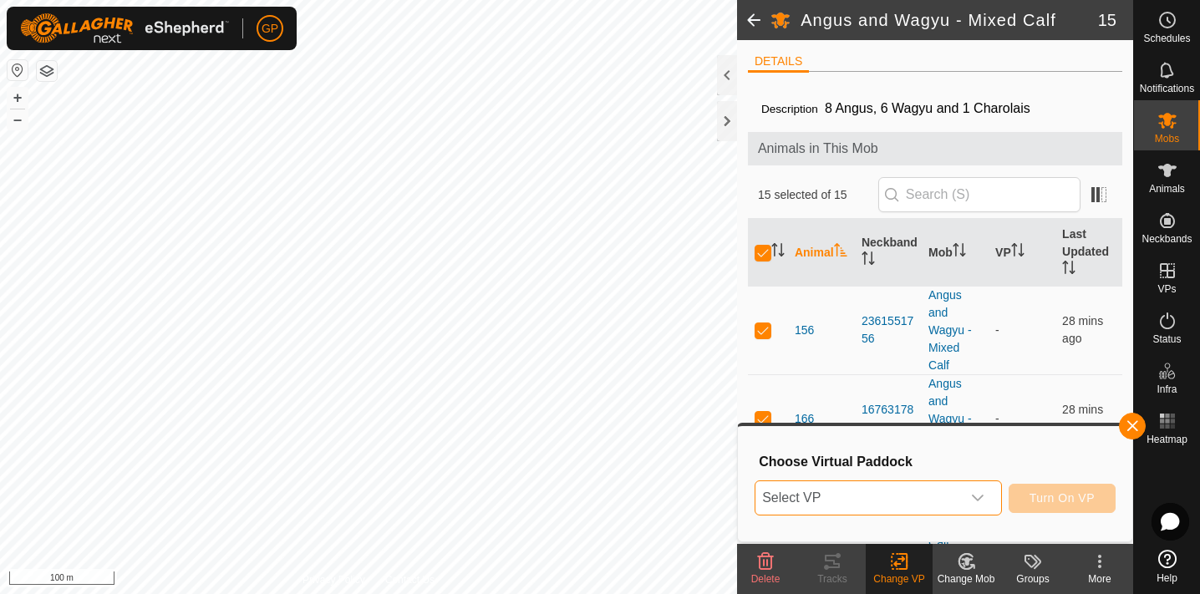
click at [924, 491] on span "Select VP" at bounding box center [859, 497] width 206 height 33
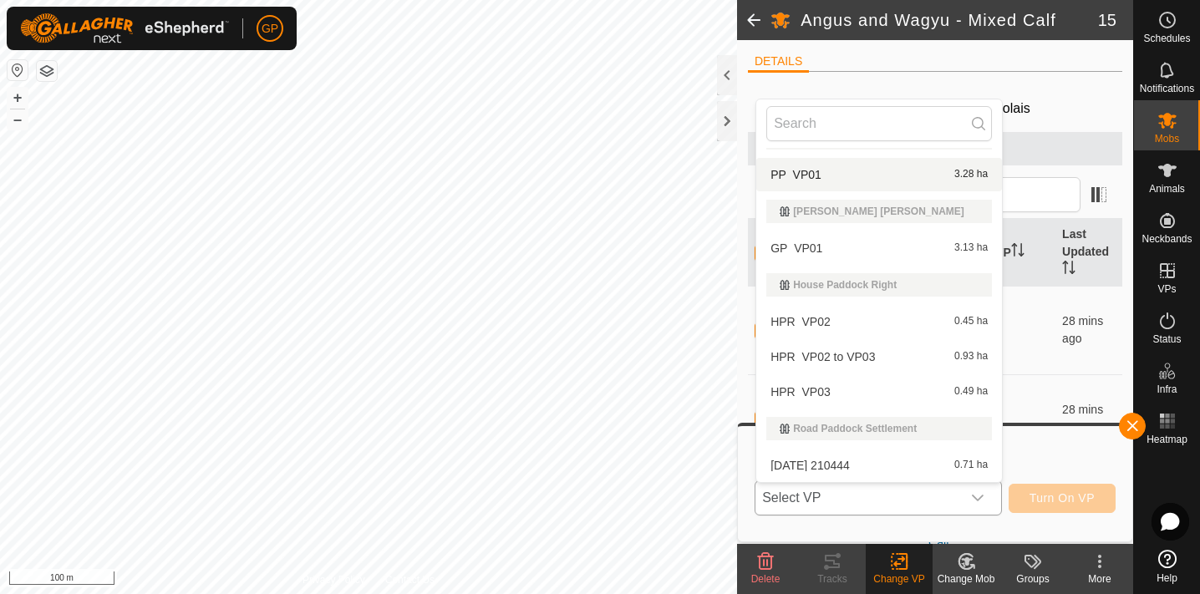
scroll to position [172, 0]
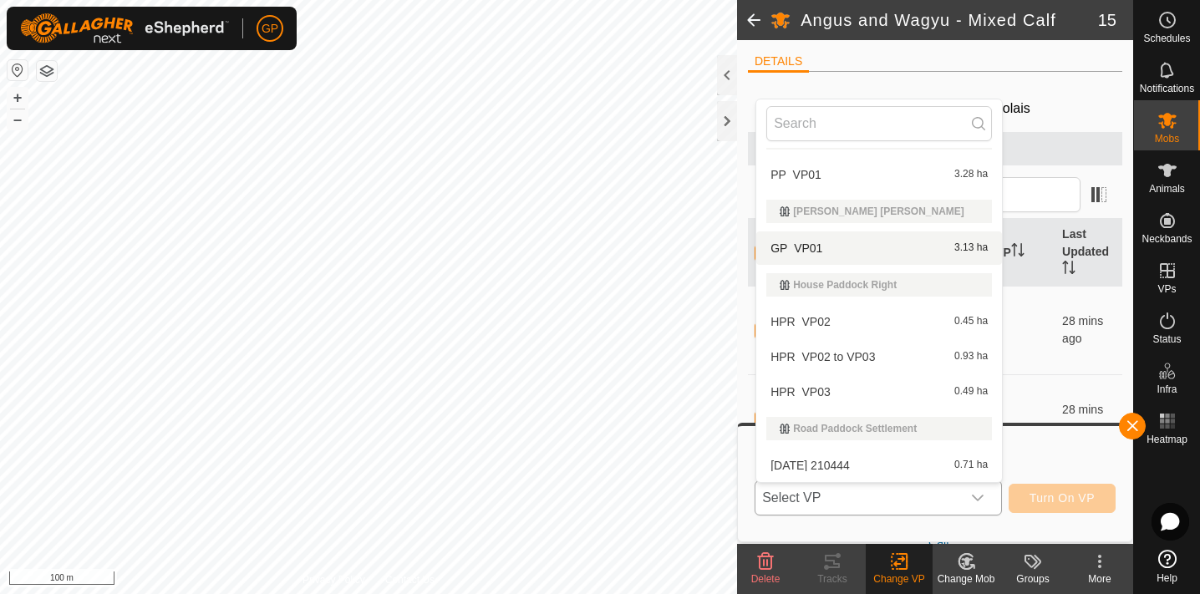
click at [781, 247] on li "GP_VP01 3.13 ha" at bounding box center [879, 248] width 246 height 33
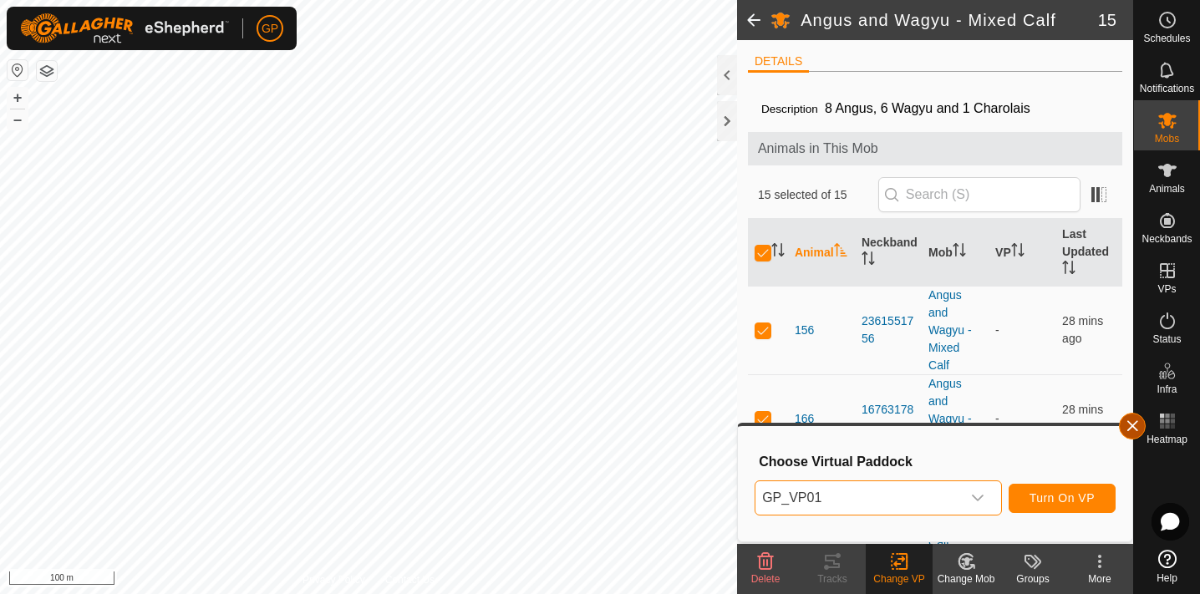
click at [1130, 427] on button "button" at bounding box center [1132, 426] width 27 height 27
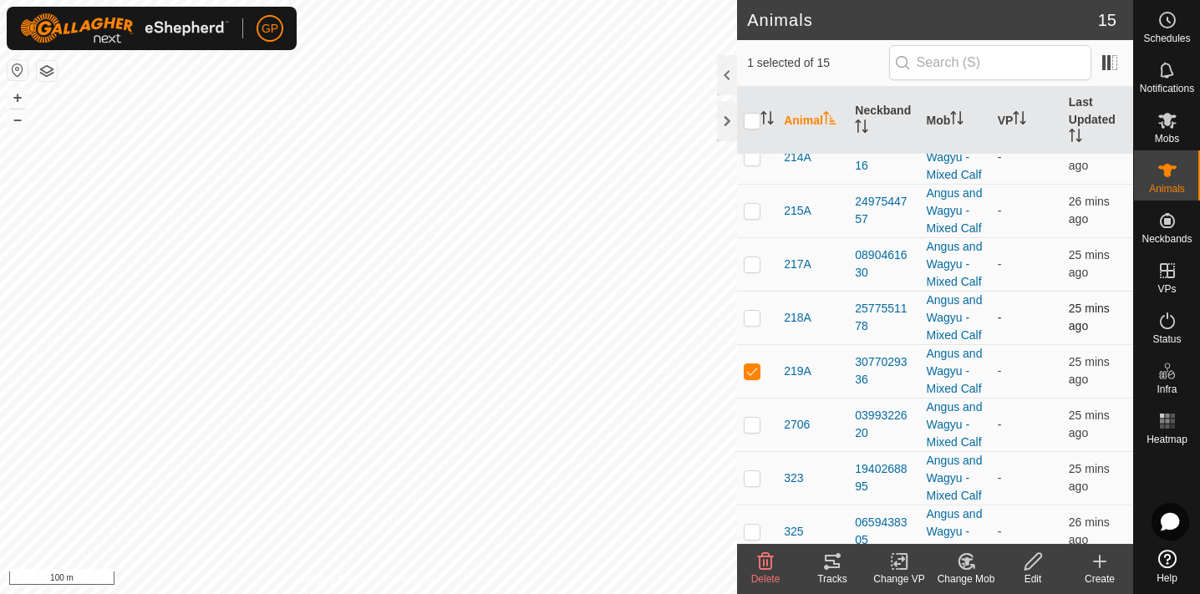
scroll to position [298, 0]
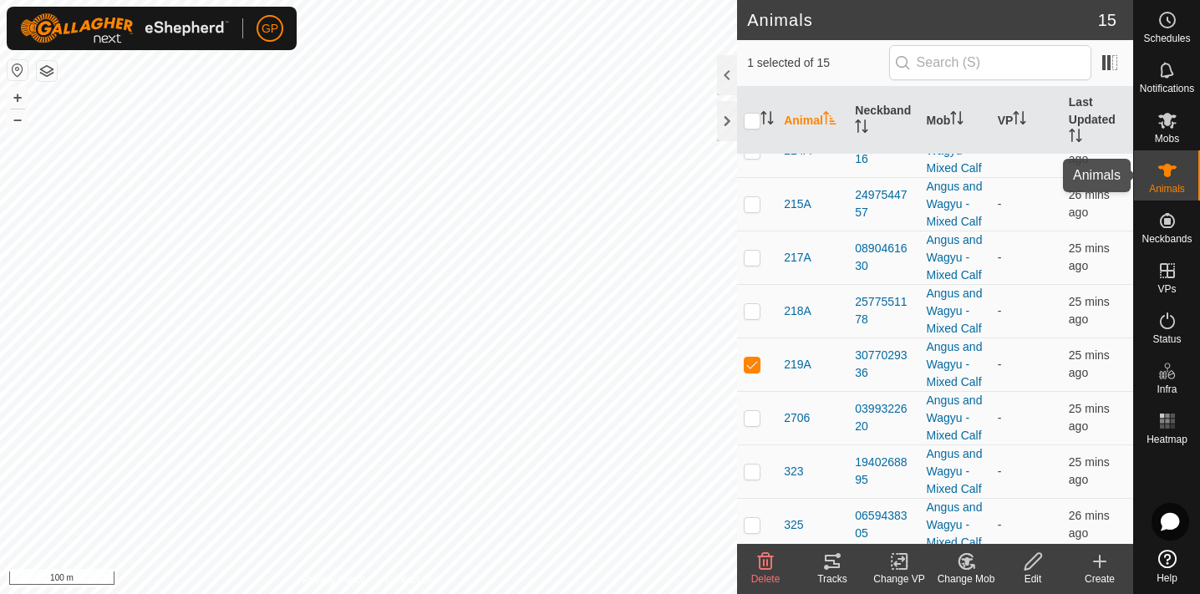
click at [1174, 174] on icon at bounding box center [1168, 170] width 20 height 20
click at [1170, 132] on es-mob-svg-icon at bounding box center [1168, 120] width 30 height 27
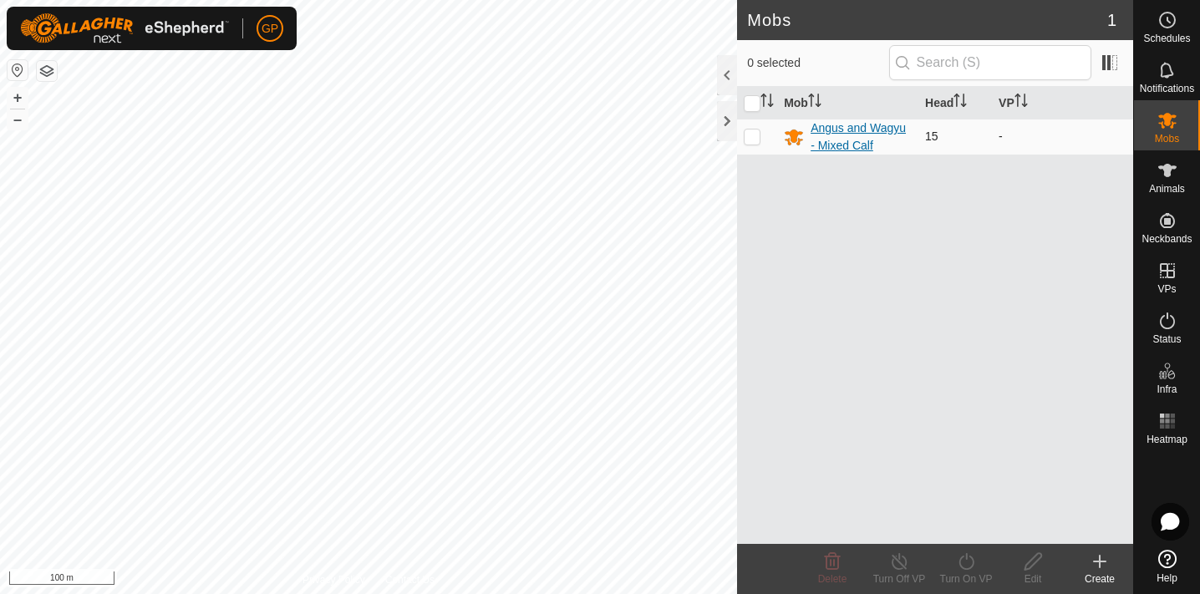
click at [821, 136] on div "Angus and Wagyu - Mixed Calf" at bounding box center [861, 137] width 101 height 35
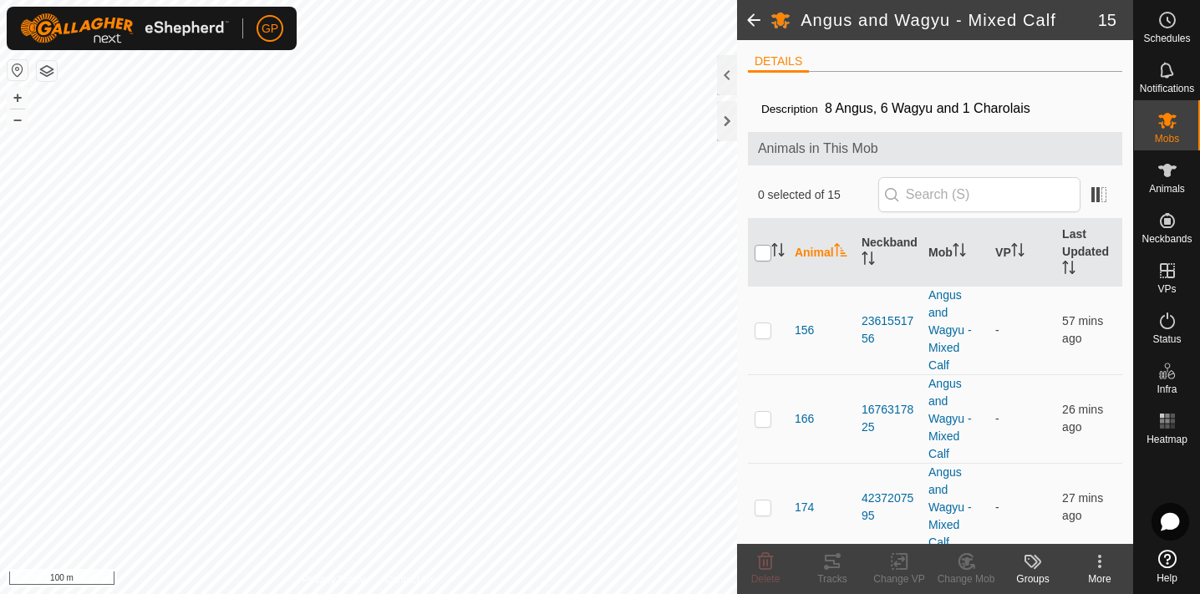
click at [759, 256] on input "checkbox" at bounding box center [763, 253] width 17 height 17
checkbox input "true"
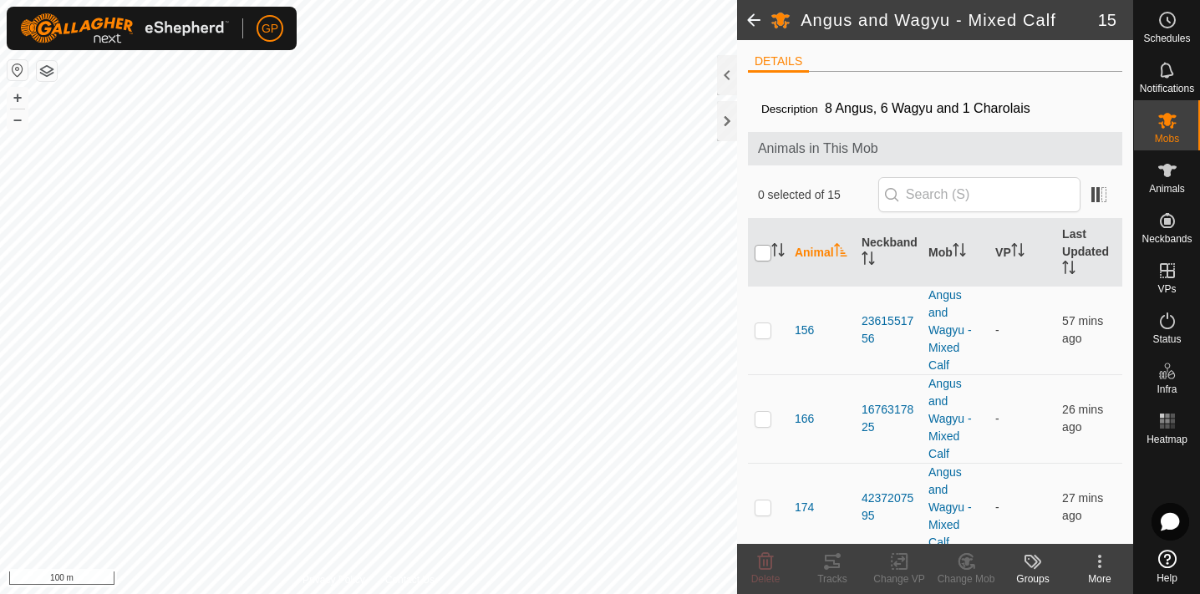
checkbox input "true"
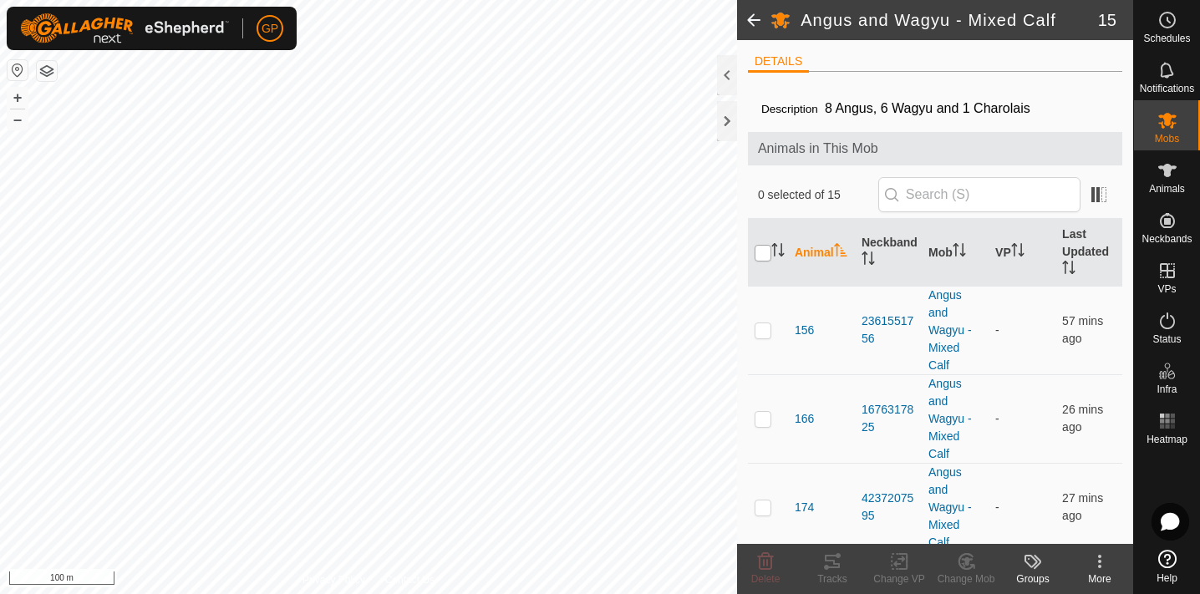
checkbox input "true"
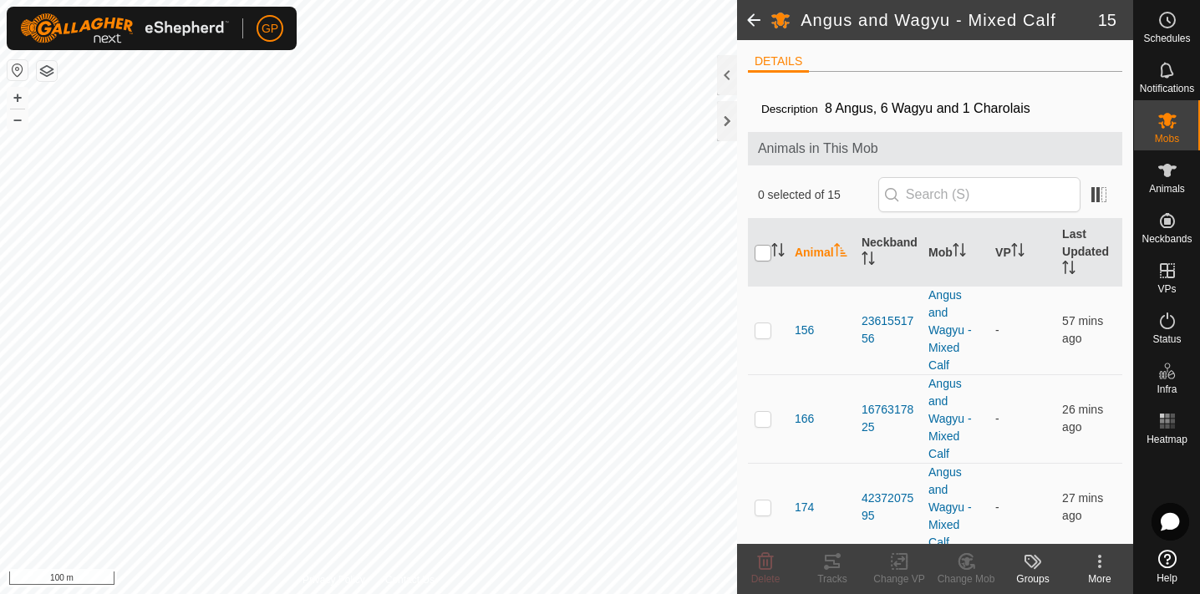
checkbox input "true"
click at [902, 568] on icon at bounding box center [903, 561] width 8 height 15
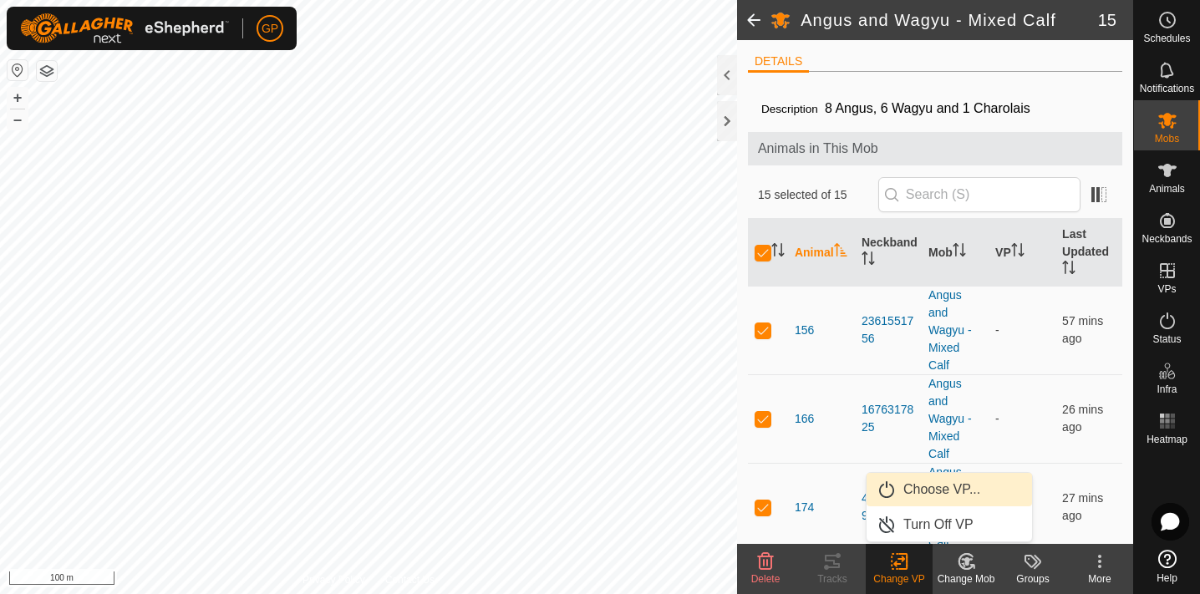
click at [948, 499] on link "Choose VP..." at bounding box center [949, 489] width 165 height 33
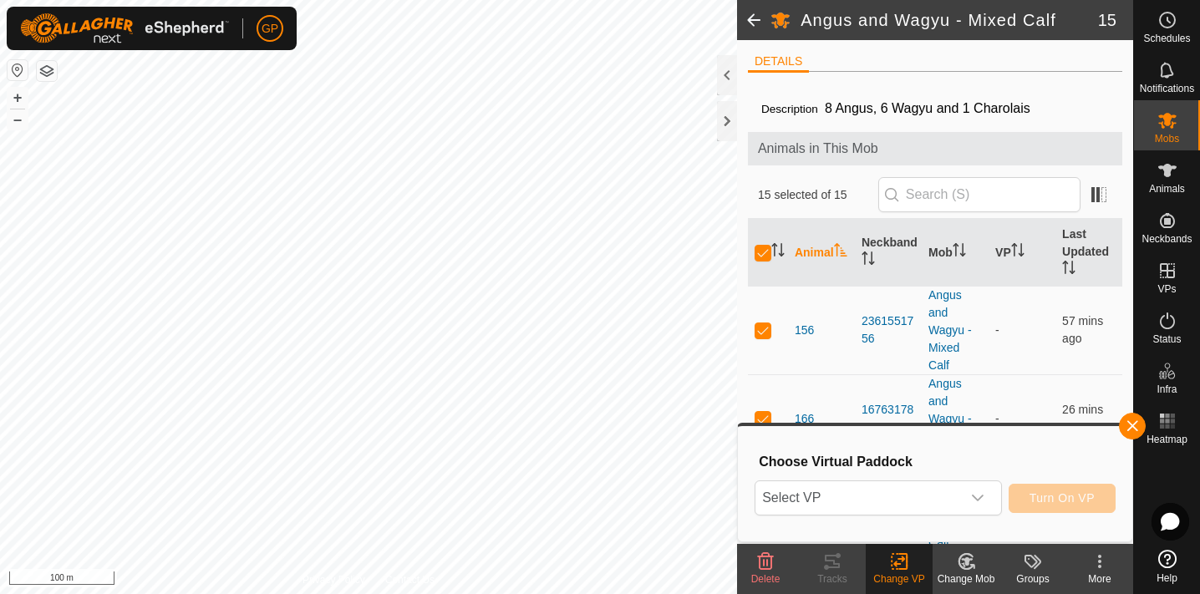
click at [948, 499] on span "Select VP" at bounding box center [859, 497] width 206 height 33
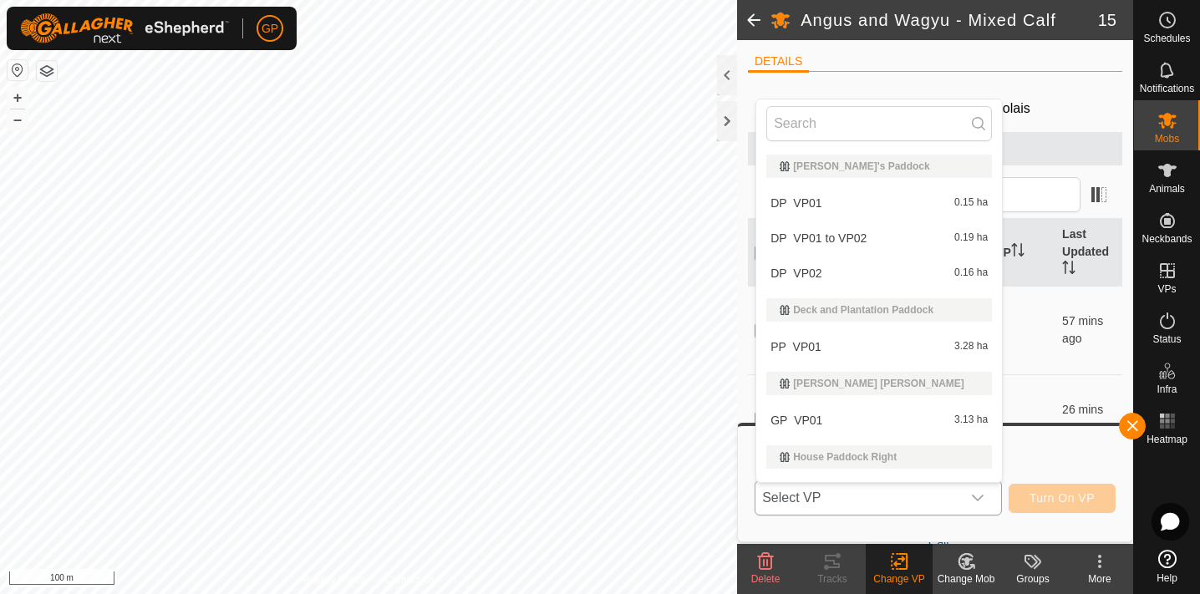
scroll to position [28, 0]
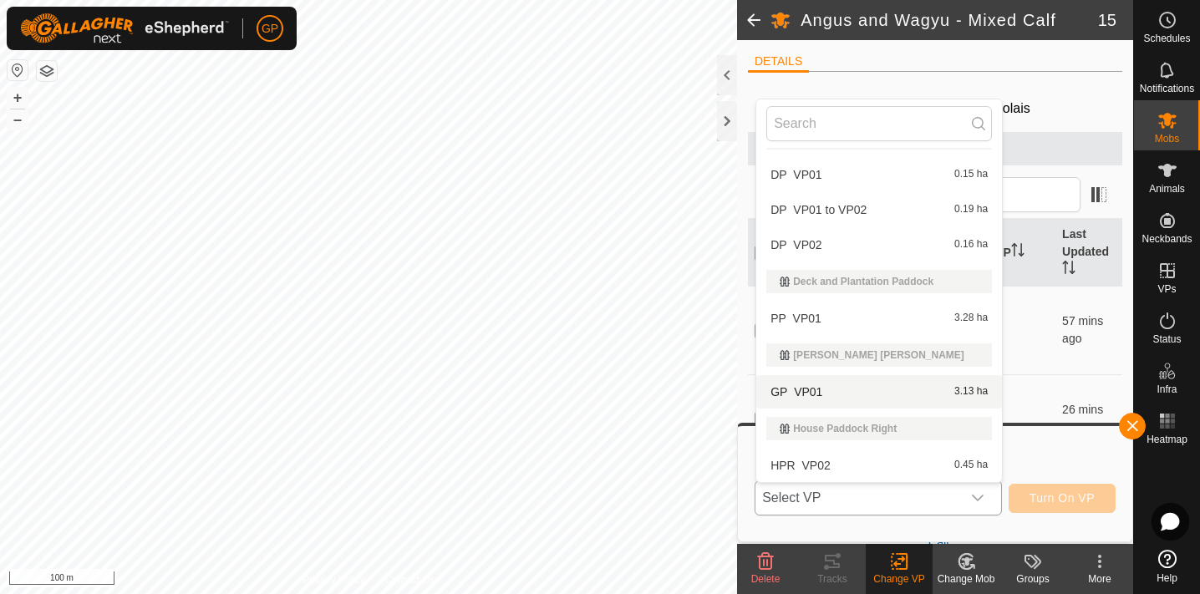
click at [817, 399] on li "GP_VP01 3.13 ha" at bounding box center [879, 391] width 246 height 33
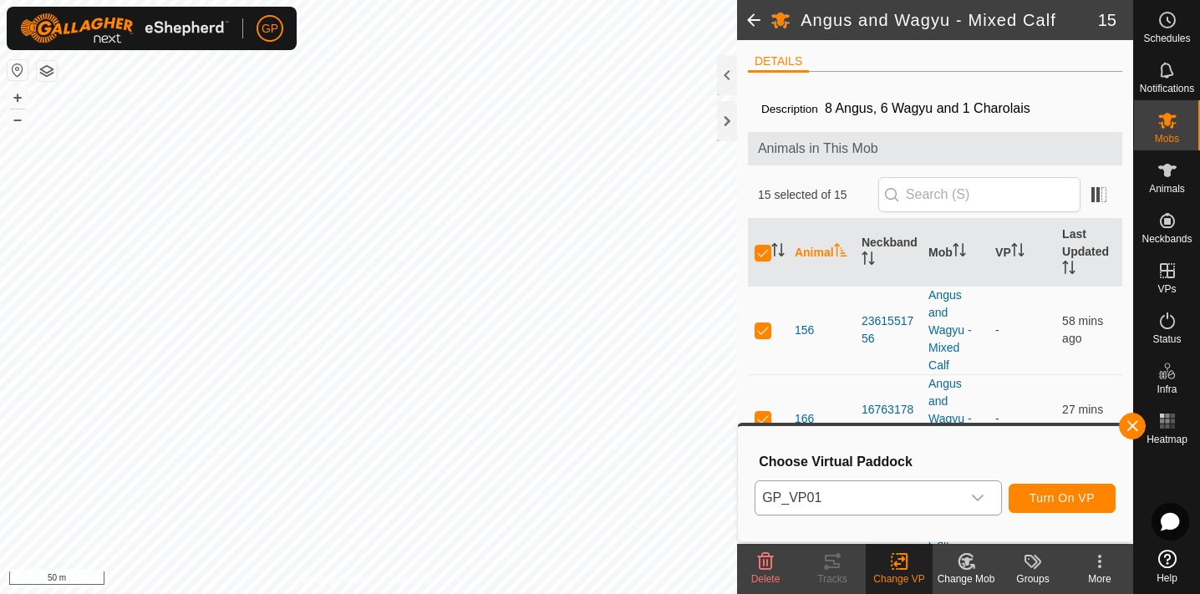
click at [1036, 503] on span "Turn On VP" at bounding box center [1062, 497] width 65 height 13
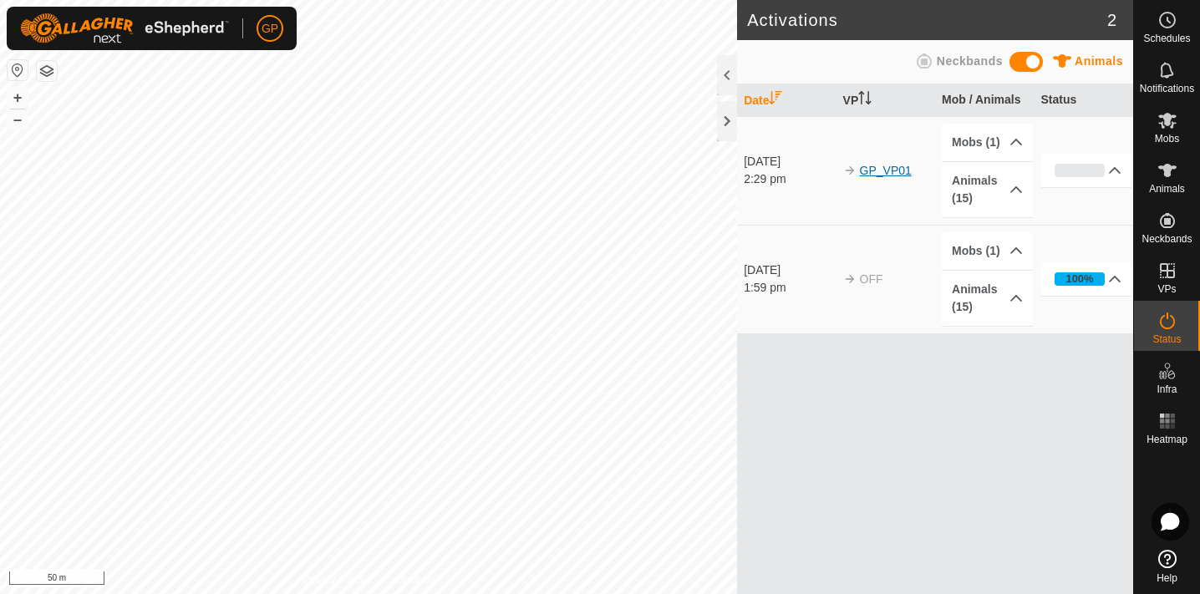
click at [893, 169] on link "GP_VP01" at bounding box center [886, 170] width 52 height 13
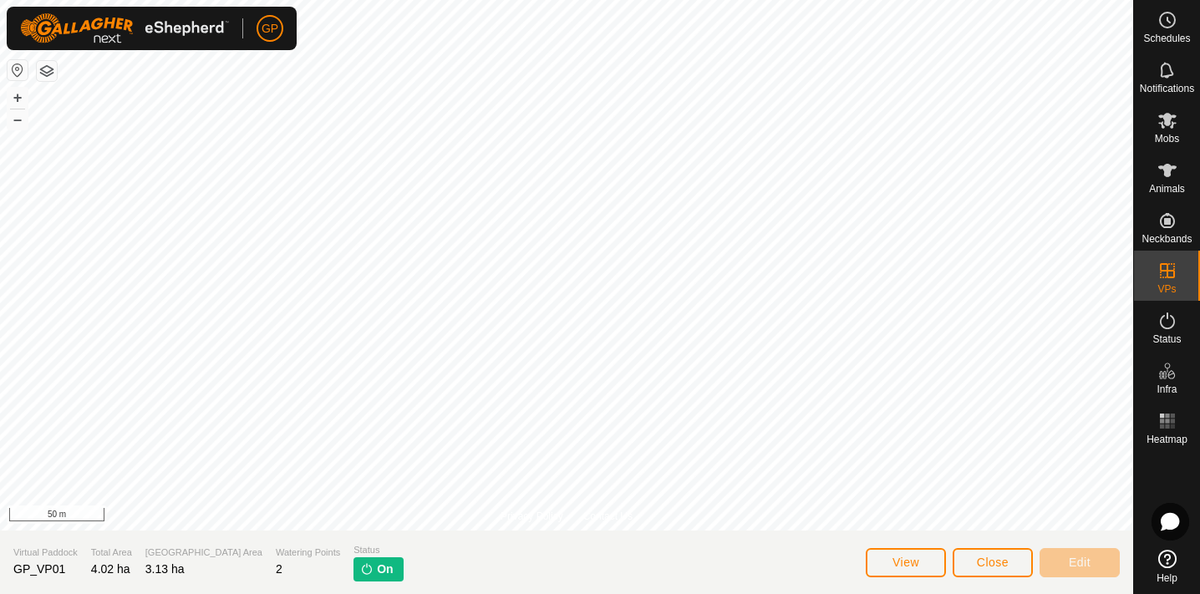
click at [982, 559] on span "Close" at bounding box center [993, 562] width 32 height 13
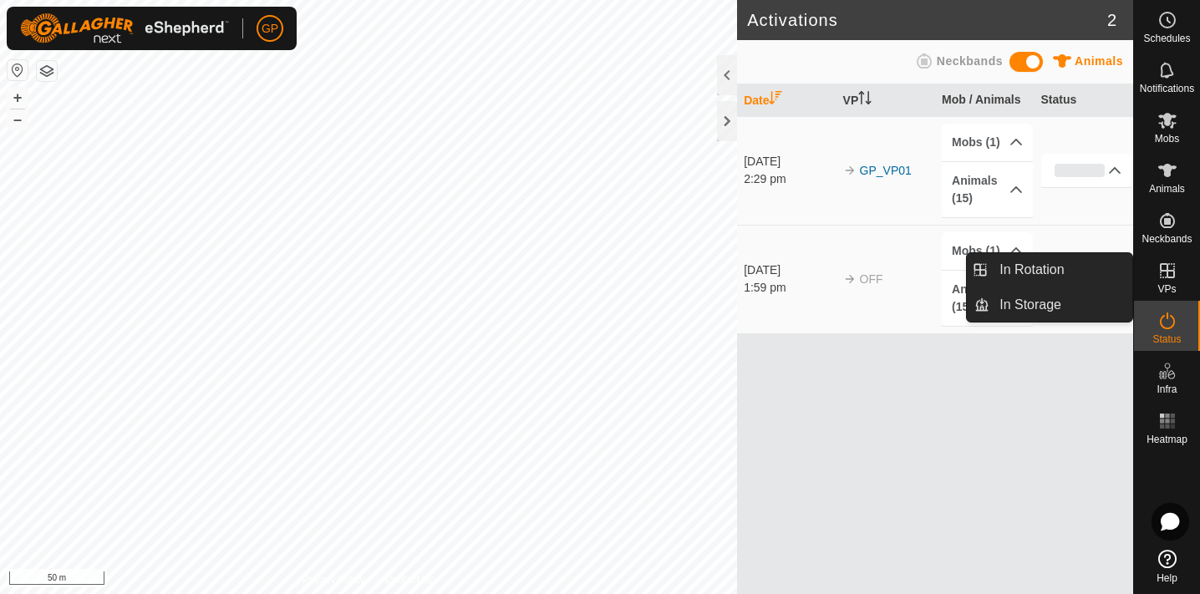
click at [1165, 276] on icon at bounding box center [1168, 271] width 20 height 20
click at [1076, 274] on link "In Rotation" at bounding box center [1061, 269] width 143 height 33
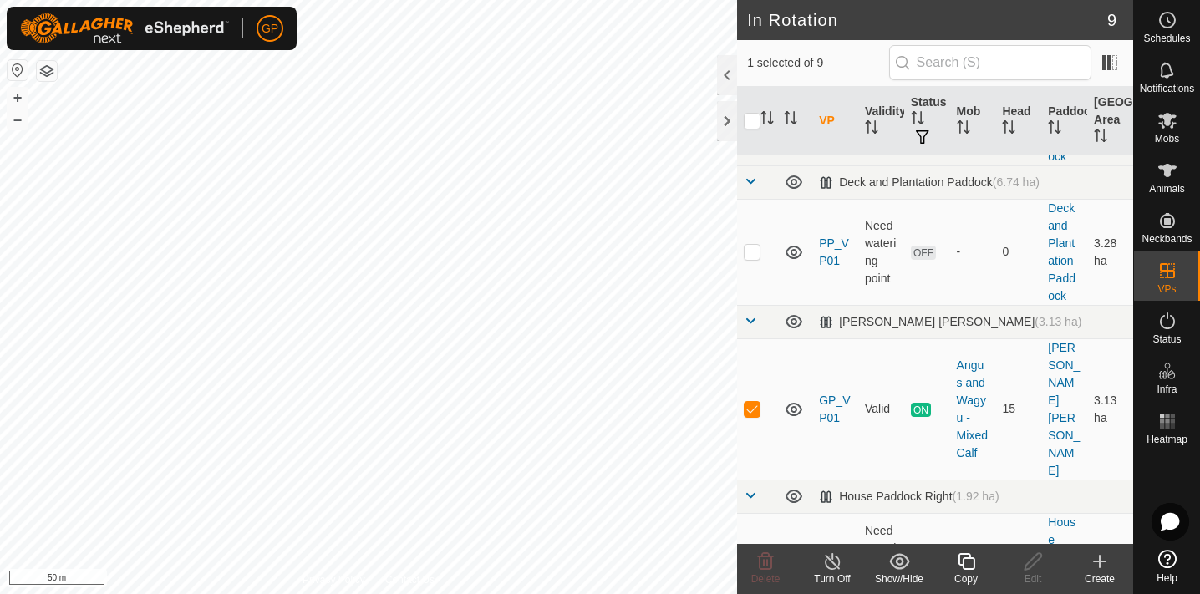
scroll to position [332, 0]
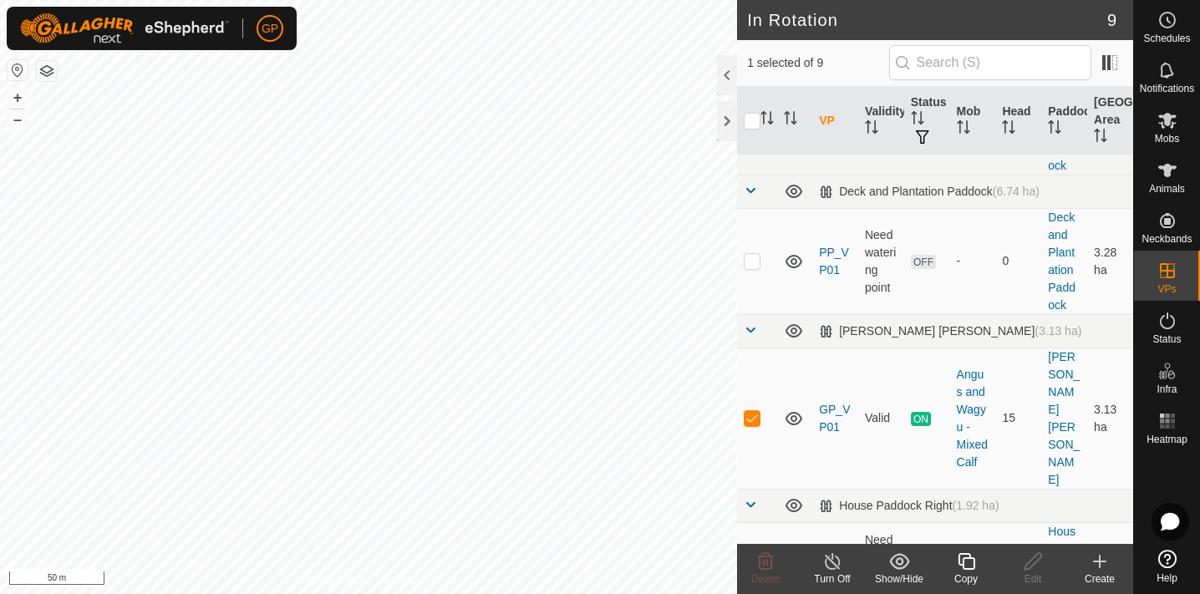
click at [1111, 562] on create-svg-icon at bounding box center [1099, 562] width 67 height 20
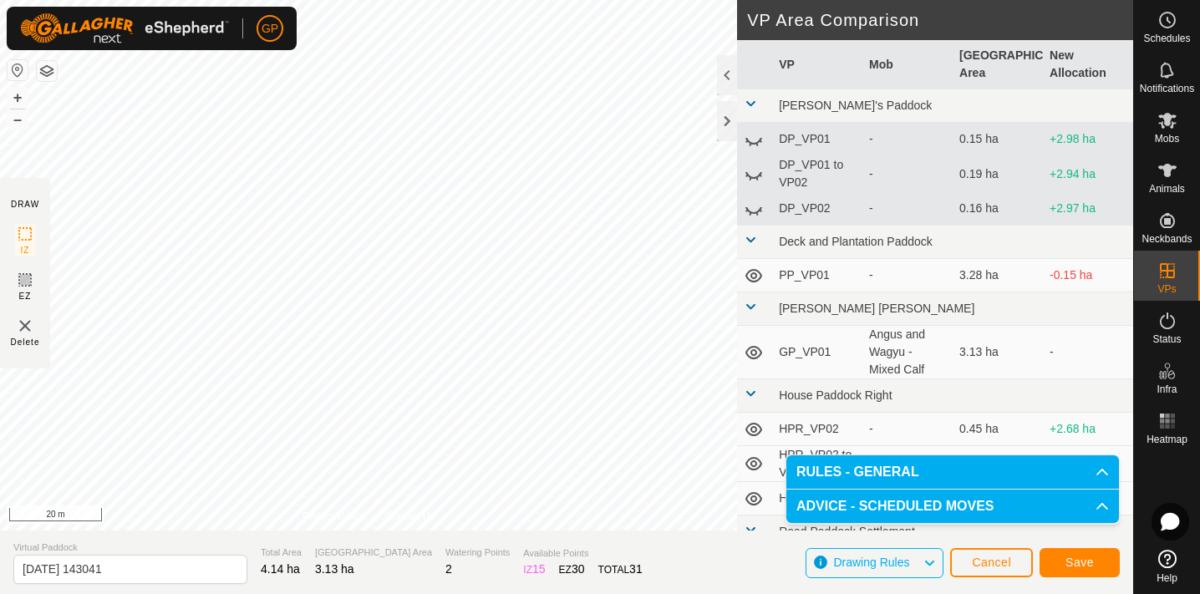
click at [505, 346] on div "IZ interior angle must be larger than 80° (Current: 62.5°) . + – ⇧ i 20 m" at bounding box center [368, 265] width 737 height 531
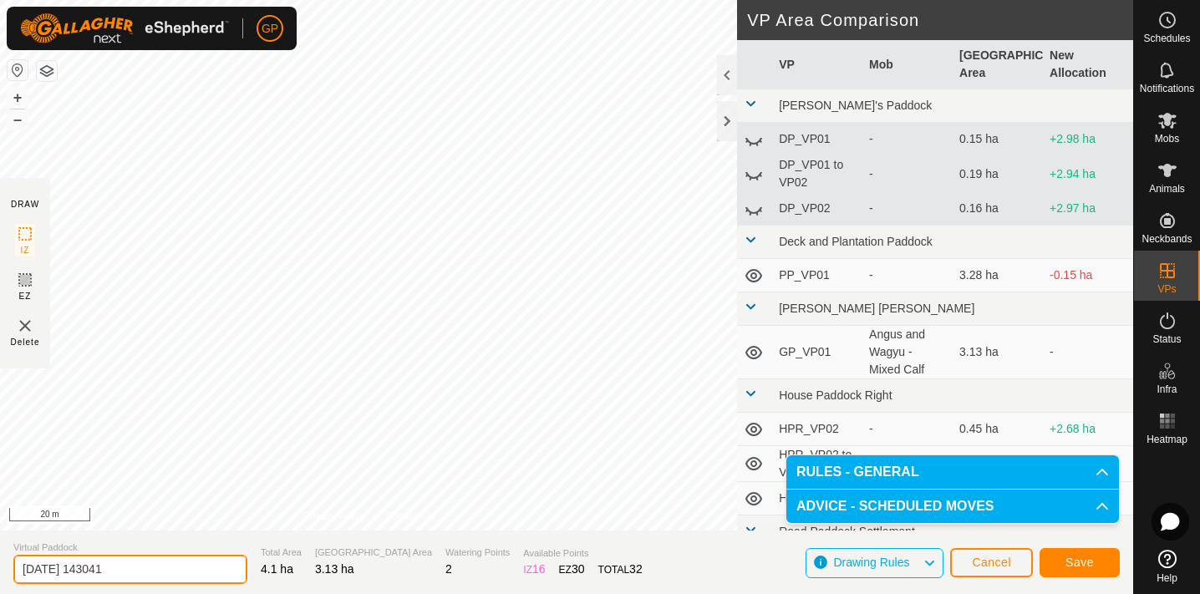
click at [101, 579] on input "[DATE] 143041" at bounding box center [130, 569] width 234 height 29
type input "GP_VP02"
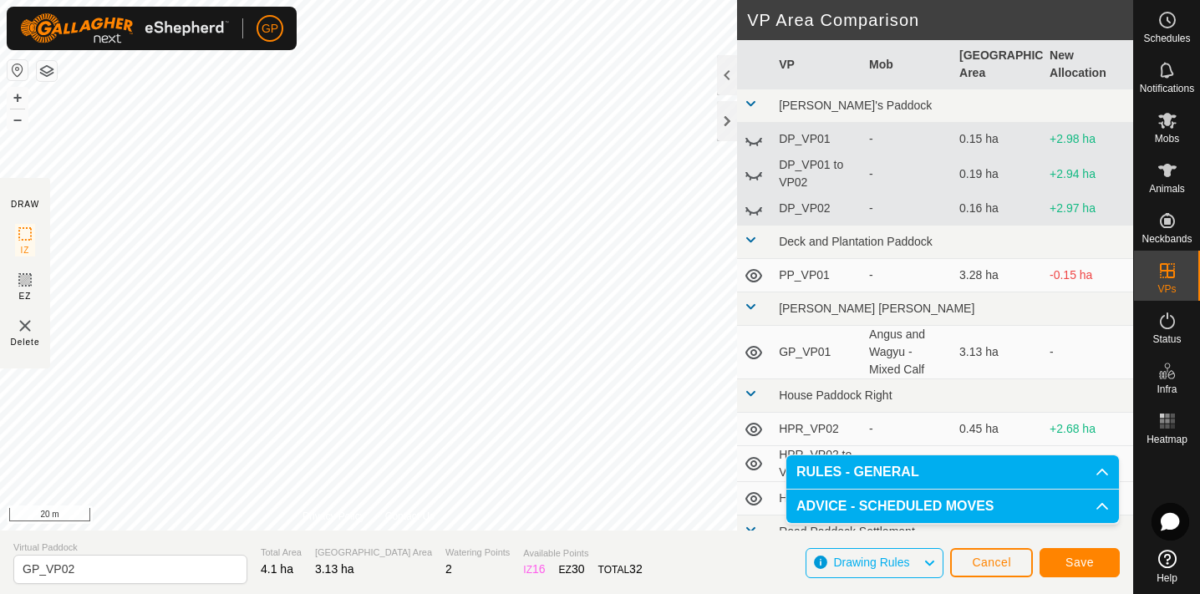
click at [1098, 556] on button "Save" at bounding box center [1080, 562] width 80 height 29
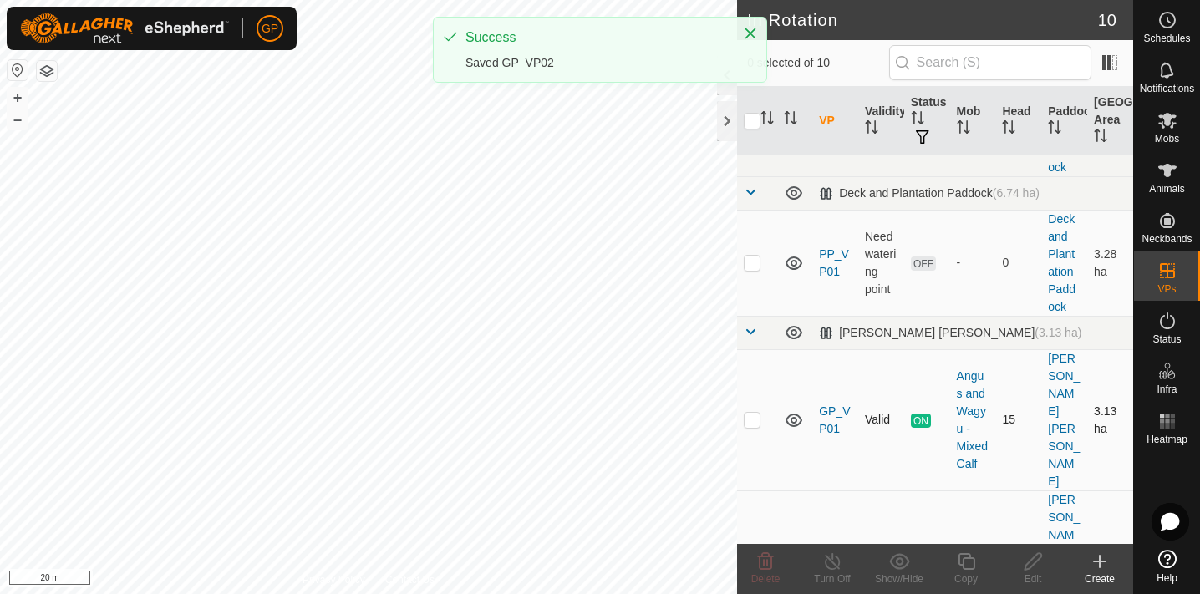
scroll to position [331, 0]
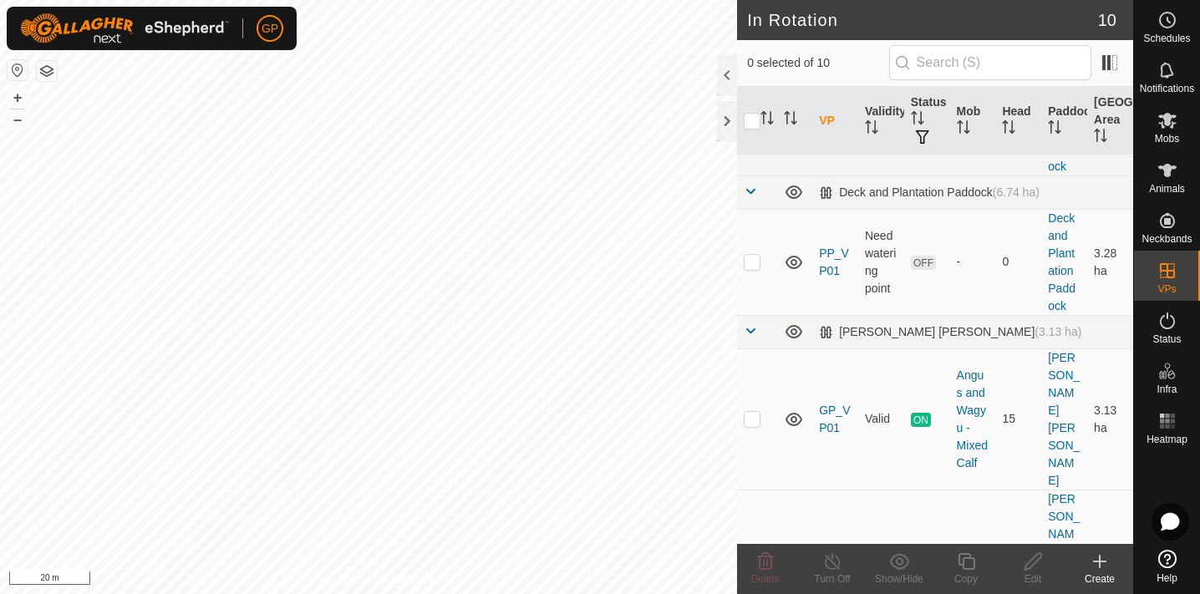
click at [794, 551] on icon at bounding box center [794, 561] width 20 height 20
click at [789, 413] on icon at bounding box center [794, 419] width 17 height 13
click at [789, 410] on icon at bounding box center [794, 420] width 20 height 20
click at [1174, 31] on es-schedule-vp-svg-icon at bounding box center [1168, 20] width 30 height 27
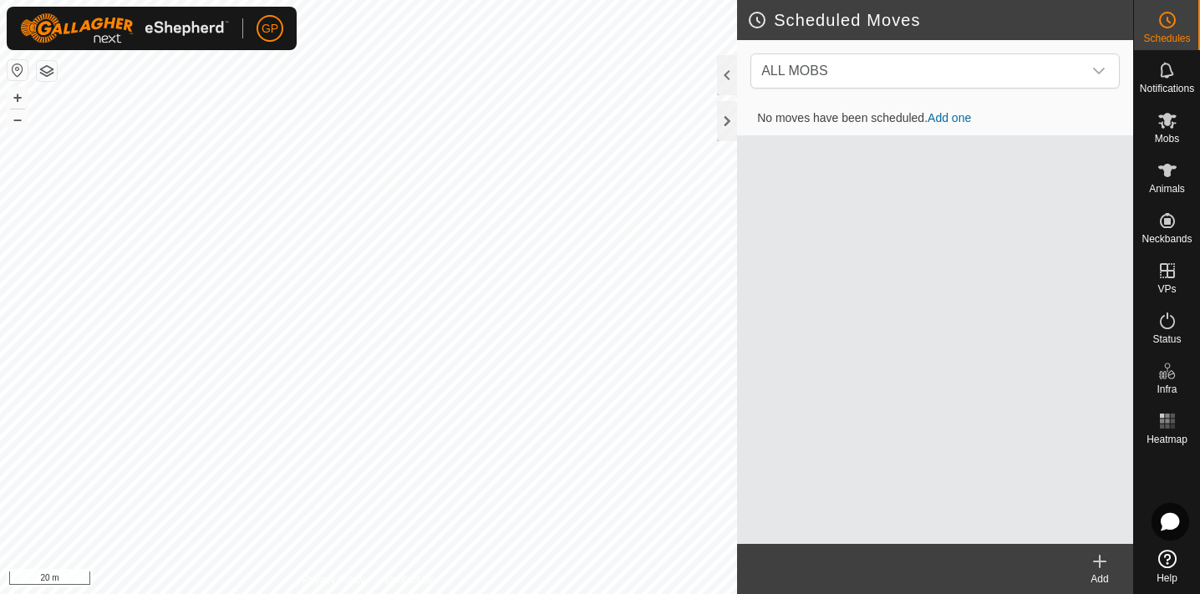
click at [944, 118] on link "Add one" at bounding box center [949, 117] width 43 height 13
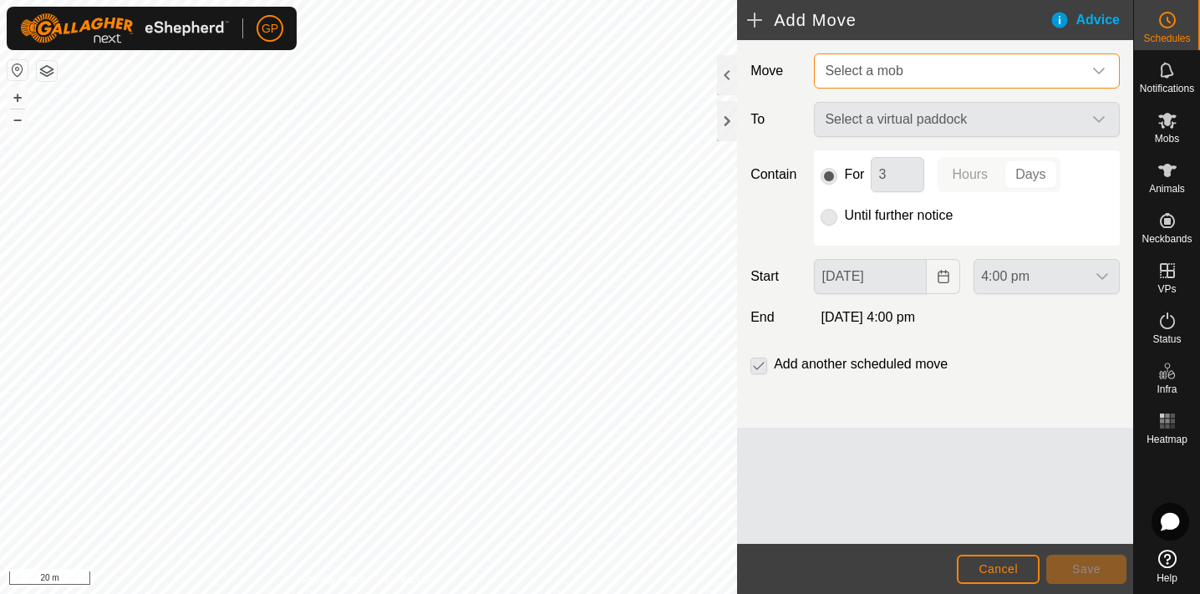
click at [912, 81] on span "Select a mob" at bounding box center [950, 70] width 264 height 33
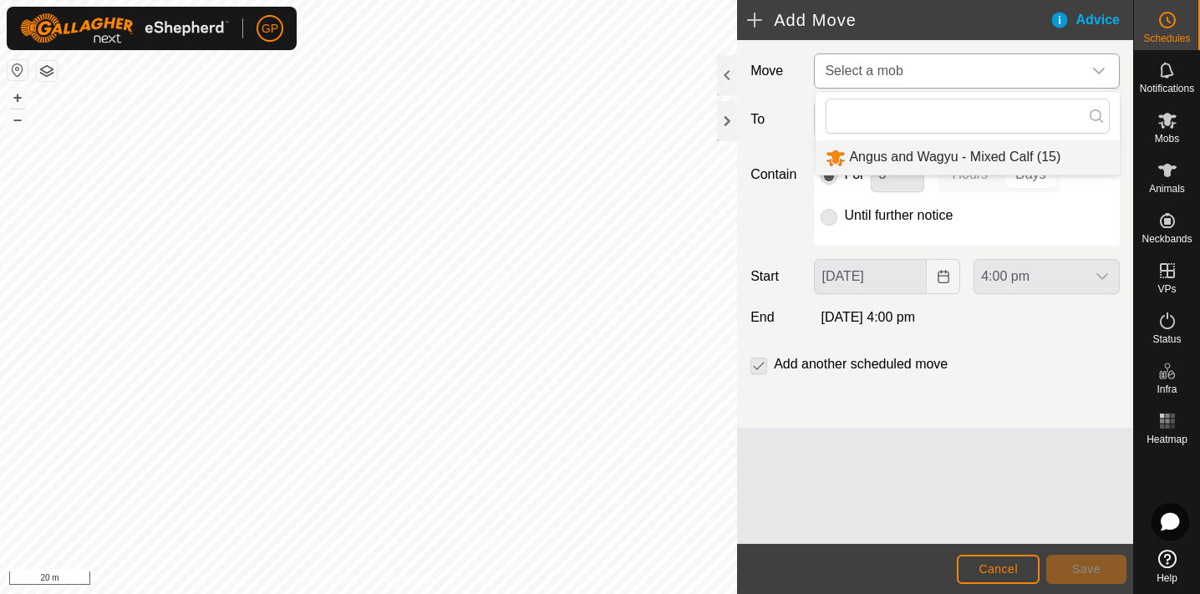
click at [895, 145] on li "Angus and Wagyu - Mixed Calf (15)" at bounding box center [968, 157] width 304 height 34
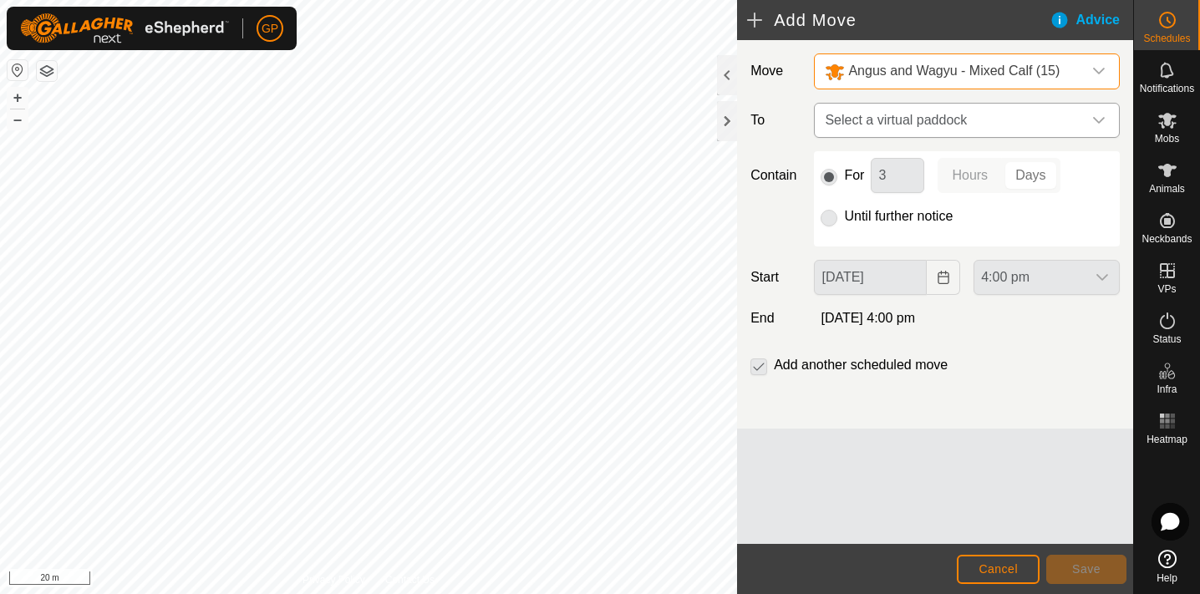
click at [921, 130] on span "Select a virtual paddock" at bounding box center [950, 120] width 264 height 33
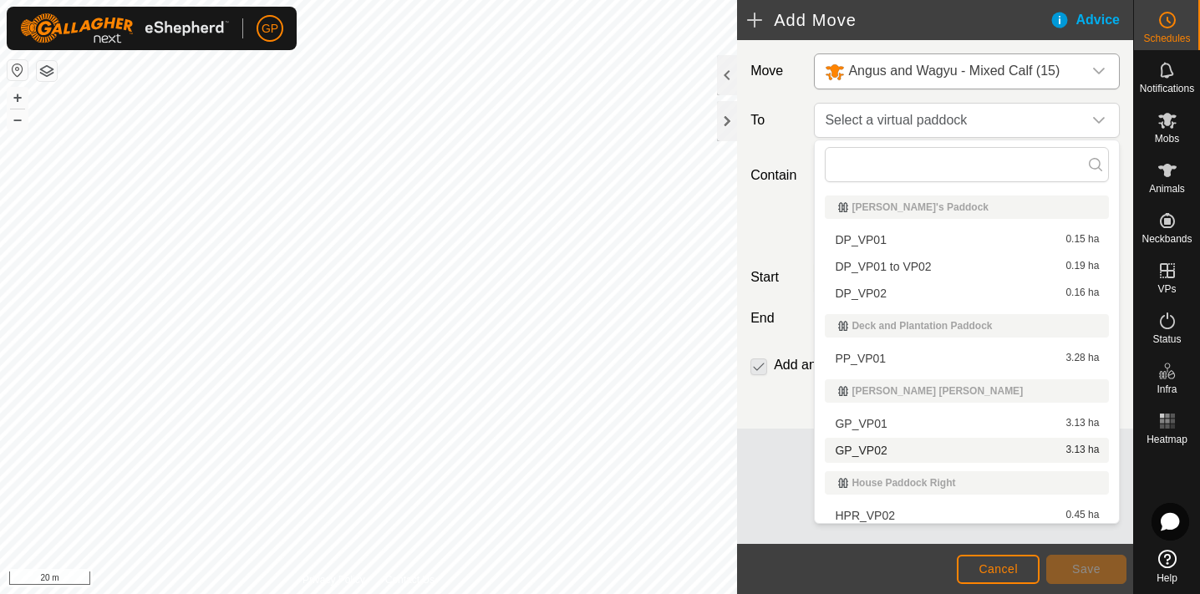
click at [915, 457] on li "GP_VP02 3.13 ha" at bounding box center [967, 450] width 284 height 25
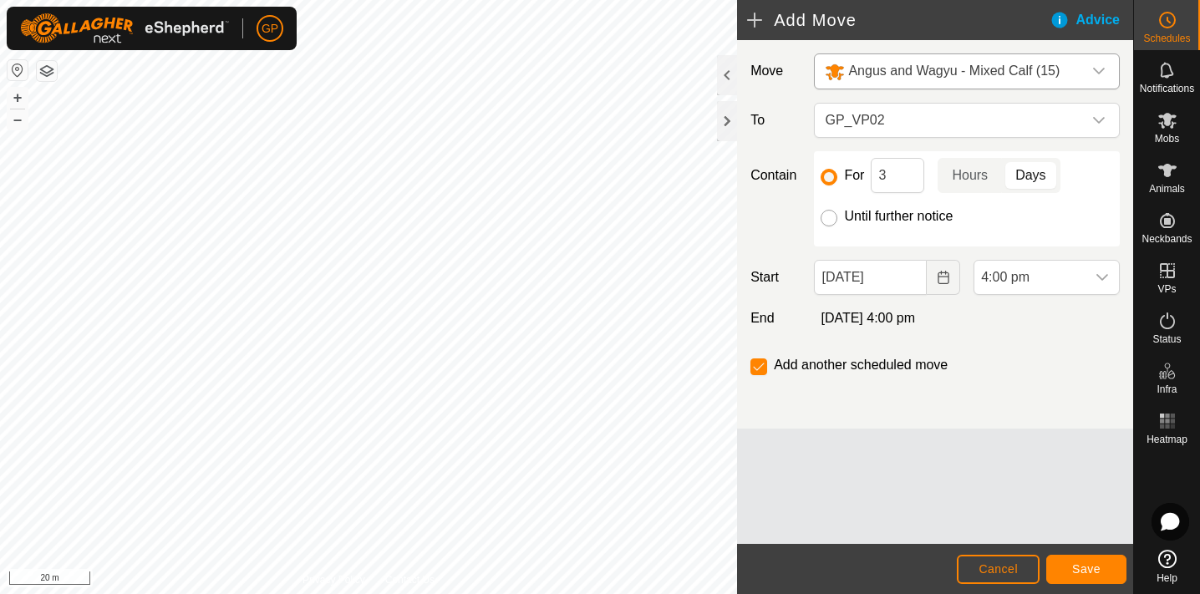
click at [827, 226] on input "Until further notice" at bounding box center [829, 218] width 17 height 17
radio input "true"
checkbox input "false"
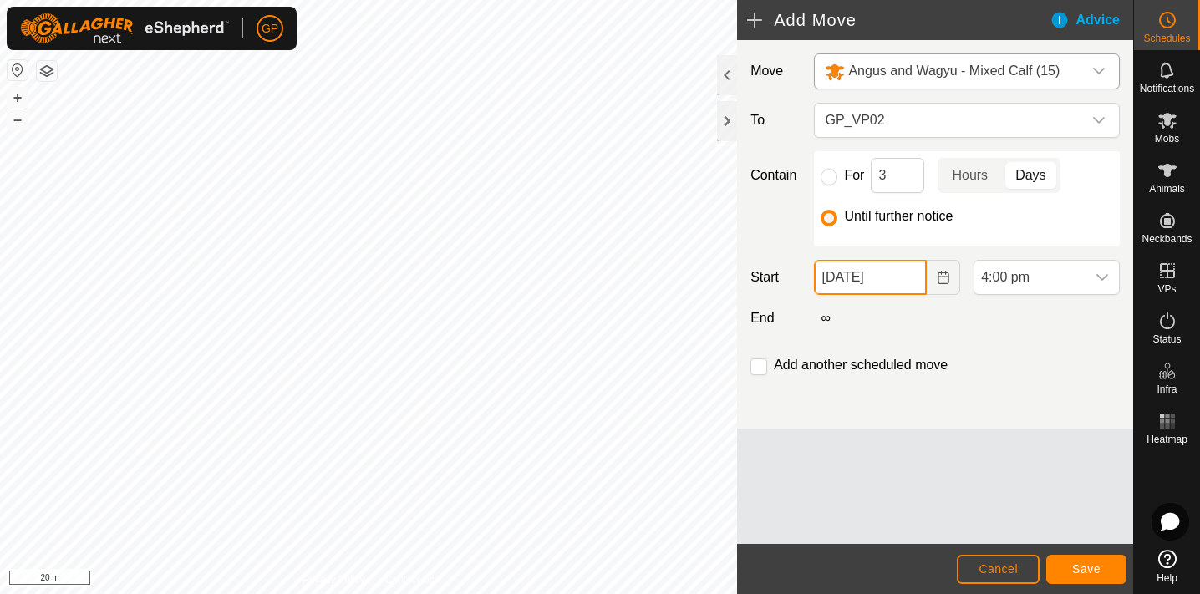
click at [853, 275] on input "[DATE]" at bounding box center [870, 277] width 113 height 35
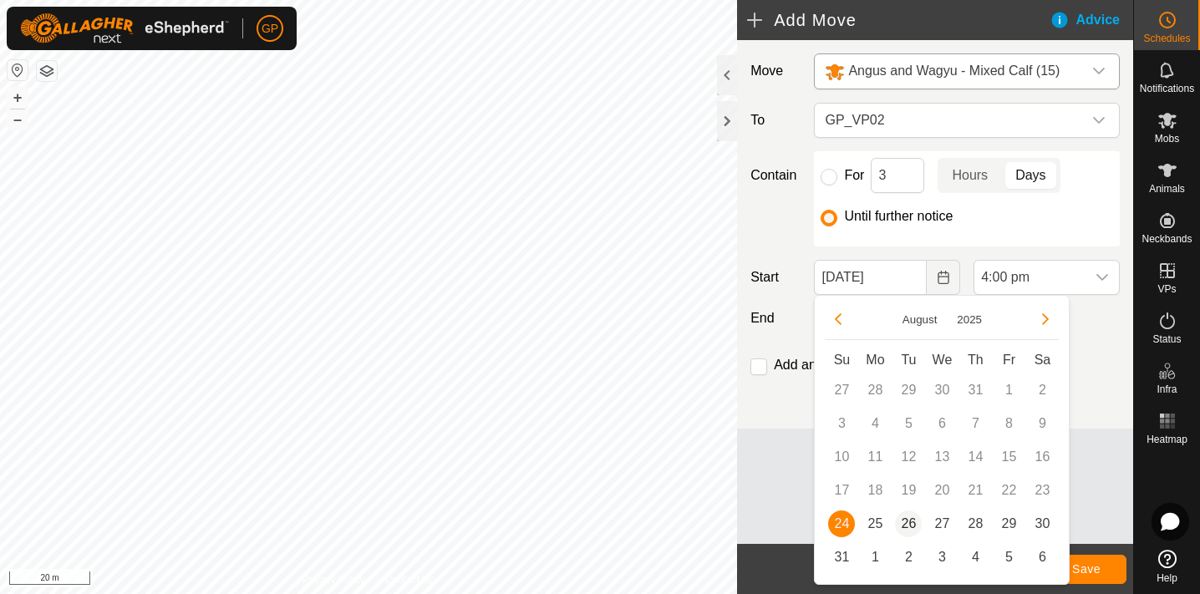
click at [908, 532] on span "26" at bounding box center [908, 524] width 27 height 27
type input "[DATE]"
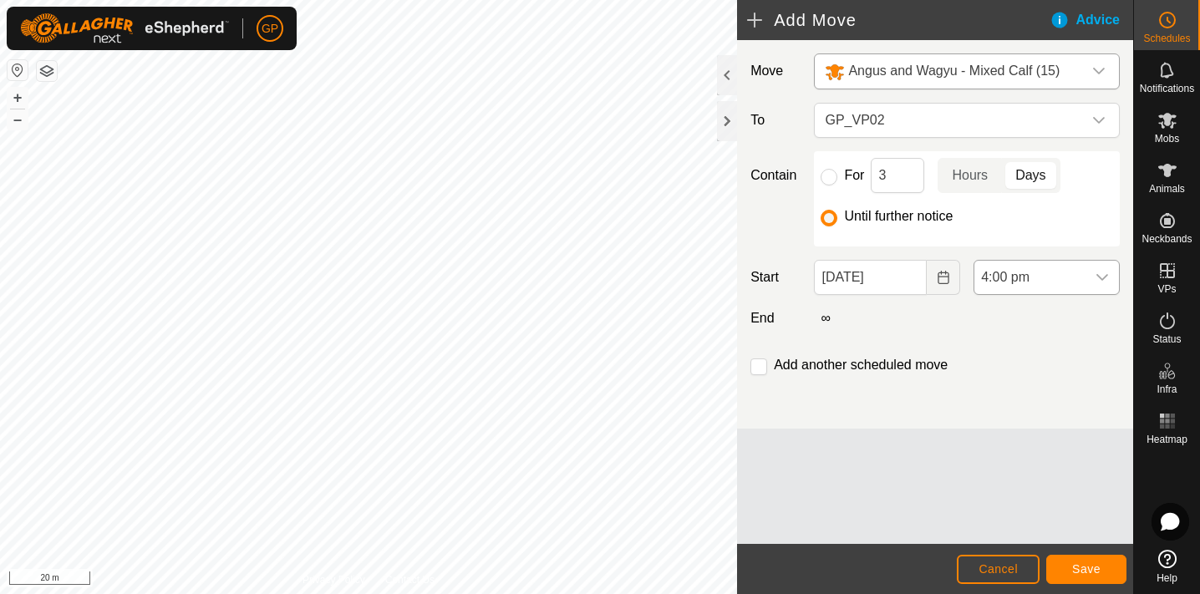
click at [1056, 290] on span "4:00 pm" at bounding box center [1029, 277] width 111 height 33
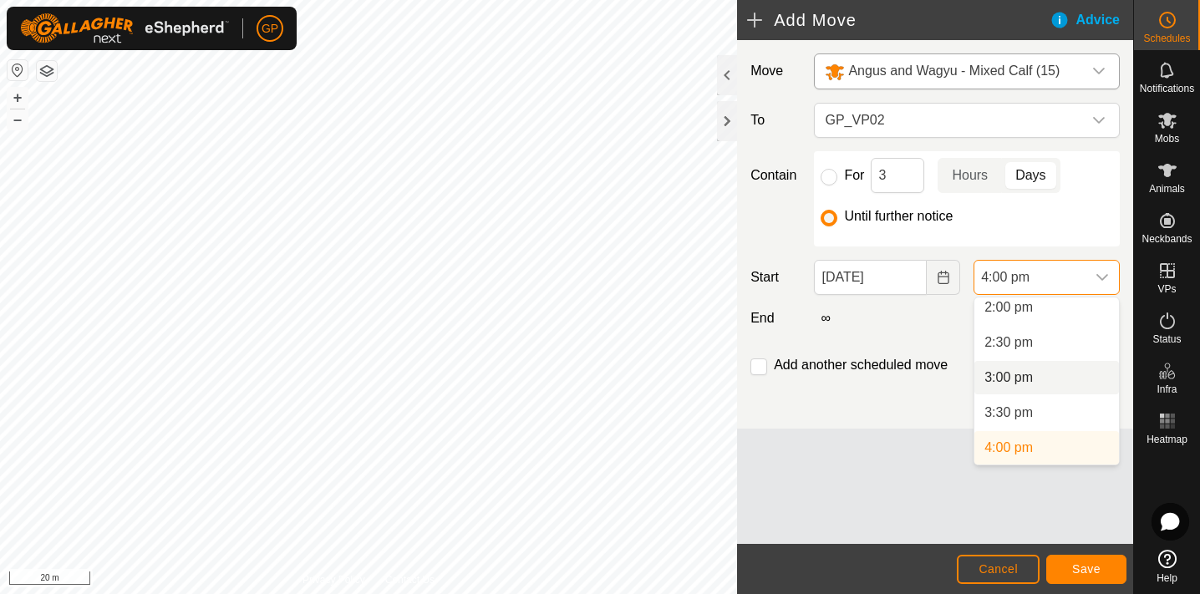
scroll to position [983, 0]
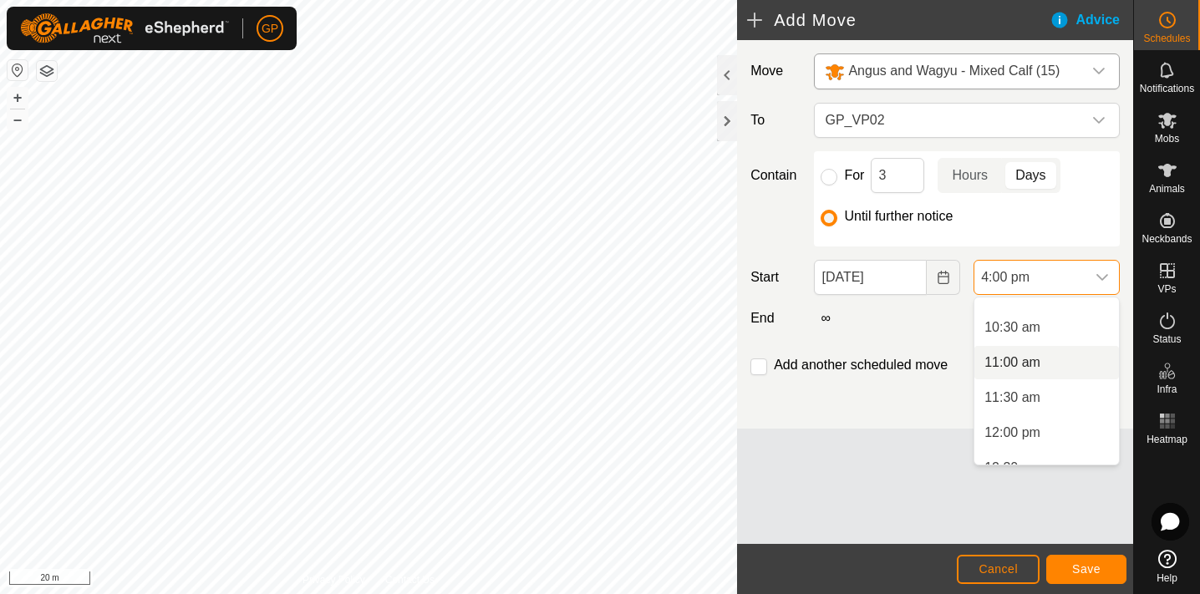
click at [1039, 356] on li "11:00 am" at bounding box center [1046, 362] width 145 height 33
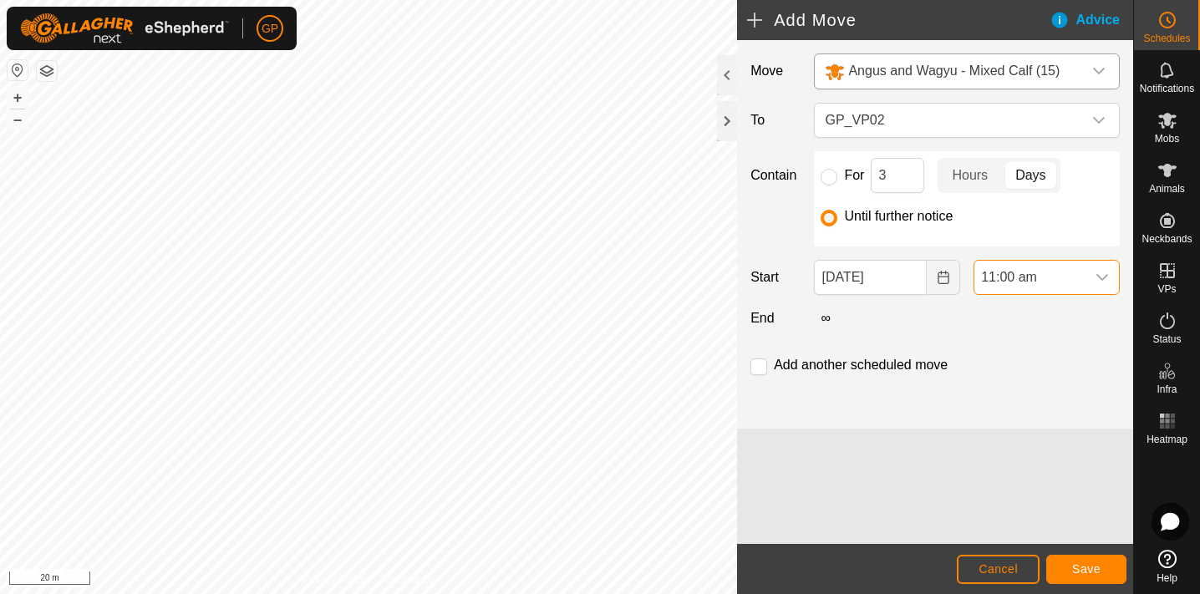
scroll to position [990, 0]
click at [831, 181] on input "For" at bounding box center [829, 177] width 17 height 17
radio input "true"
checkbox input "true"
click at [994, 576] on button "Cancel" at bounding box center [998, 569] width 83 height 29
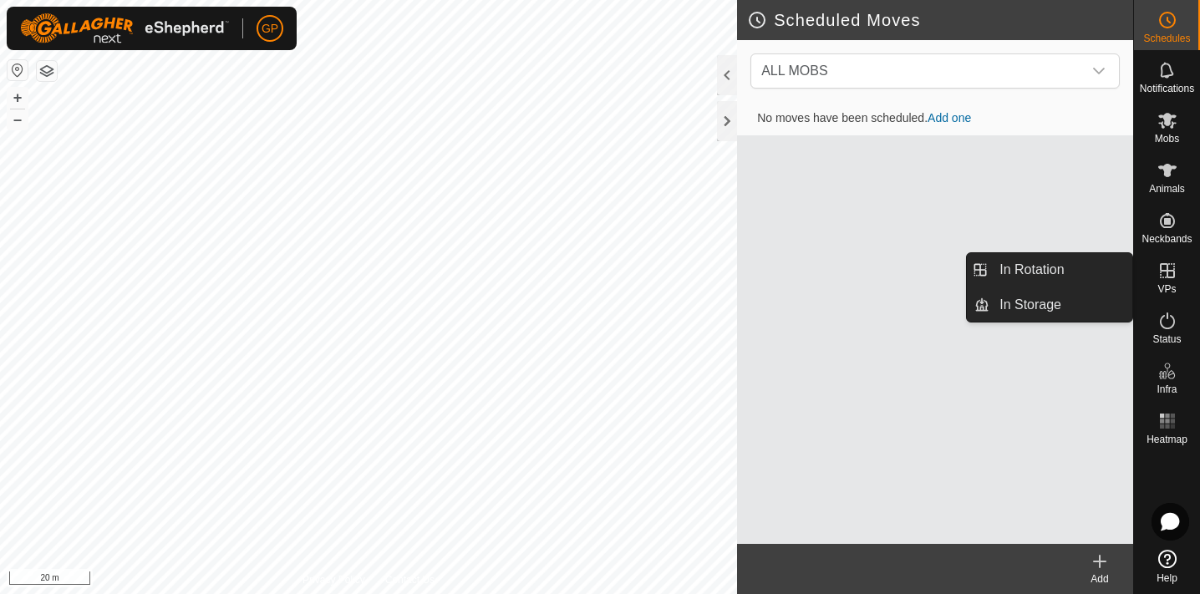
click at [1169, 288] on span "VPs" at bounding box center [1167, 289] width 18 height 10
click at [1076, 277] on link "In Rotation" at bounding box center [1061, 269] width 143 height 33
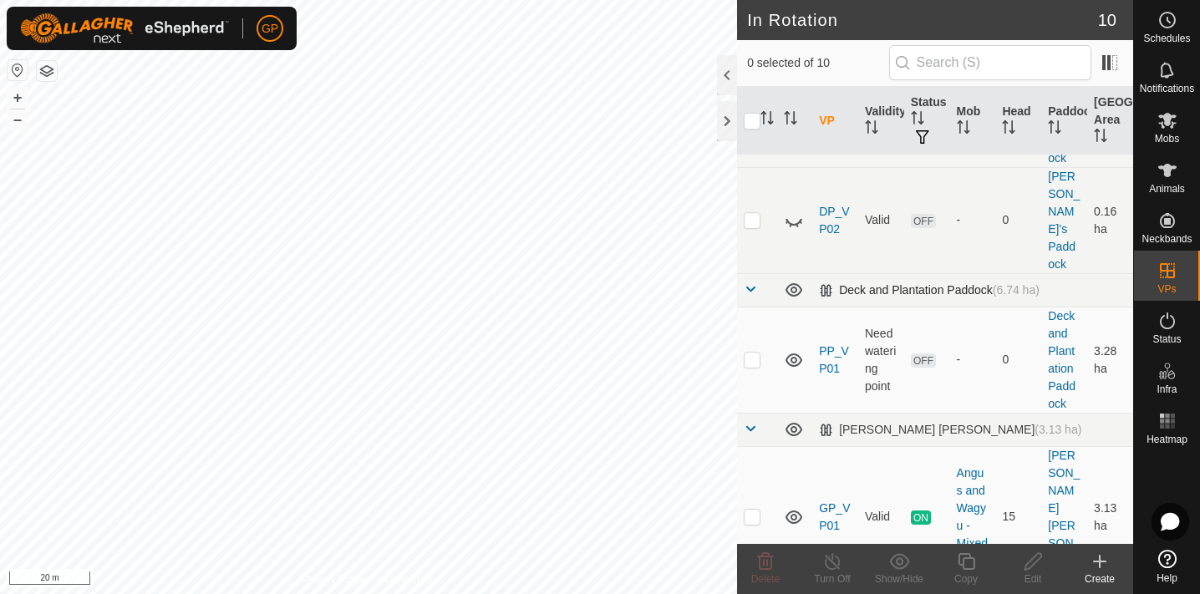
scroll to position [232, 0]
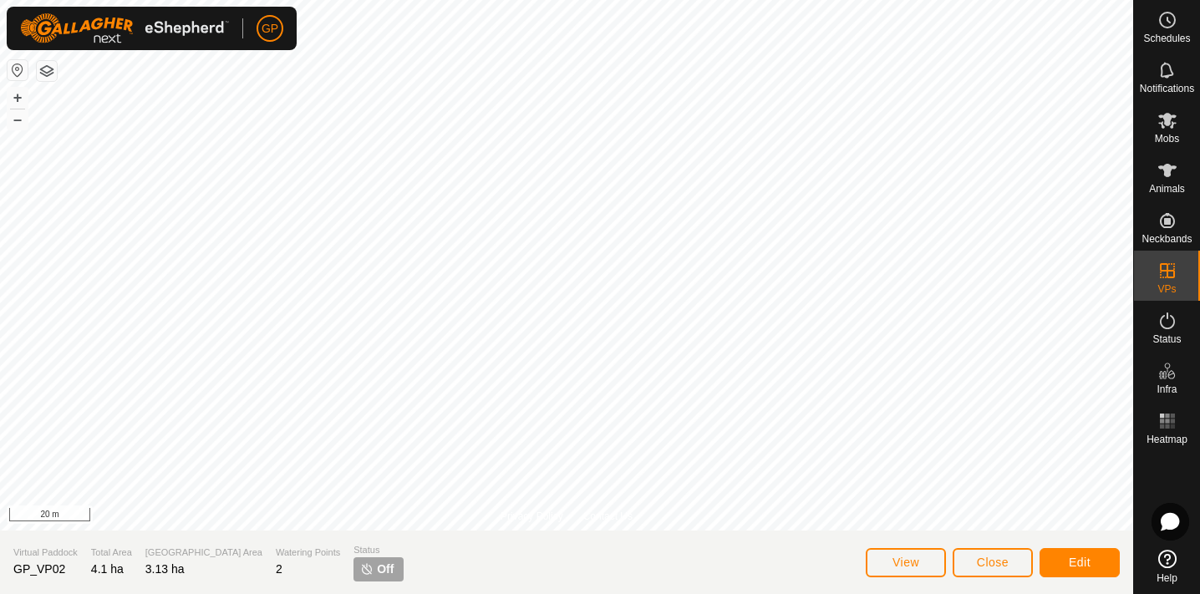
click at [986, 568] on span "Close" at bounding box center [993, 562] width 32 height 13
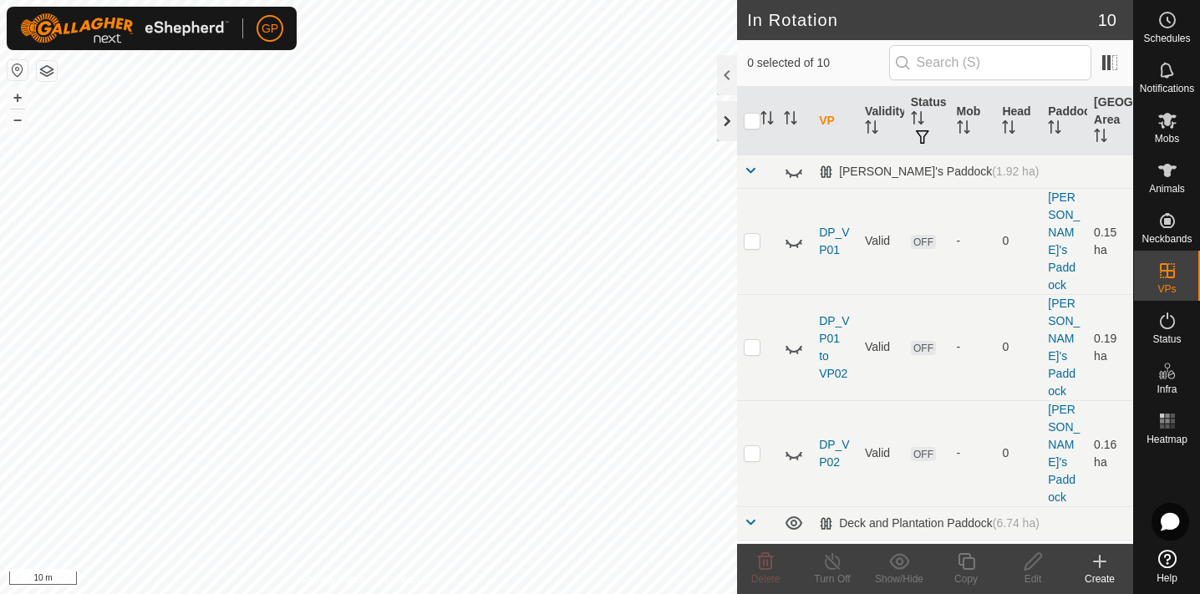
click at [730, 114] on div at bounding box center [727, 121] width 20 height 40
